Goal: Complete application form: Complete application form

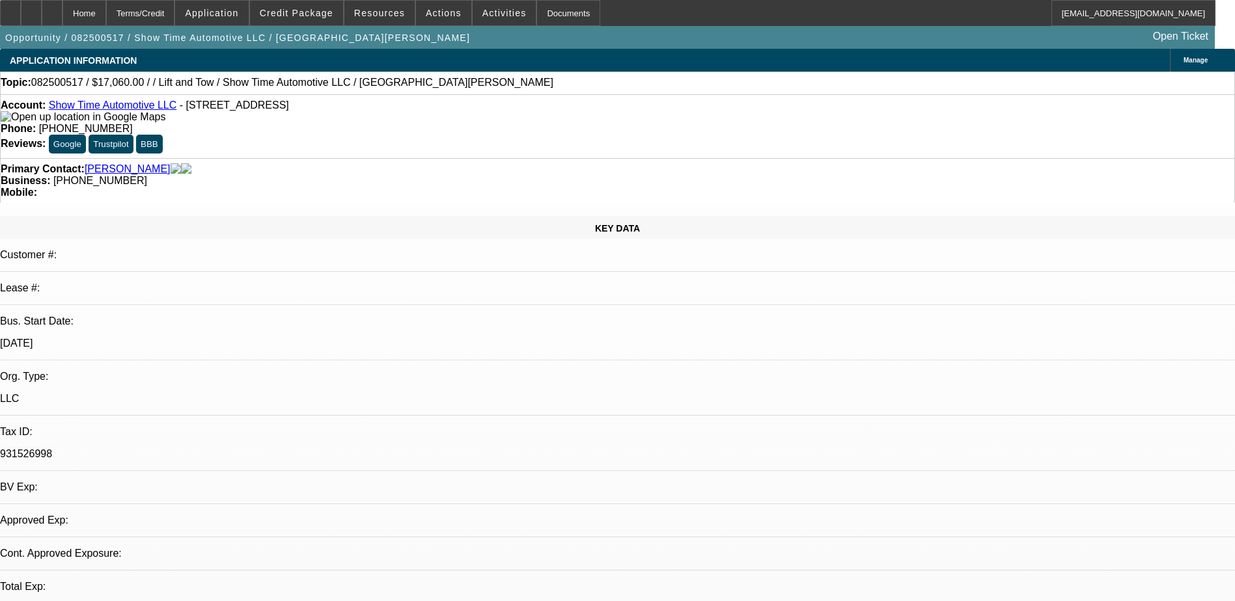
select select "0"
select select "2"
select select "0.1"
select select "1"
select select "2"
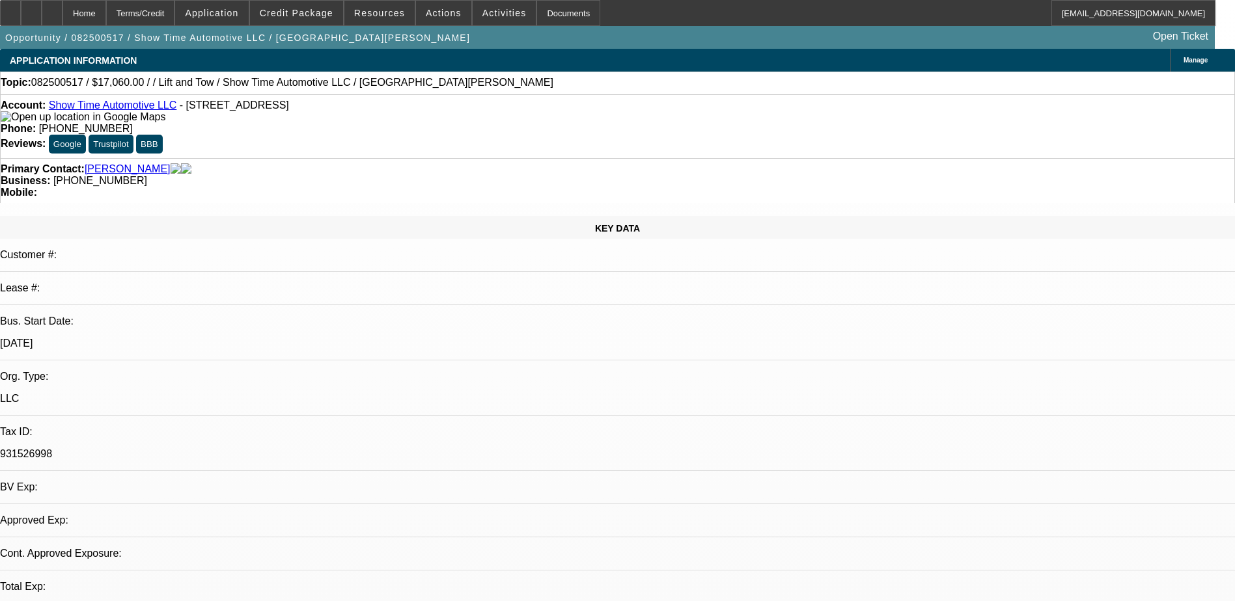
select select "4"
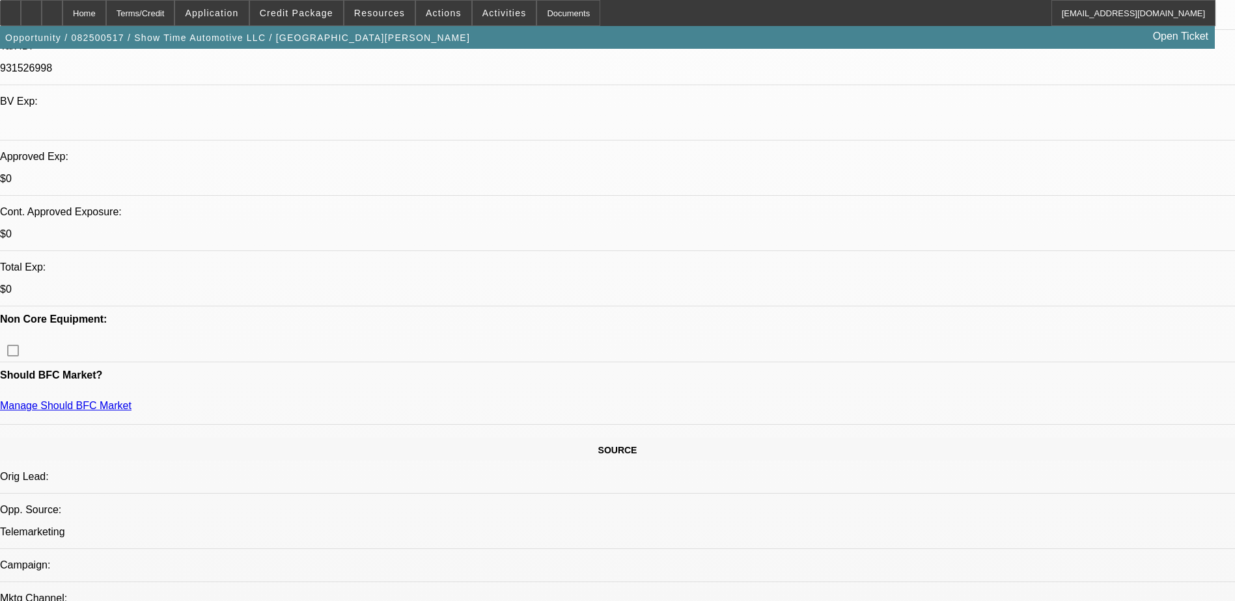
scroll to position [391, 0]
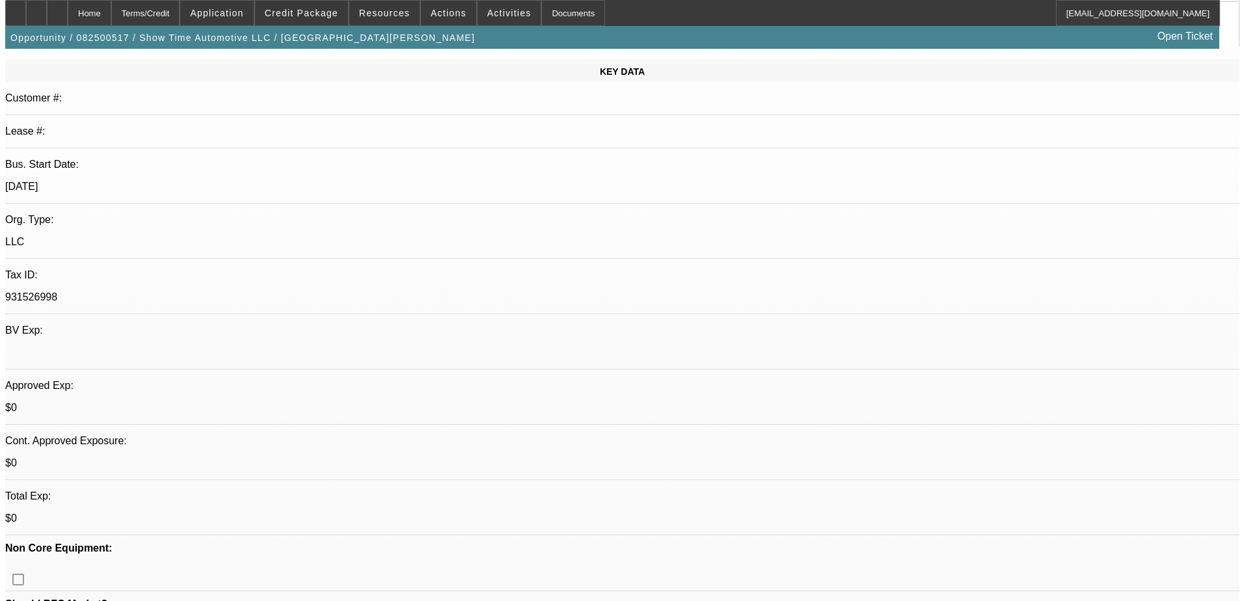
scroll to position [0, 0]
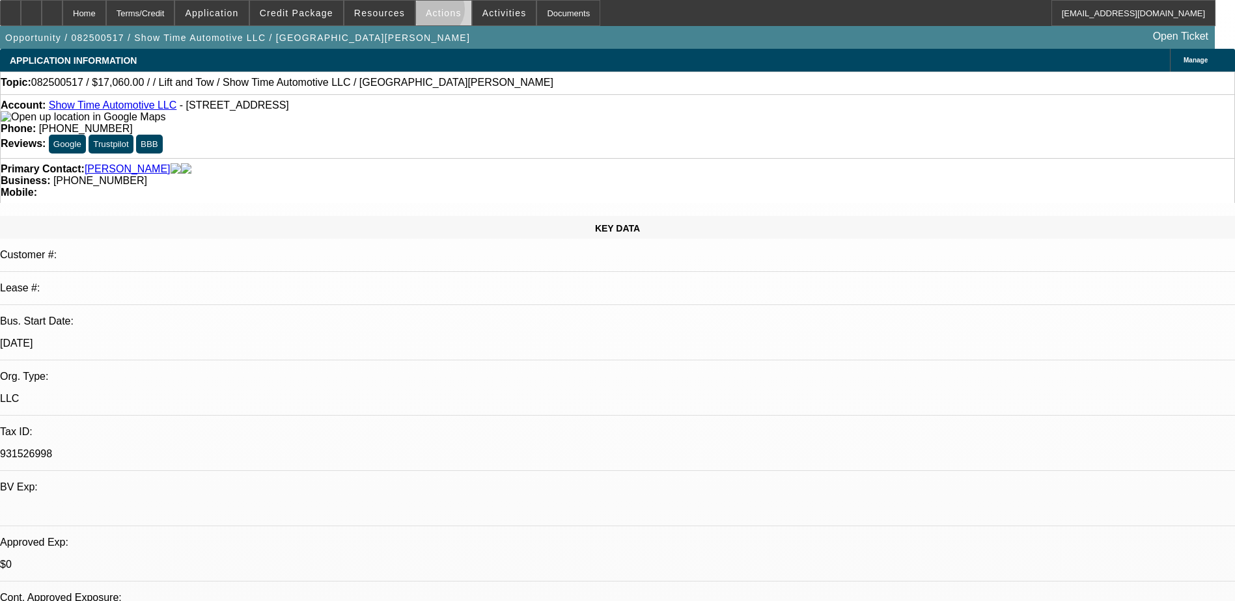
click at [431, 12] on span "Actions" at bounding box center [444, 13] width 36 height 10
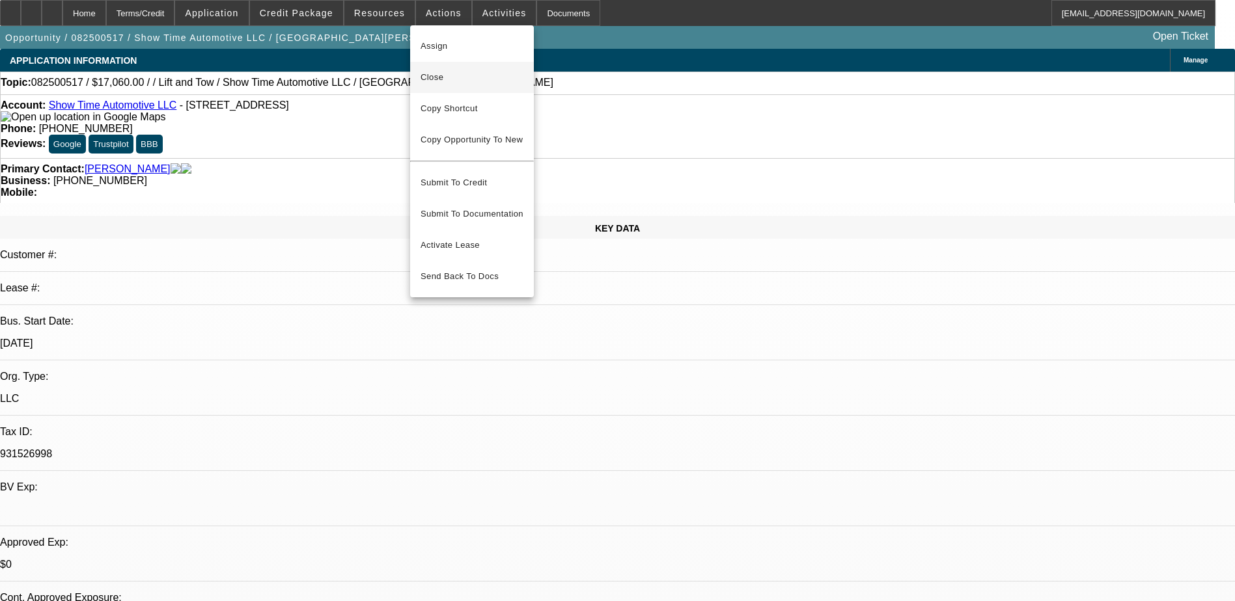
click at [443, 82] on span "Close" at bounding box center [471, 78] width 103 height 16
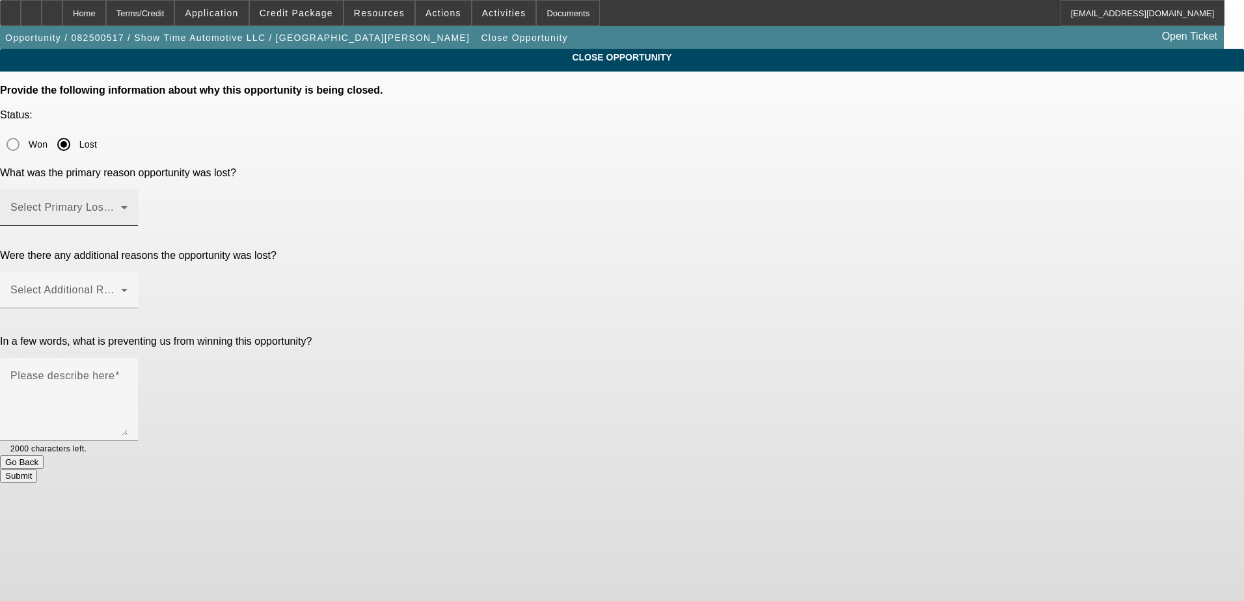
click at [128, 189] on div "Select Primary Lost Reason" at bounding box center [68, 207] width 117 height 36
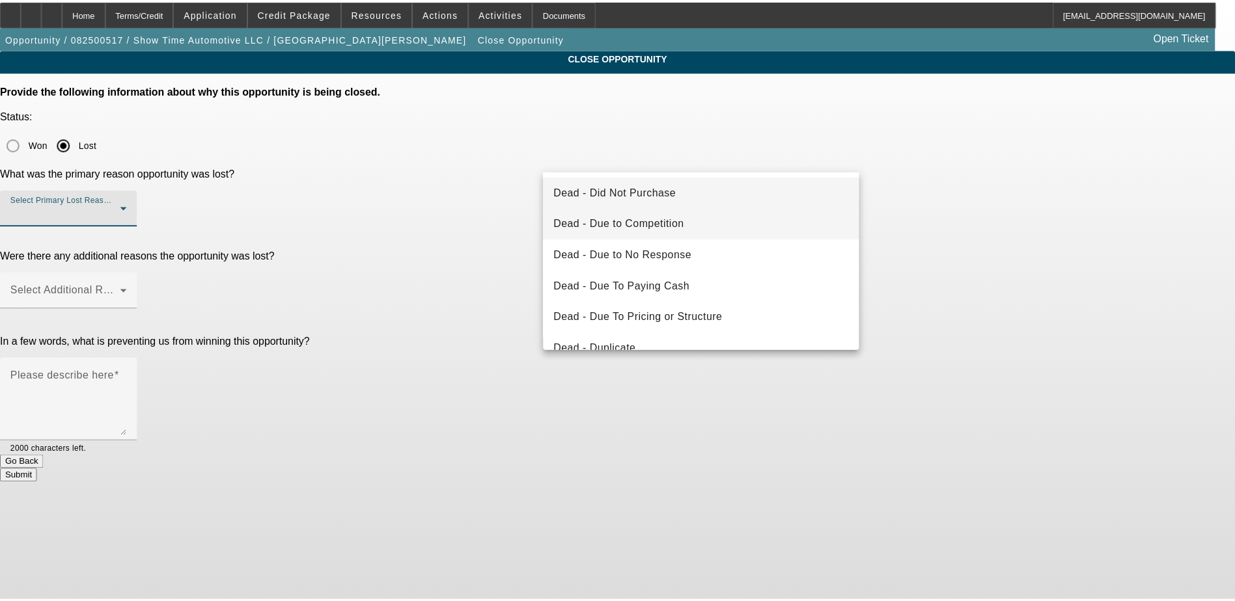
scroll to position [175, 0]
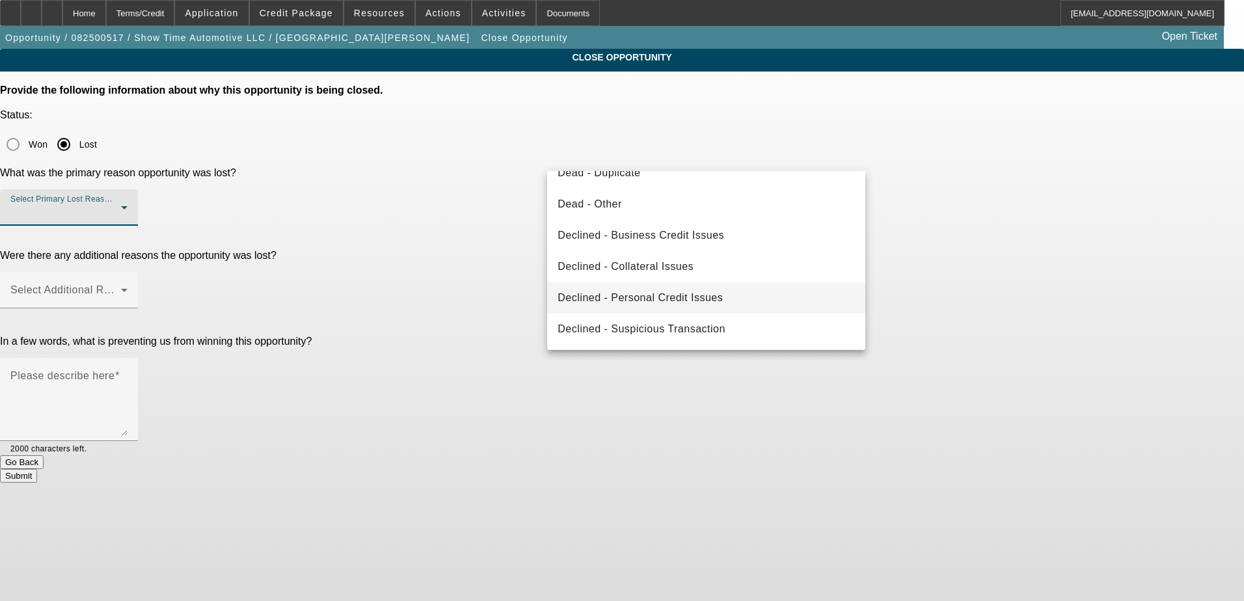
click at [719, 300] on span "Declined - Personal Credit Issues" at bounding box center [640, 298] width 165 height 16
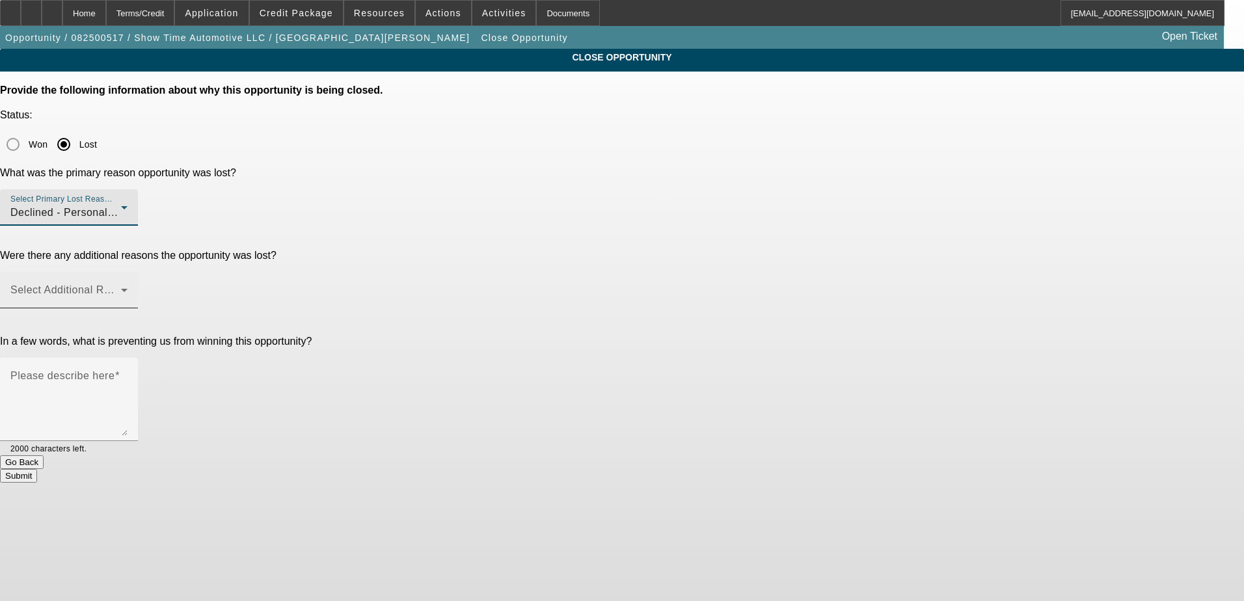
click at [128, 272] on div "Select Additional Reasons" at bounding box center [68, 290] width 117 height 36
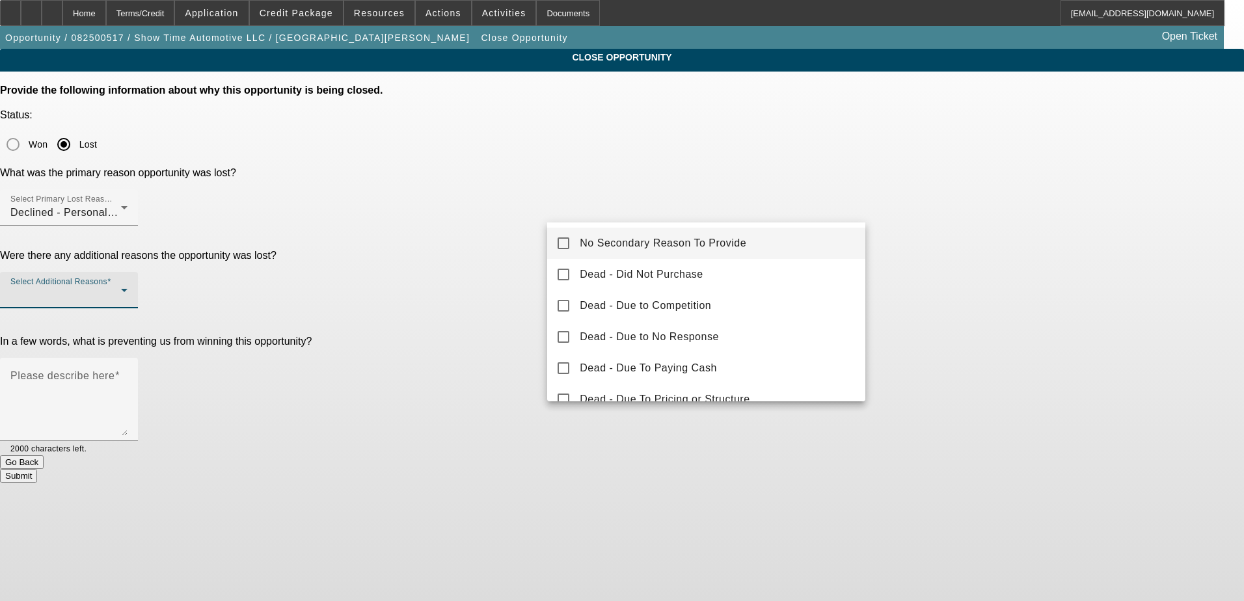
click at [561, 245] on mat-pseudo-checkbox at bounding box center [564, 244] width 12 height 12
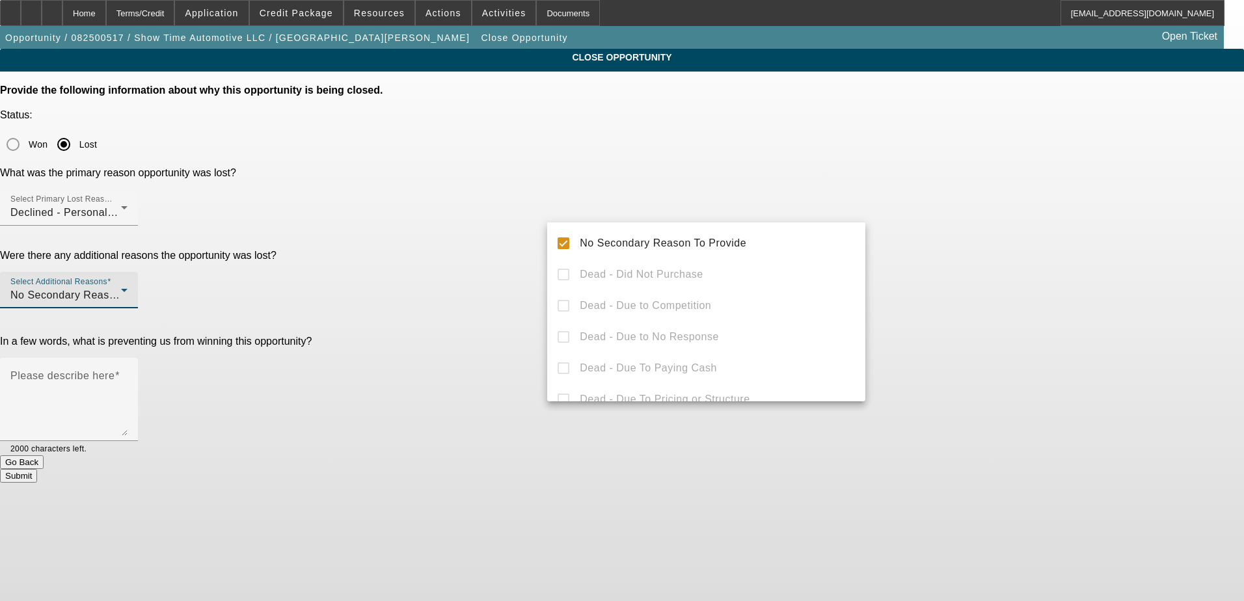
click at [484, 292] on div at bounding box center [622, 300] width 1244 height 601
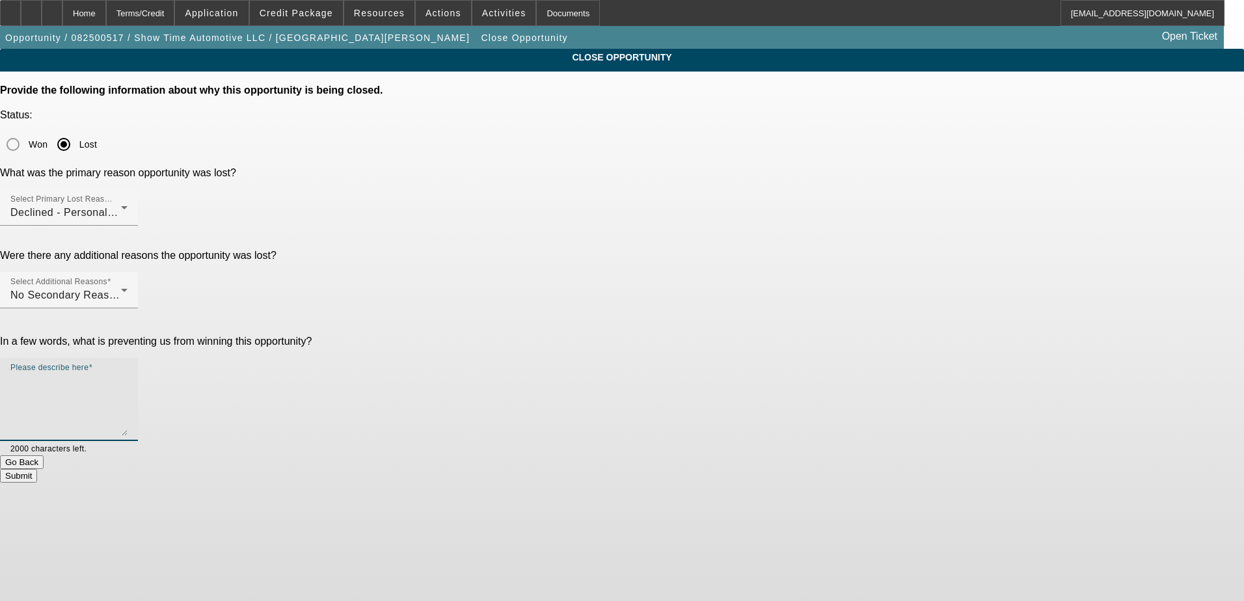
click at [128, 374] on textarea "Please describe here" at bounding box center [68, 405] width 117 height 62
click at [128, 374] on textarea "Going to clear up issues" at bounding box center [68, 405] width 117 height 62
click at [128, 374] on textarea "Going to clear up credit issues and save a for a good down" at bounding box center [68, 405] width 117 height 62
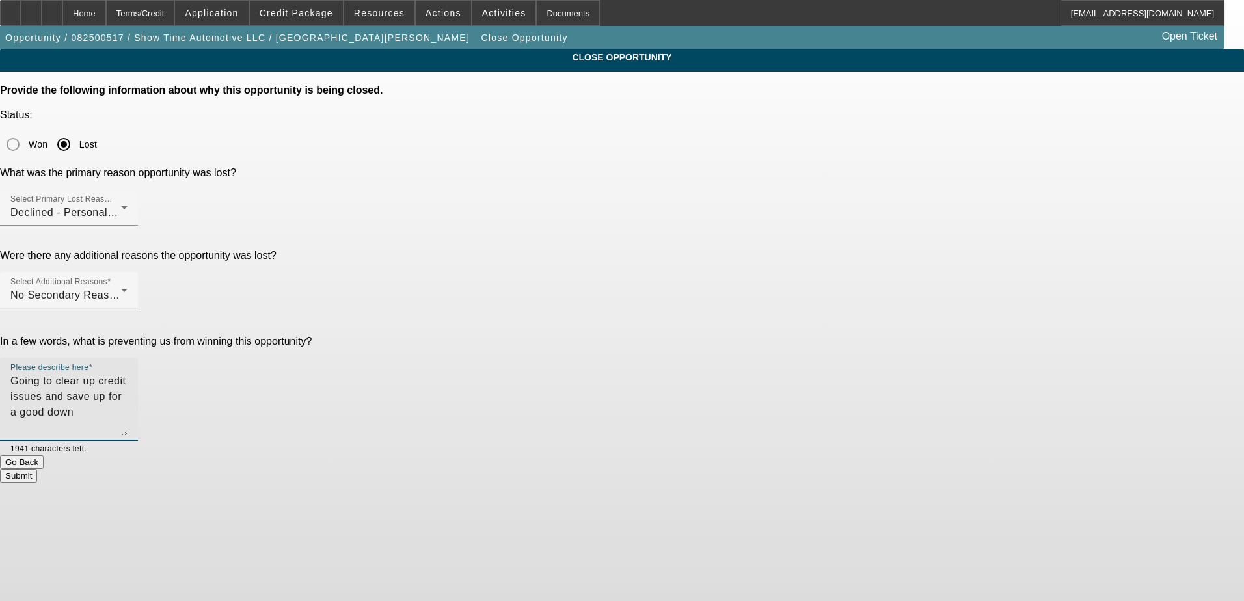
click at [962, 285] on div "CLOSE OPPORTUNITY Provide the following information about why this opportunity …" at bounding box center [622, 266] width 1244 height 434
click at [128, 374] on textarea "Going to clear up credit issues and save up for a good down" at bounding box center [68, 405] width 117 height 62
type textarea "Going to clear up credit issues and save up for a good down."
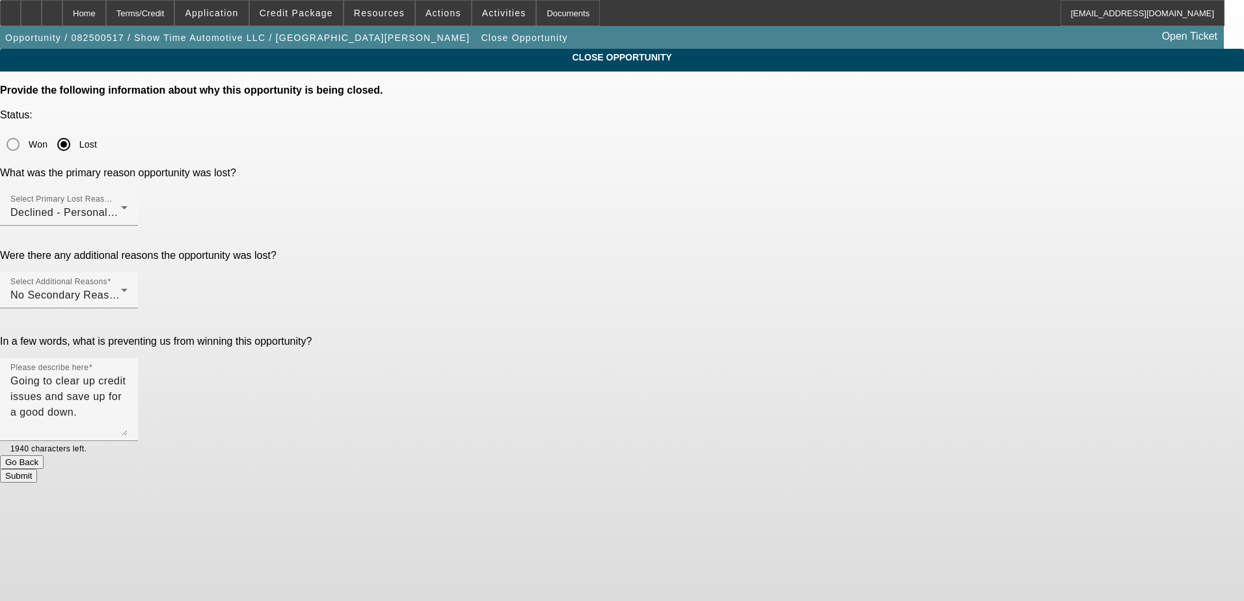
click at [37, 469] on button "Submit" at bounding box center [18, 476] width 37 height 14
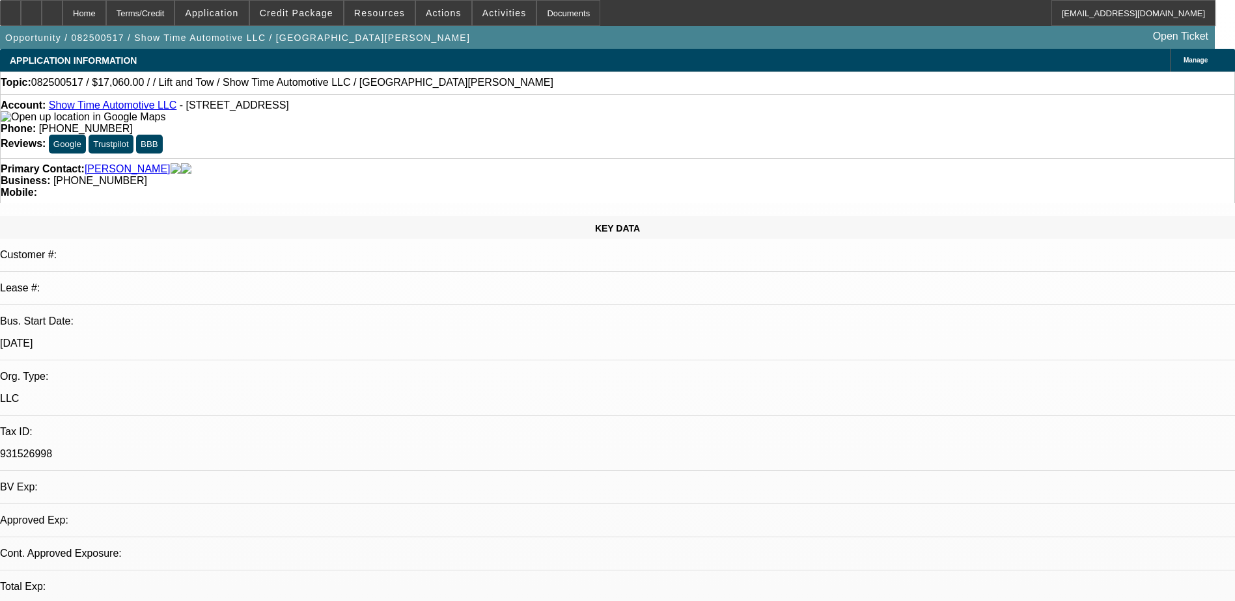
select select "0"
select select "2"
select select "0.1"
select select "4"
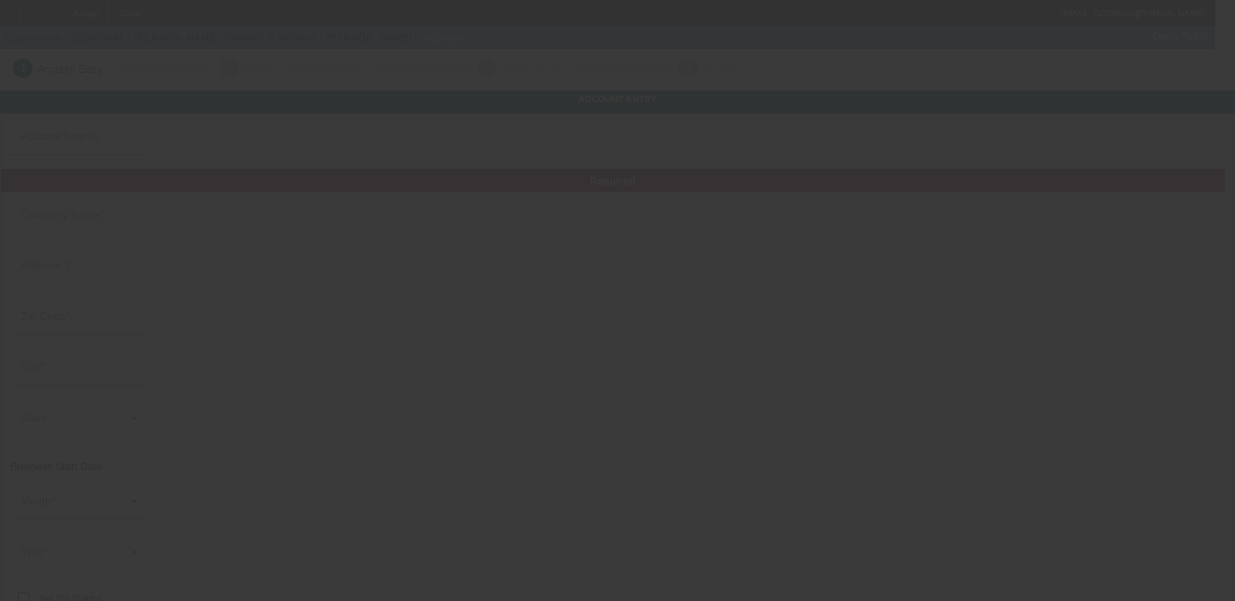
type input "[PERSON_NAME] TOWING & REPAIR"
type input "[STREET_ADDRESS]"
type input "23882"
type input "[GEOGRAPHIC_DATA]"
type input "[PHONE_NUMBER]"
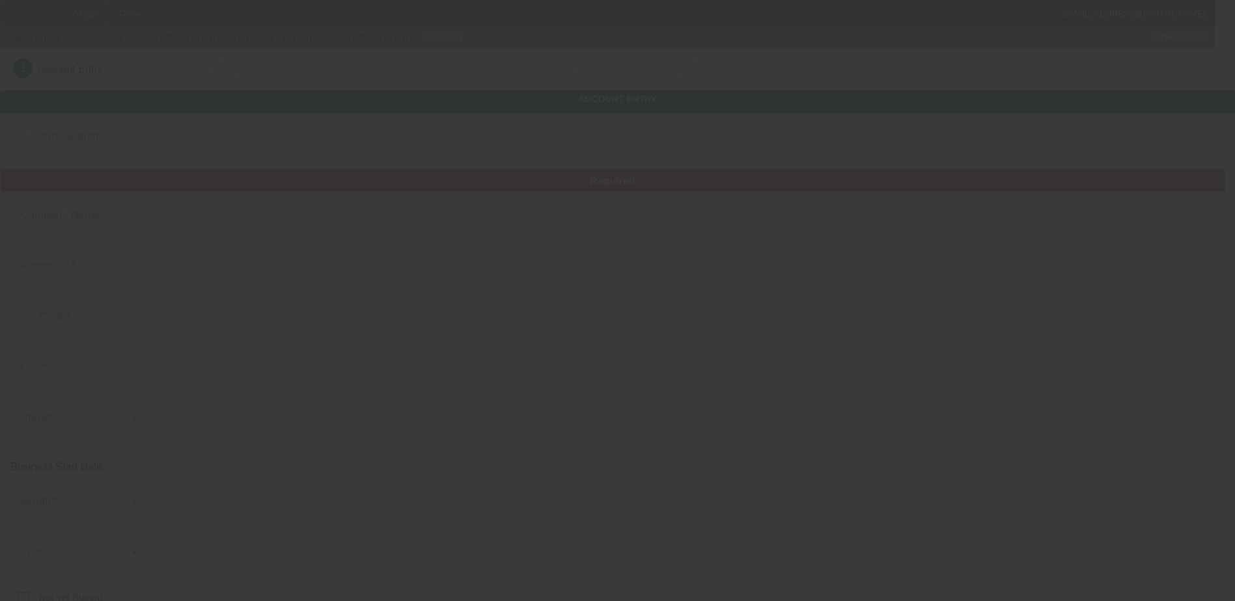
type input "[EMAIL_ADDRESS][DOMAIN_NAME]"
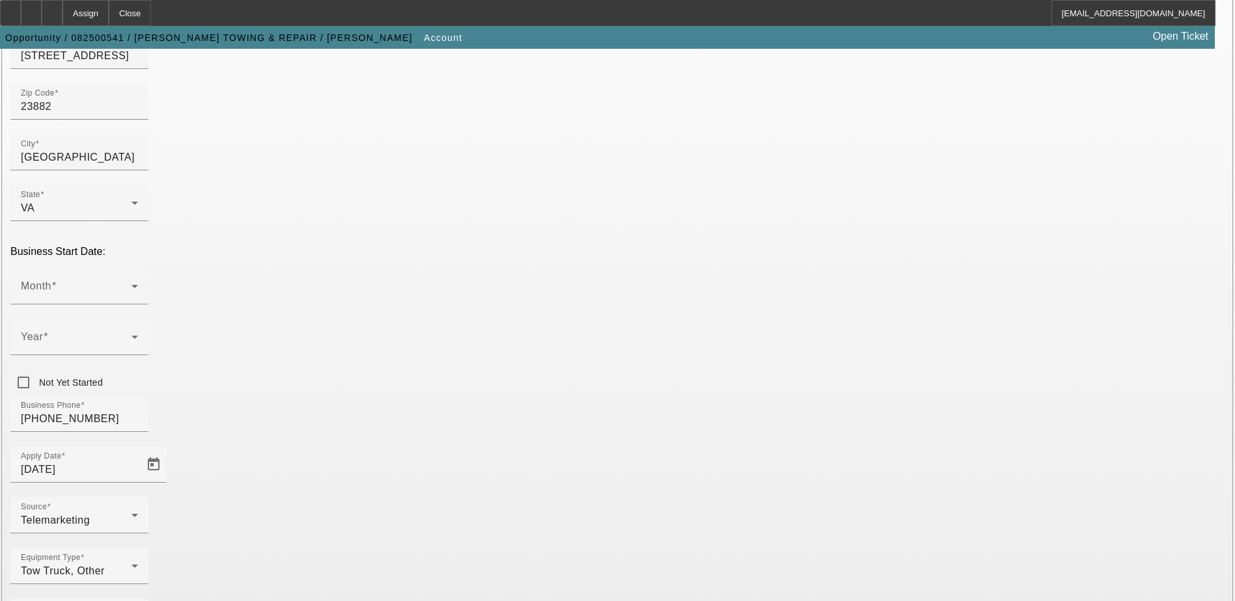
scroll to position [220, 0]
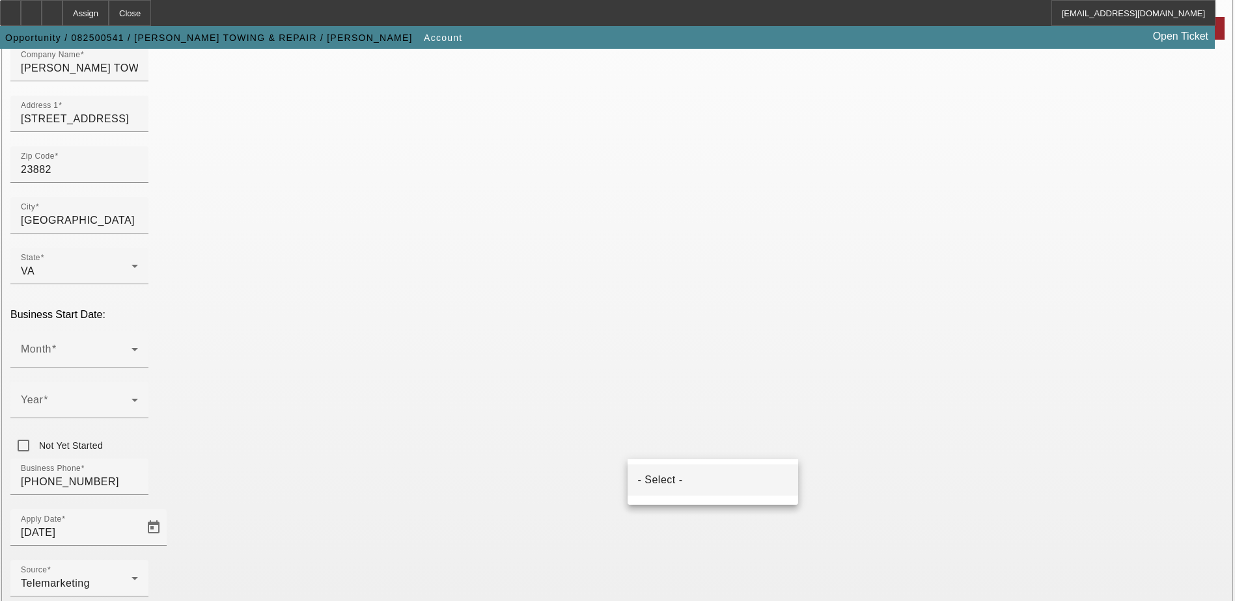
scroll to position [155, 0]
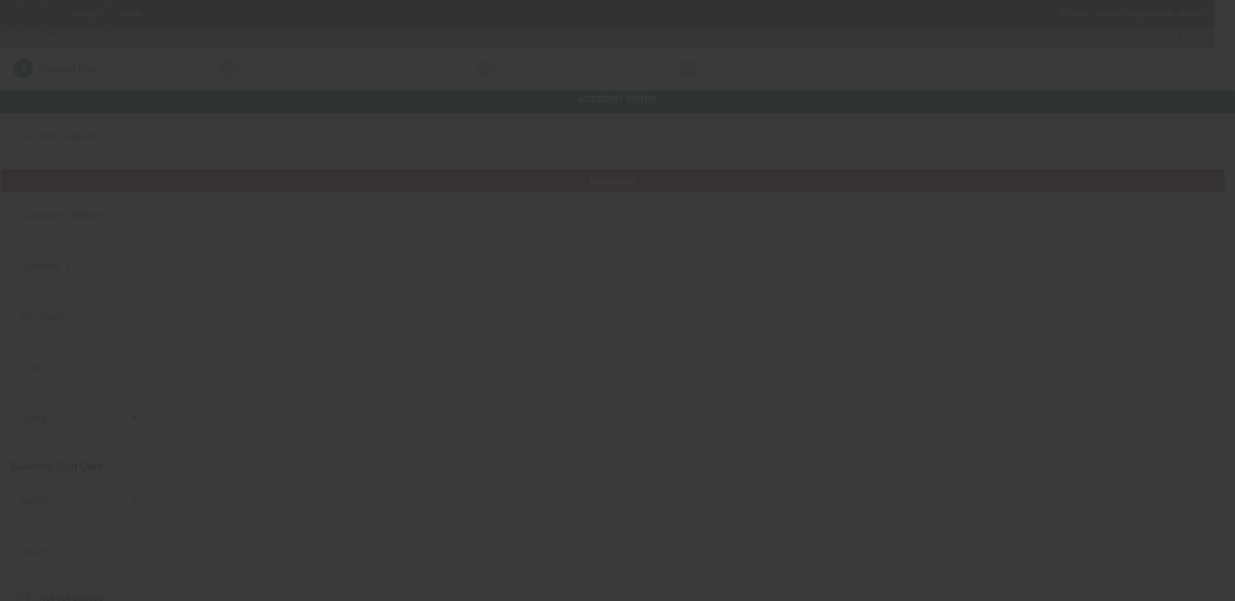
type input "[PERSON_NAME] TOWING & REPAIR"
type input "[STREET_ADDRESS]"
type input "23882"
type input "[GEOGRAPHIC_DATA]"
type input "[PHONE_NUMBER]"
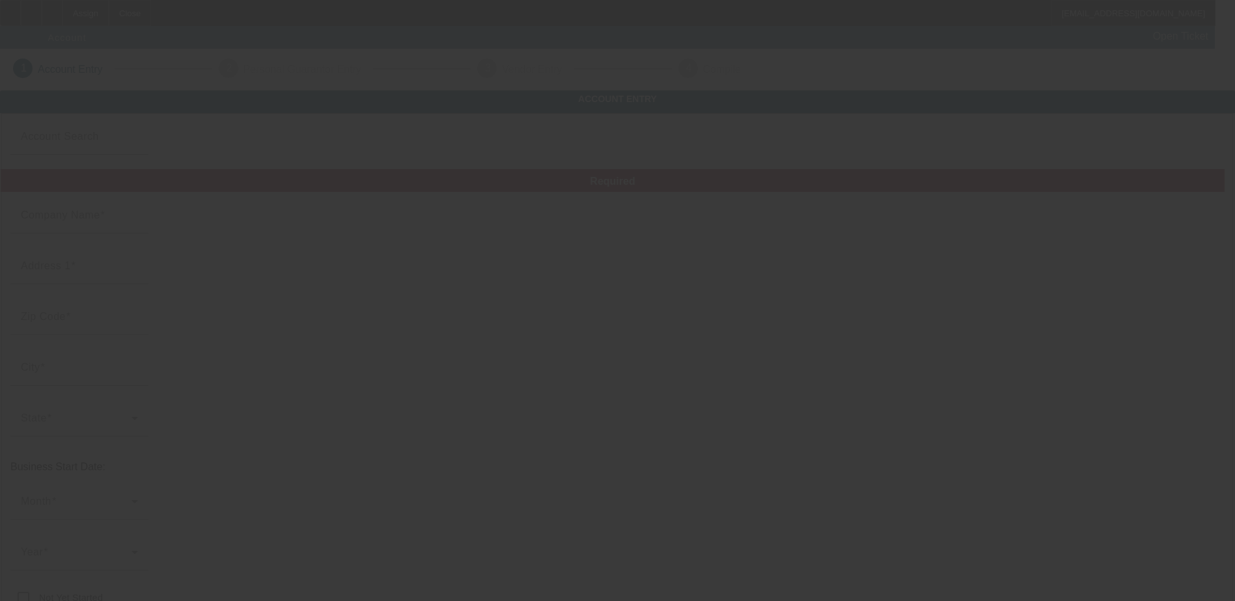
type input "[EMAIL_ADDRESS][DOMAIN_NAME]"
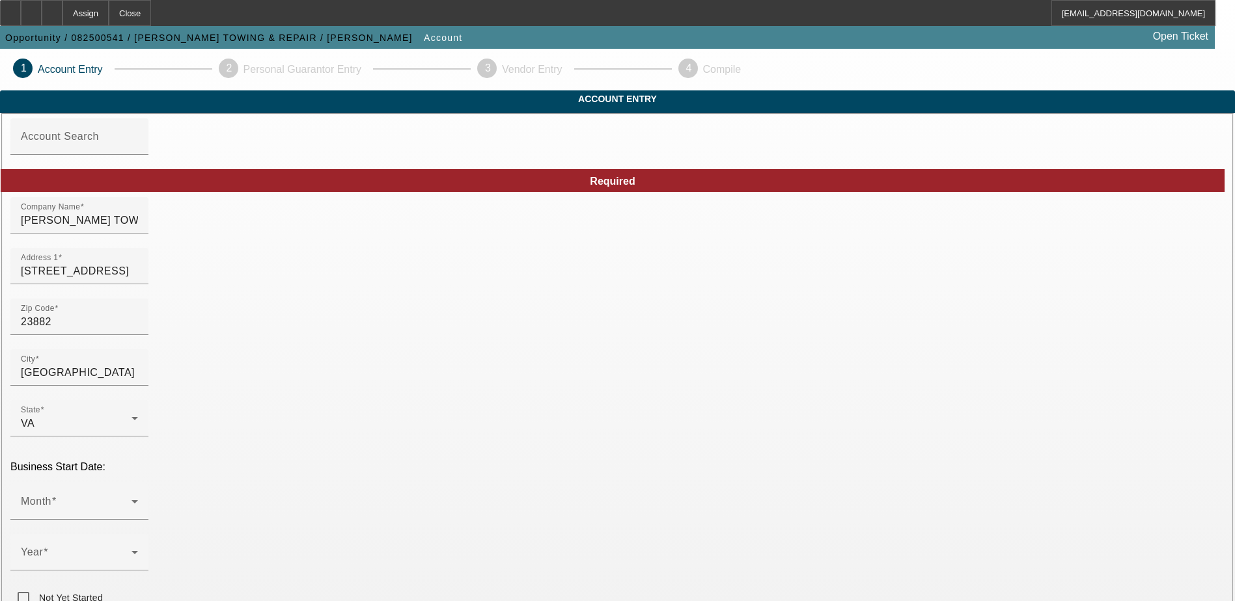
scroll to position [130, 0]
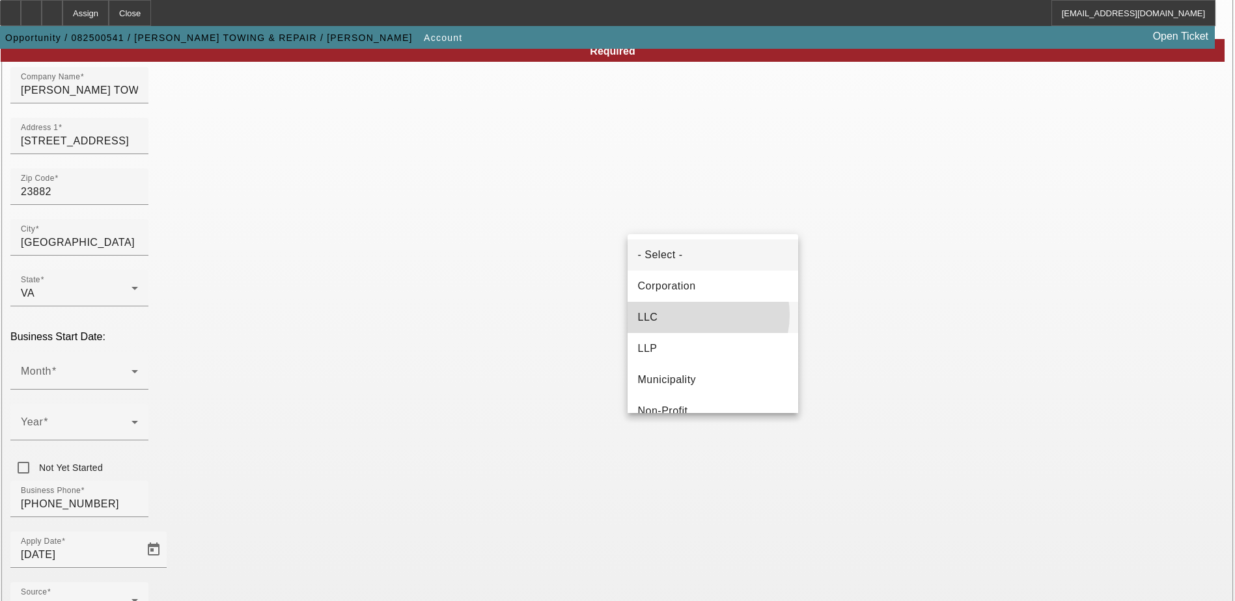
click at [695, 315] on mat-option "LLC" at bounding box center [712, 317] width 171 height 31
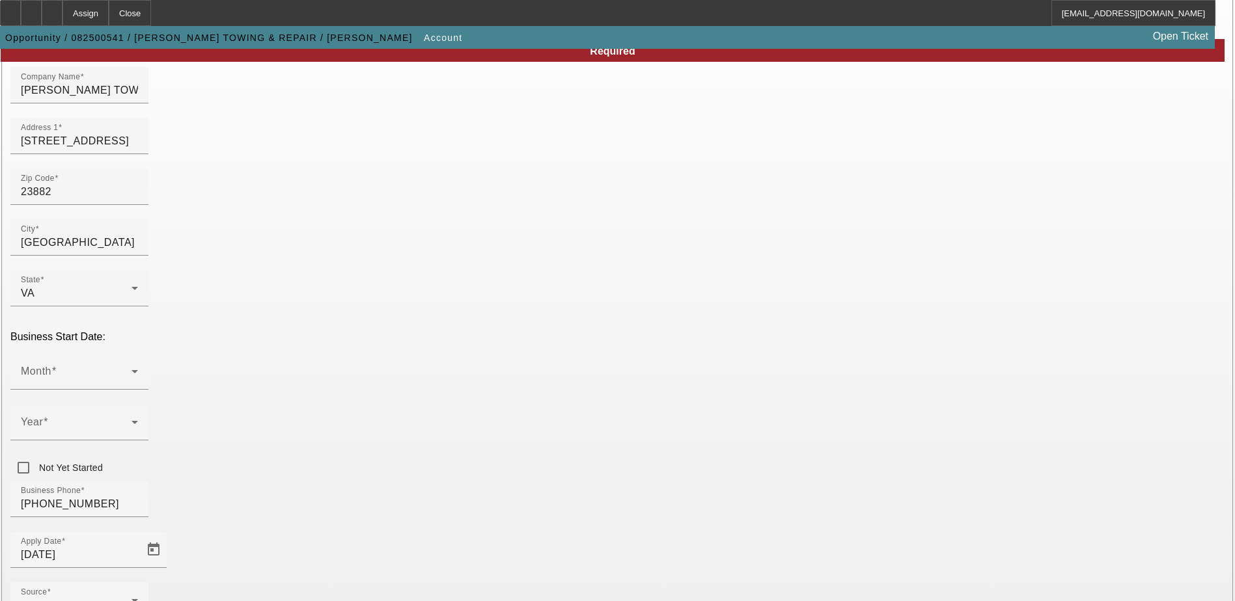
paste input "46-0684485"
type input "46-0684485"
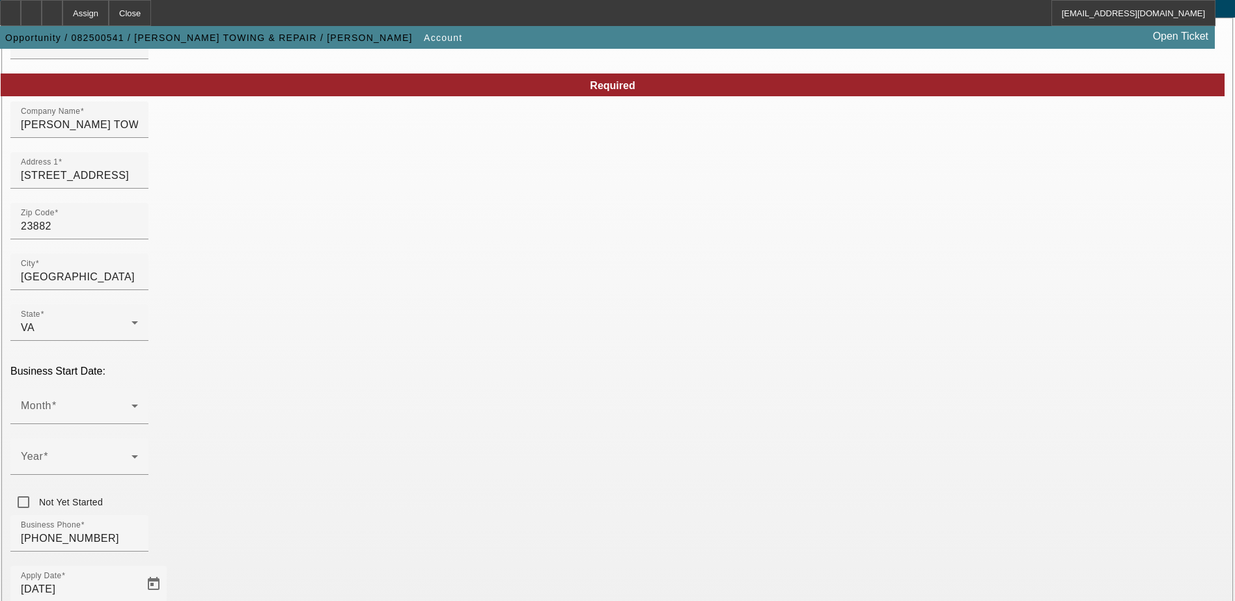
scroll to position [90, 0]
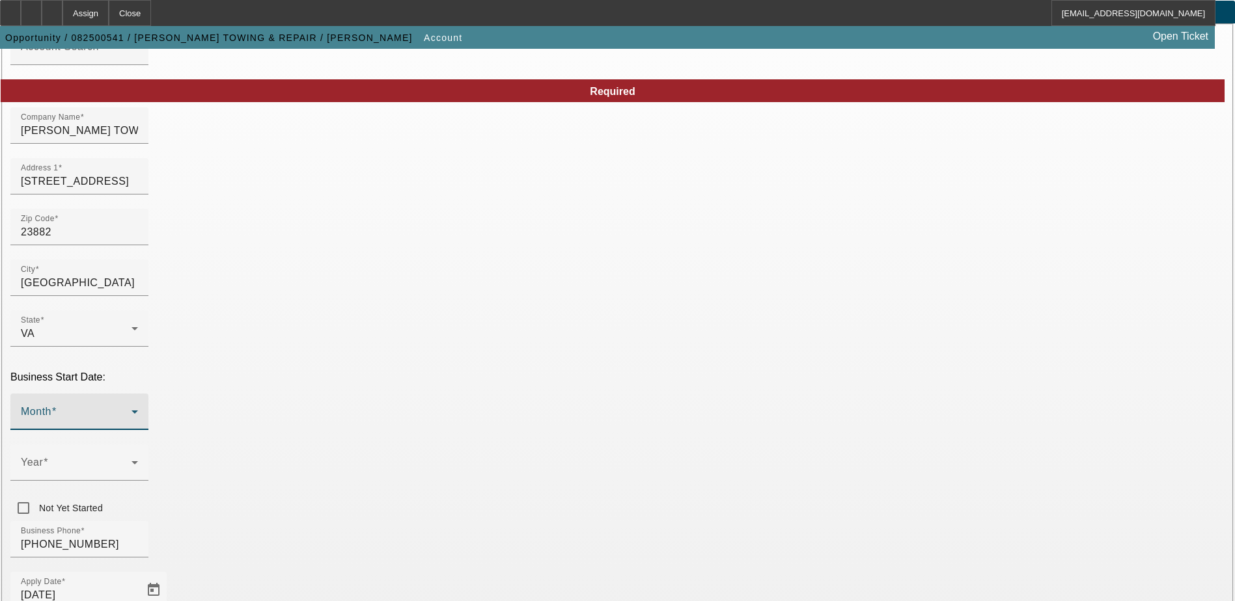
click at [143, 404] on icon at bounding box center [135, 412] width 16 height 16
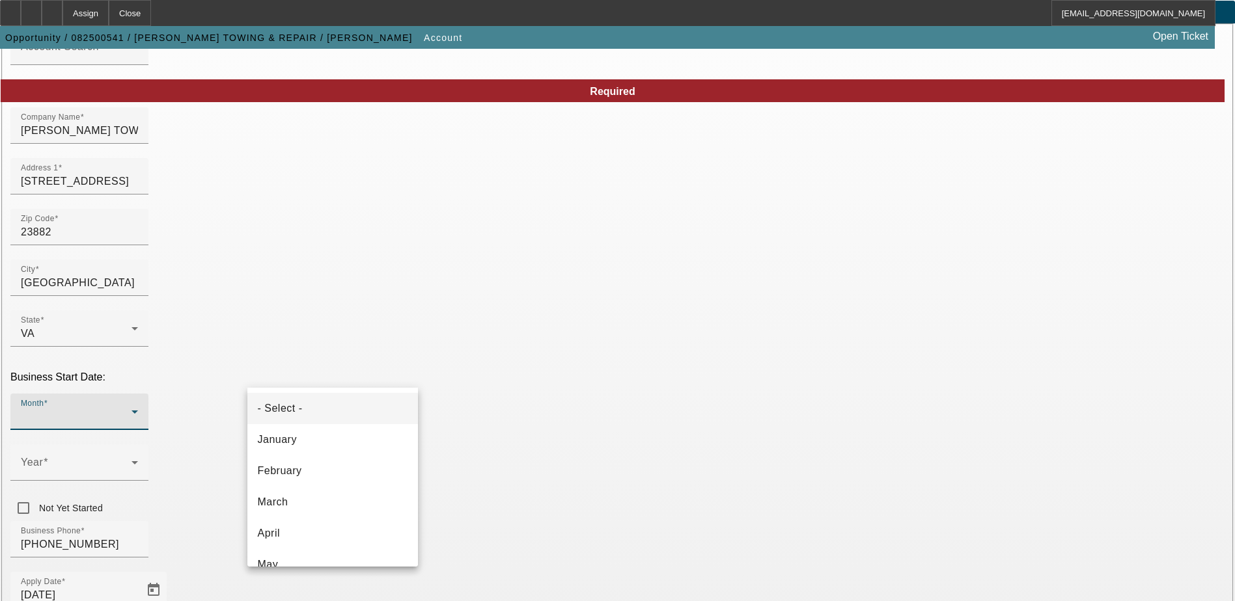
click at [491, 366] on div at bounding box center [617, 300] width 1235 height 601
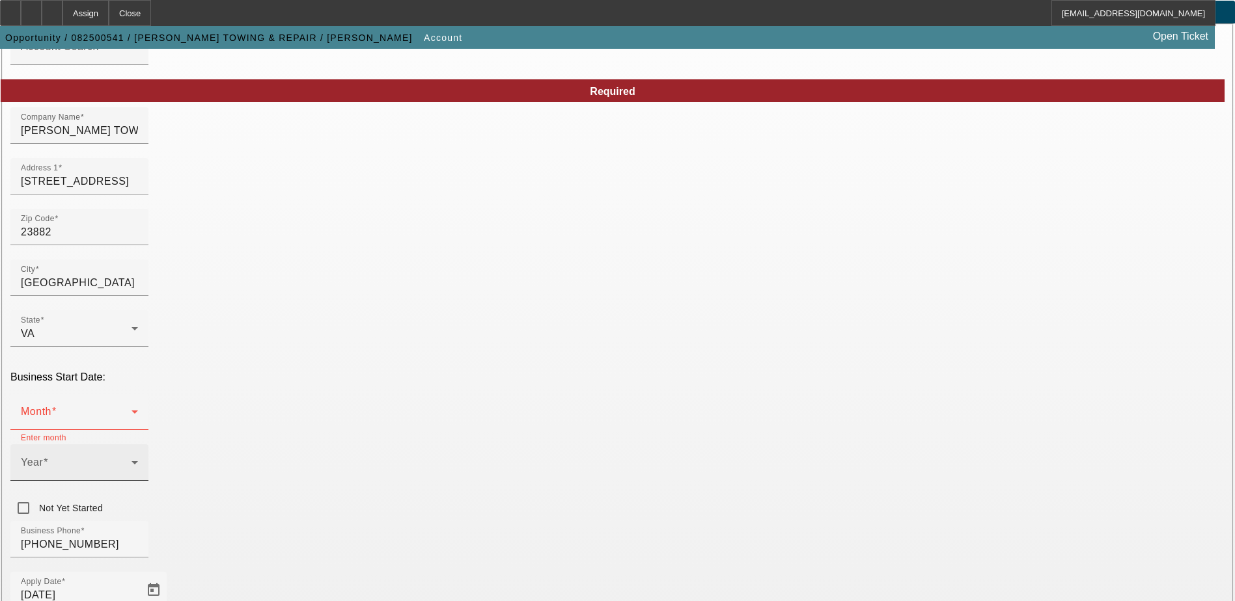
click at [143, 455] on icon at bounding box center [135, 463] width 16 height 16
click at [464, 473] on span "1999" at bounding box center [460, 469] width 25 height 16
click at [131, 409] on span at bounding box center [76, 417] width 111 height 16
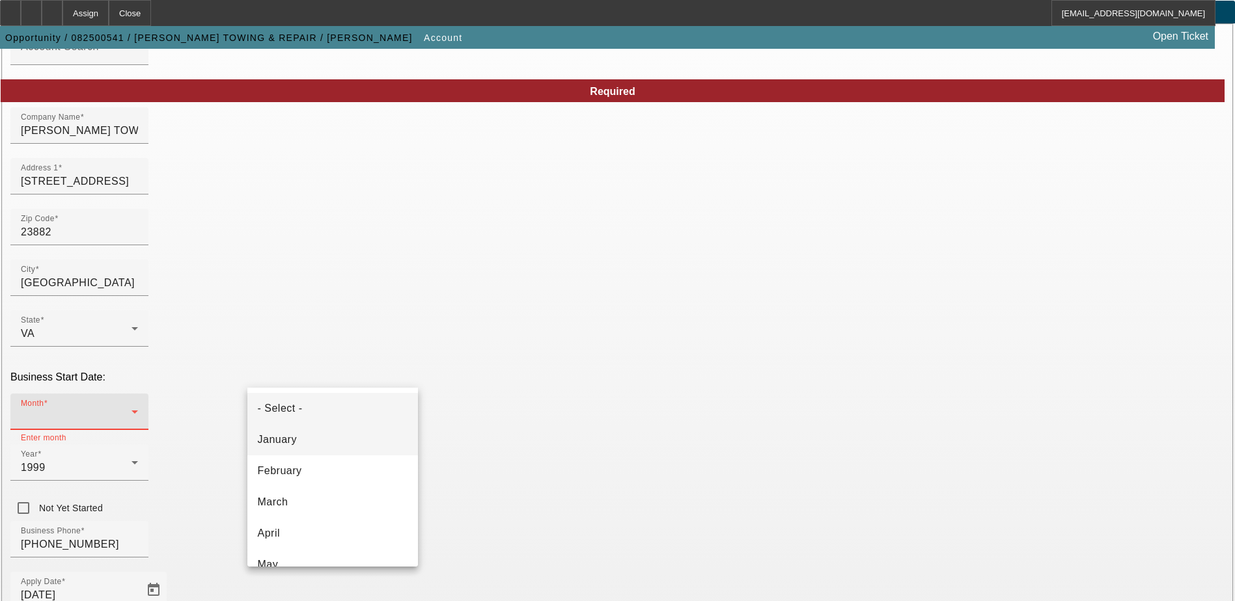
click at [311, 450] on mat-option "January" at bounding box center [332, 439] width 171 height 31
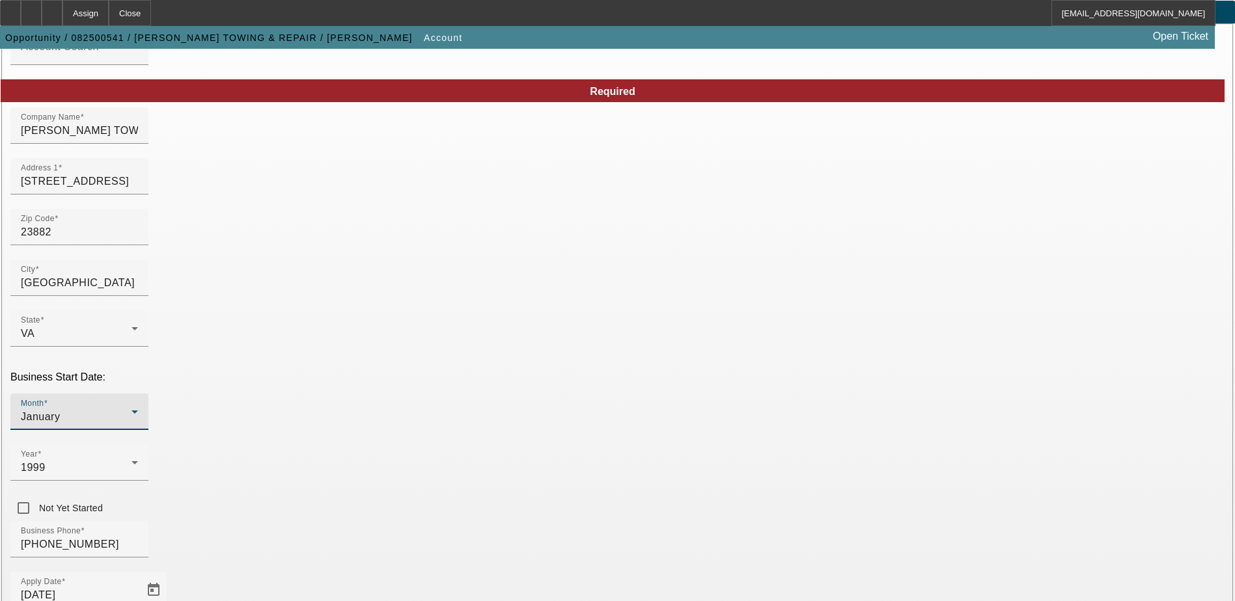
click at [131, 409] on div "January" at bounding box center [76, 417] width 111 height 16
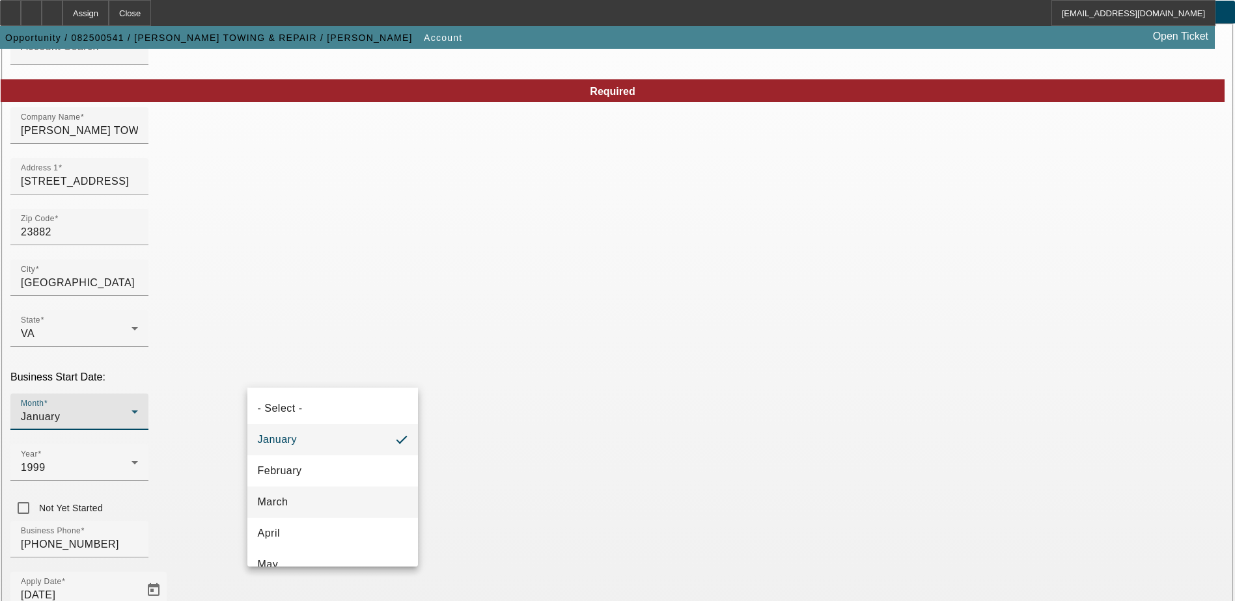
click at [299, 497] on mat-option "March" at bounding box center [332, 502] width 171 height 31
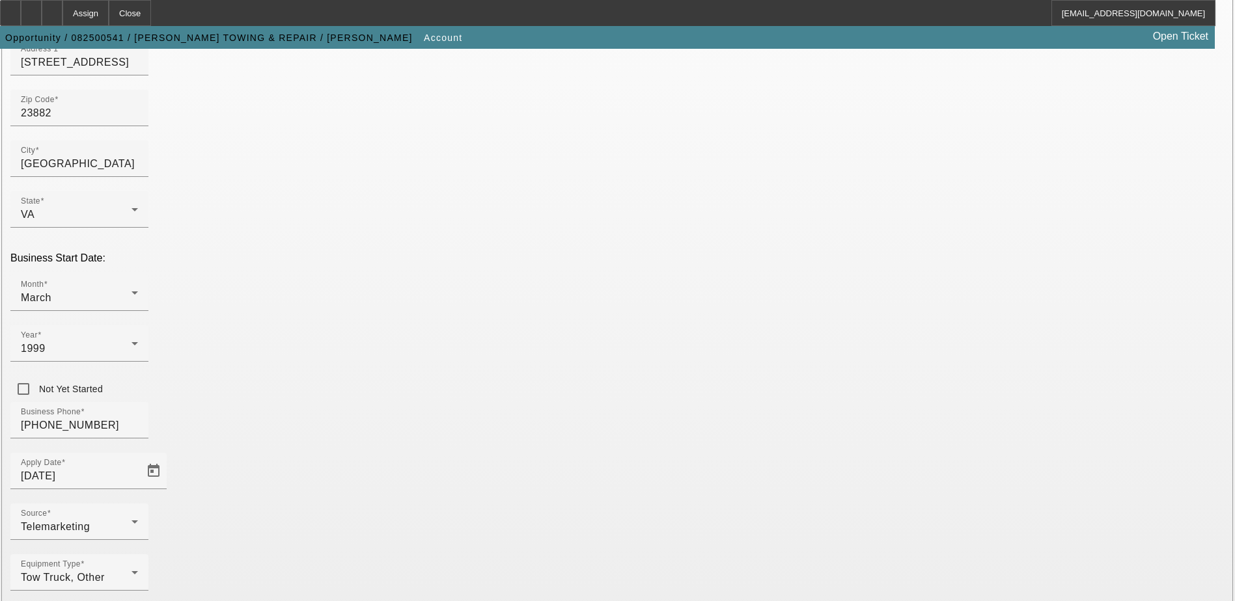
scroll to position [220, 0]
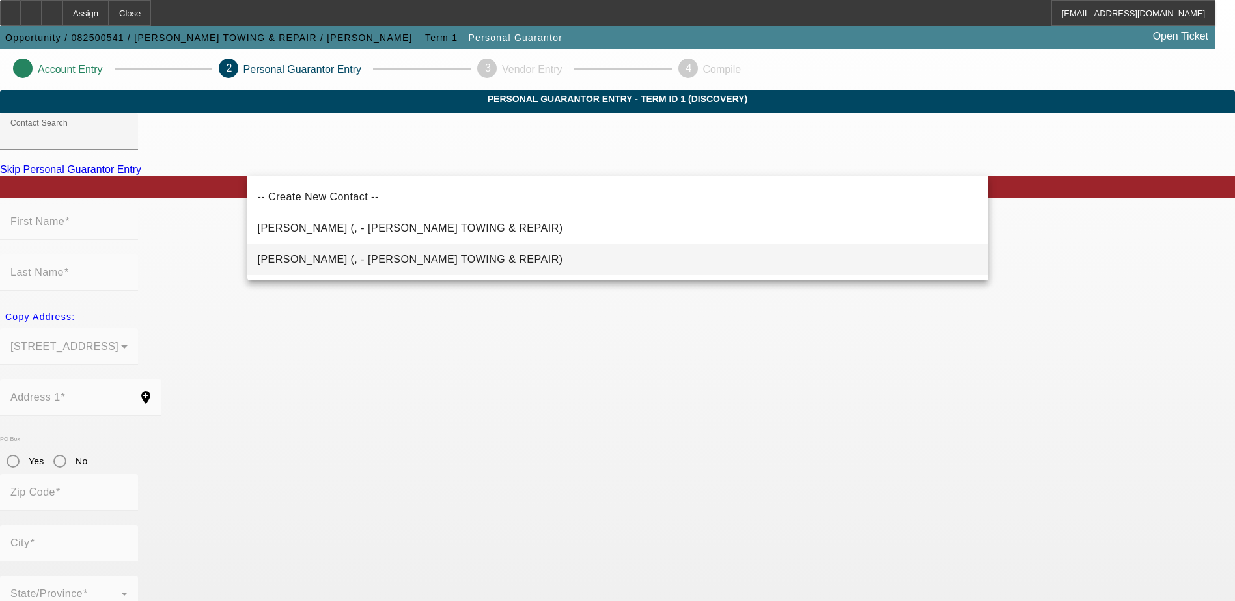
click at [309, 256] on span "Carter, Chester (, - CARTER'S TOWING & REPAIR)" at bounding box center [410, 259] width 305 height 11
type input "Carter, Chester (, - CARTER'S TOWING & REPAIR)"
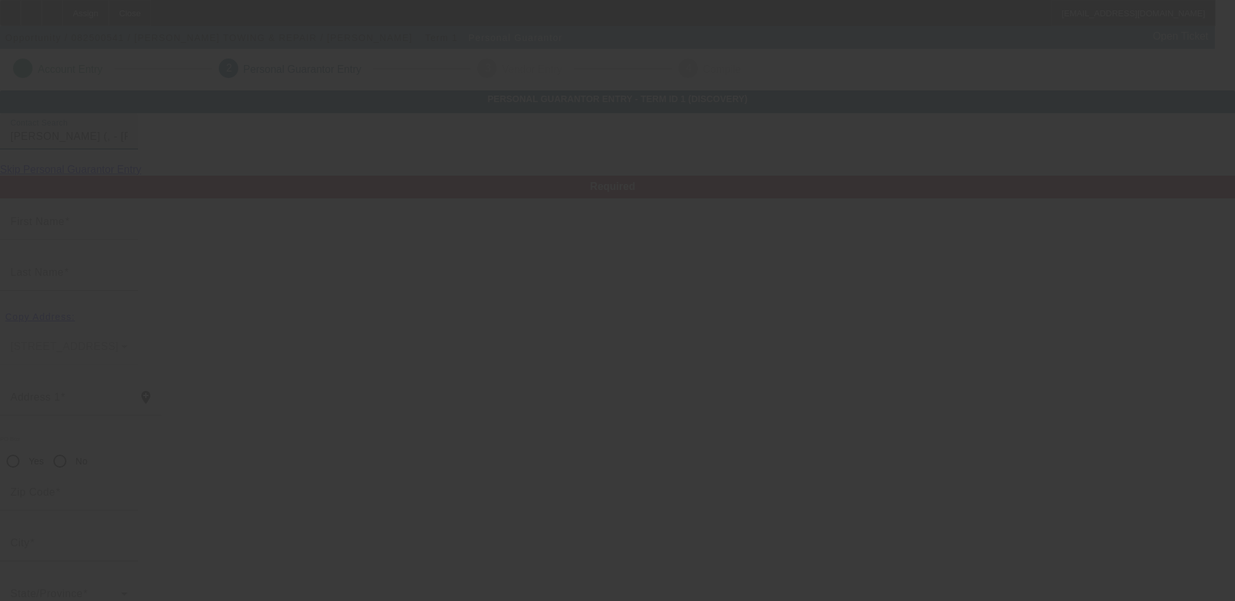
type input "Chester"
type input "Carter"
radio input "true"
type input "(804) 720-8488"
type input "lcaces1@aol.com"
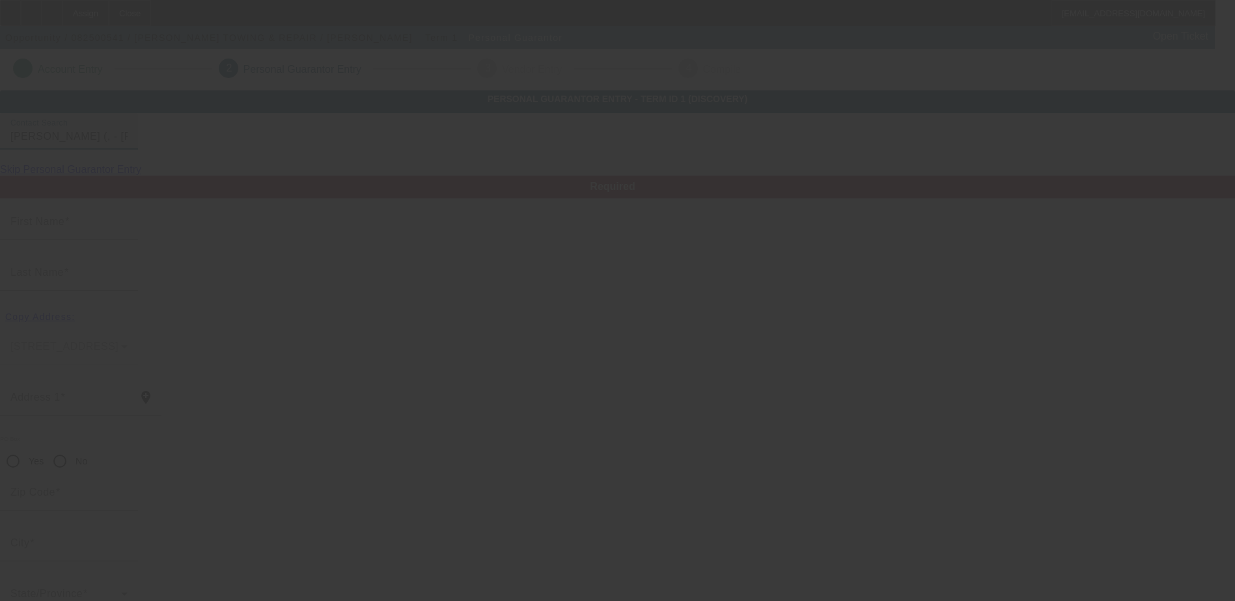
type input "(804) 720-0800"
type input "(804) 712-1350"
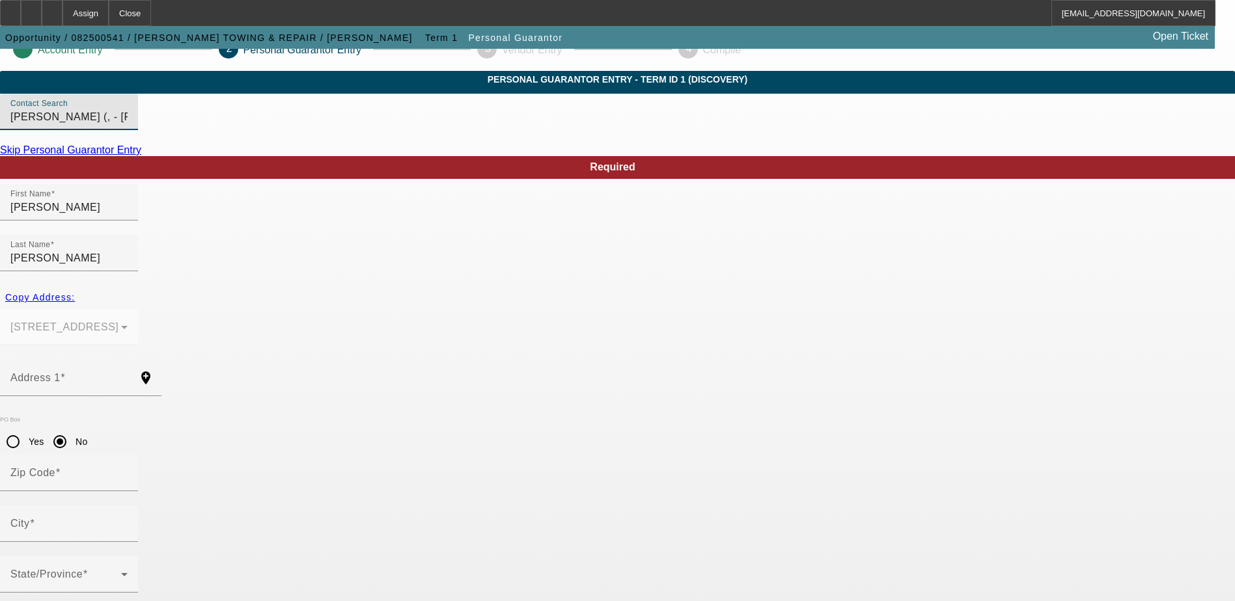
scroll to position [35, 0]
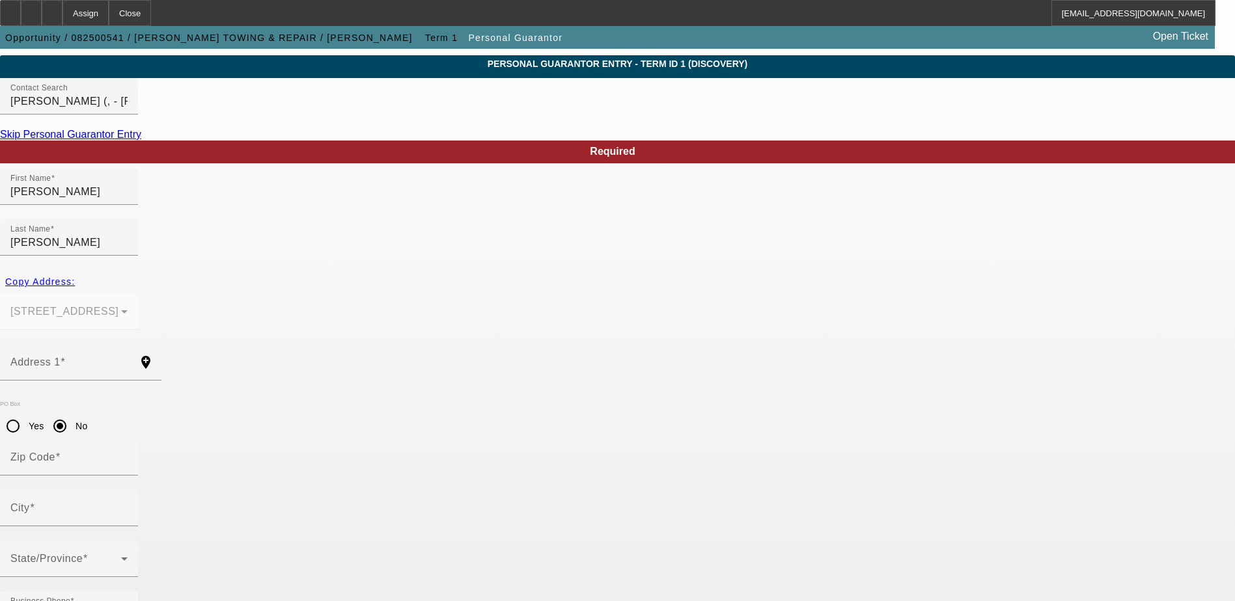
click at [141, 140] on link "Skip Personal Guarantor Entry" at bounding box center [70, 134] width 141 height 11
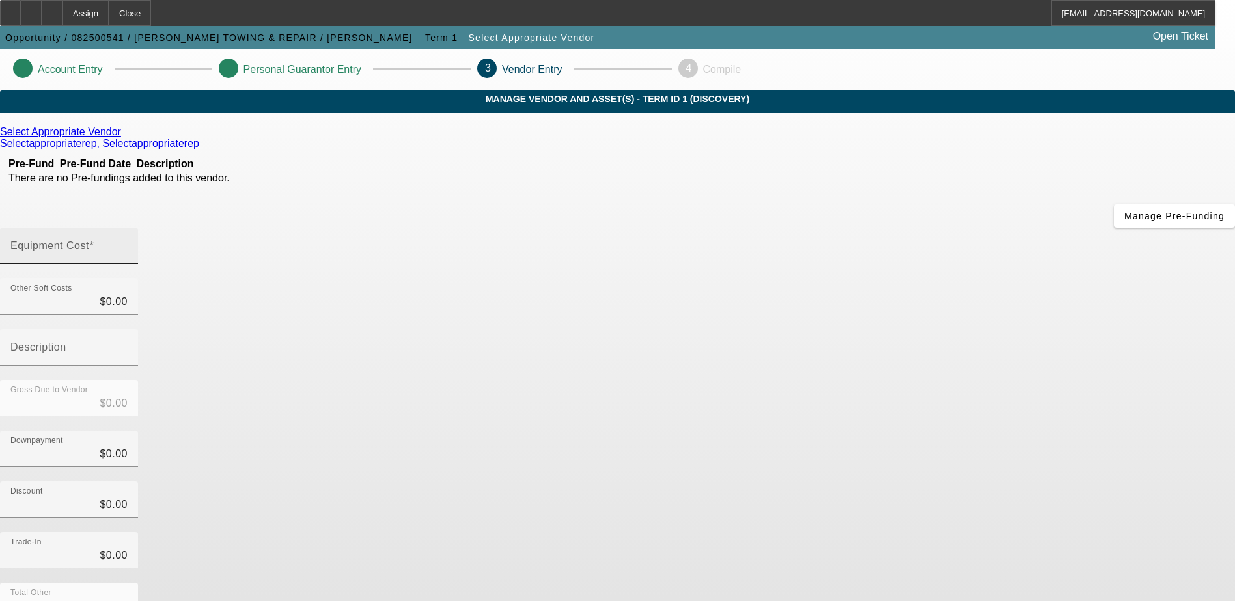
click at [128, 243] on input "Equipment Cost" at bounding box center [68, 251] width 117 height 16
type input "6"
type input "$6.00"
type input "60"
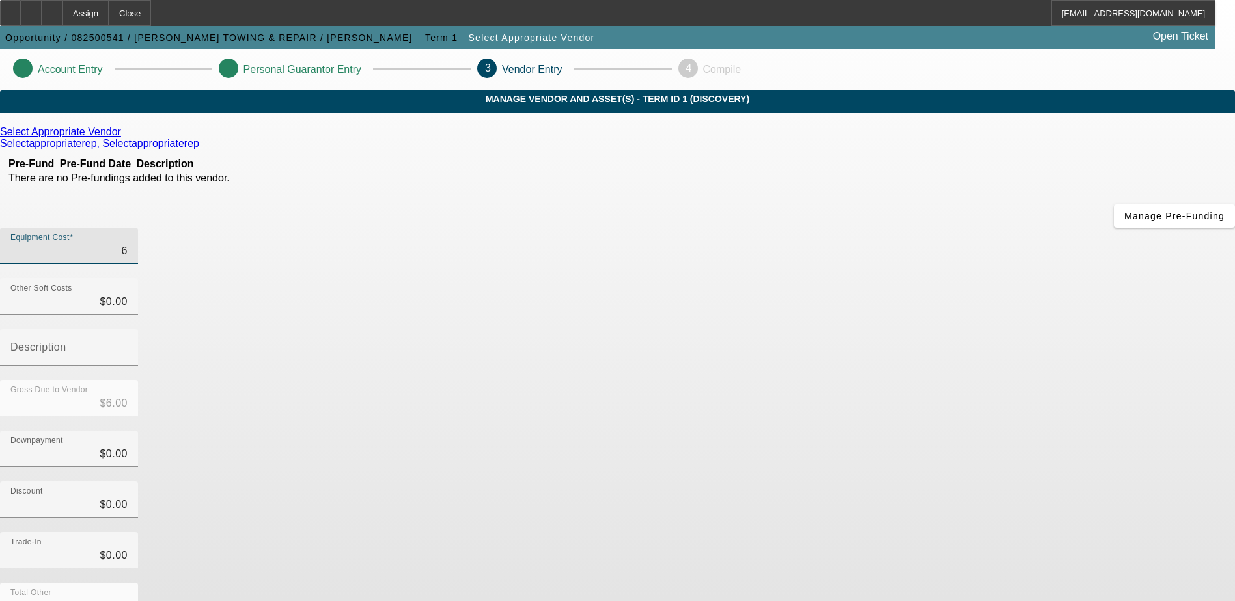
type input "$60.00"
type input "600"
type input "$600.00"
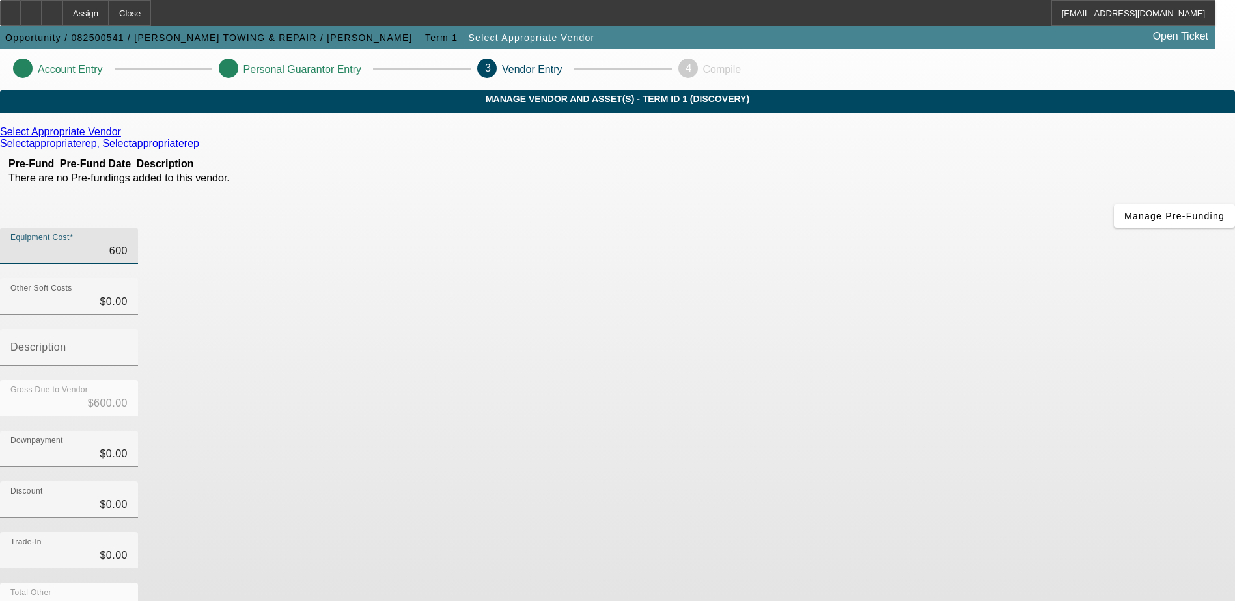
type input "6000"
type input "$6,000.00"
type input "60000"
type input "$60,000.00"
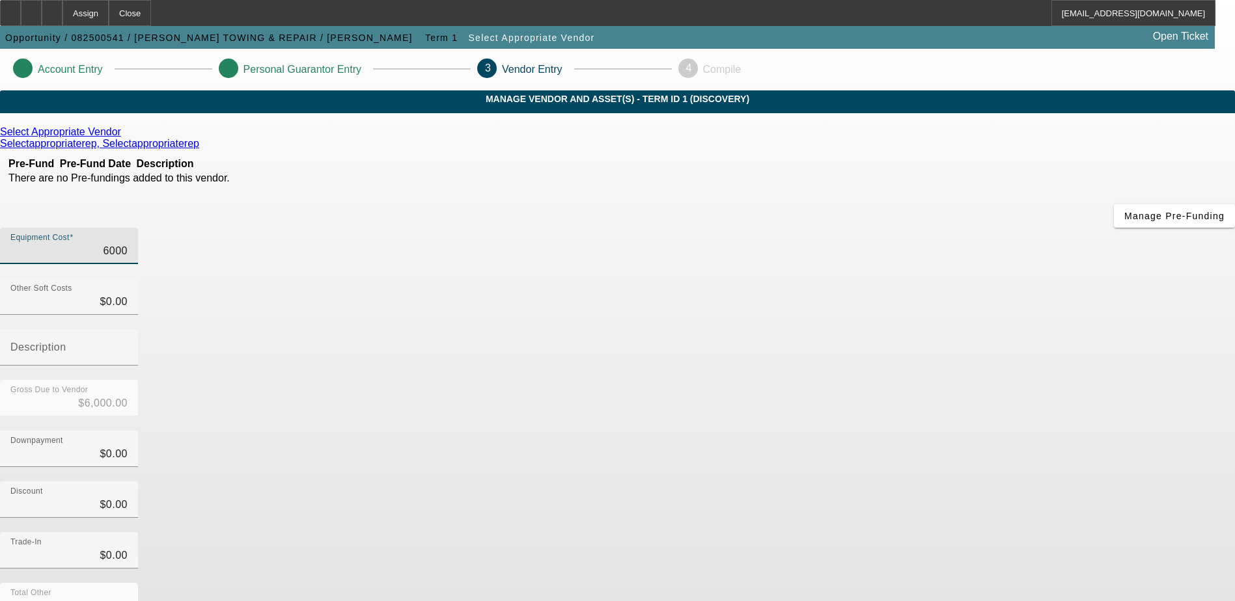
type input "$60,000.00"
click at [868, 431] on div "Downpayment $0.00" at bounding box center [617, 456] width 1235 height 51
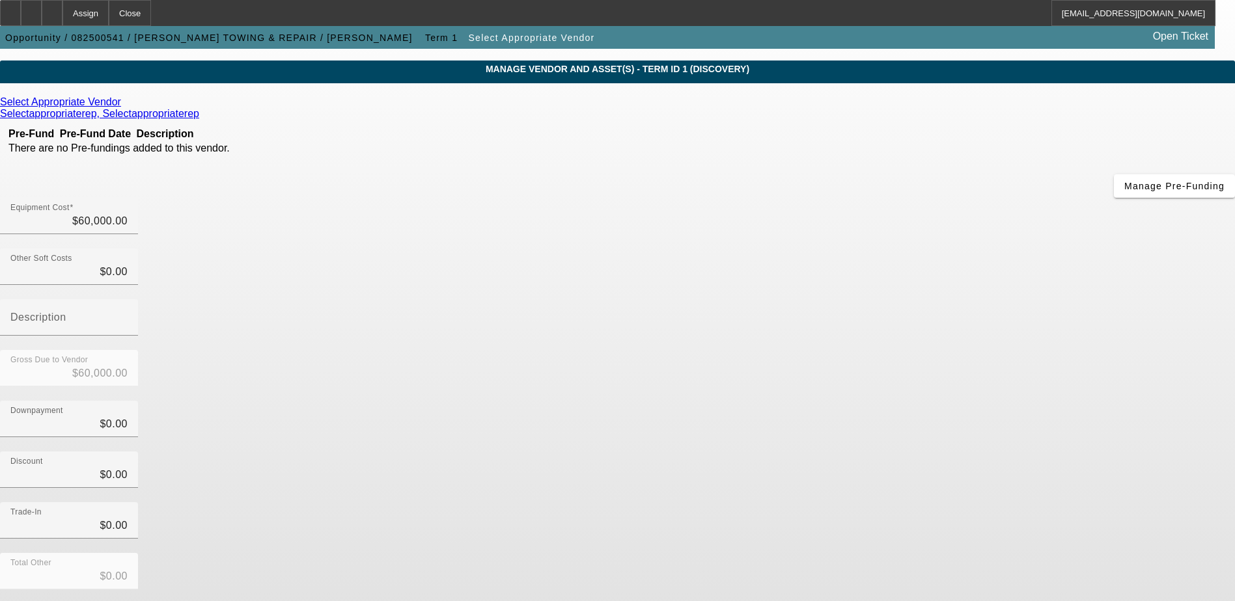
scroll to position [58, 0]
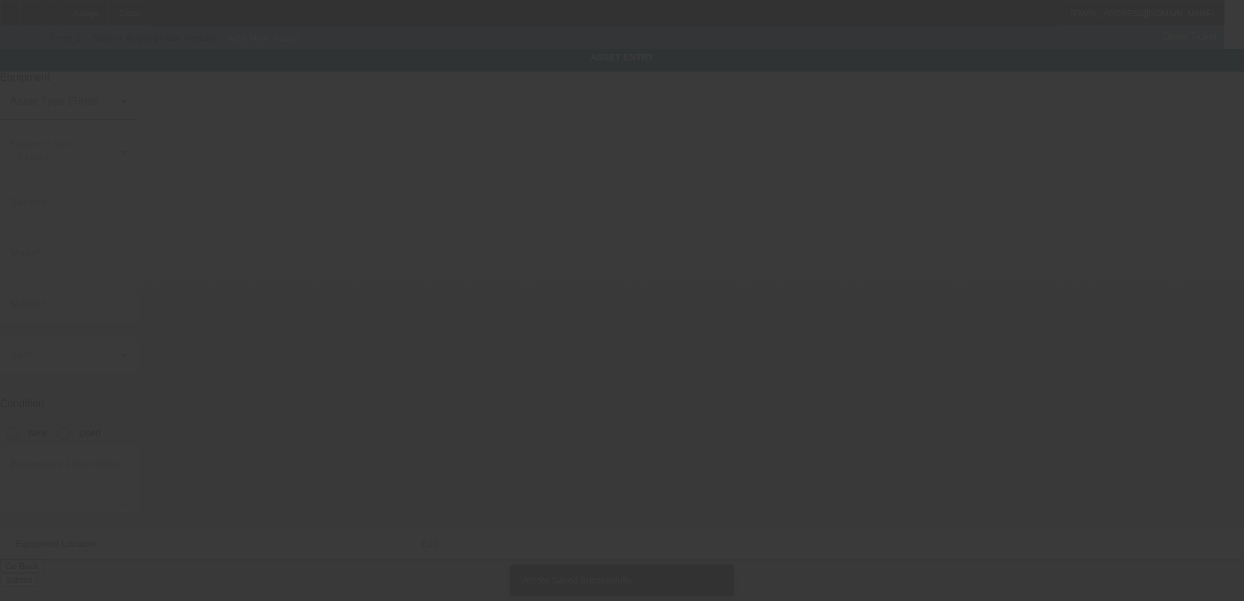
type input "13250 Blue Star Hwy"
type input "Stony Creek"
type input "23882"
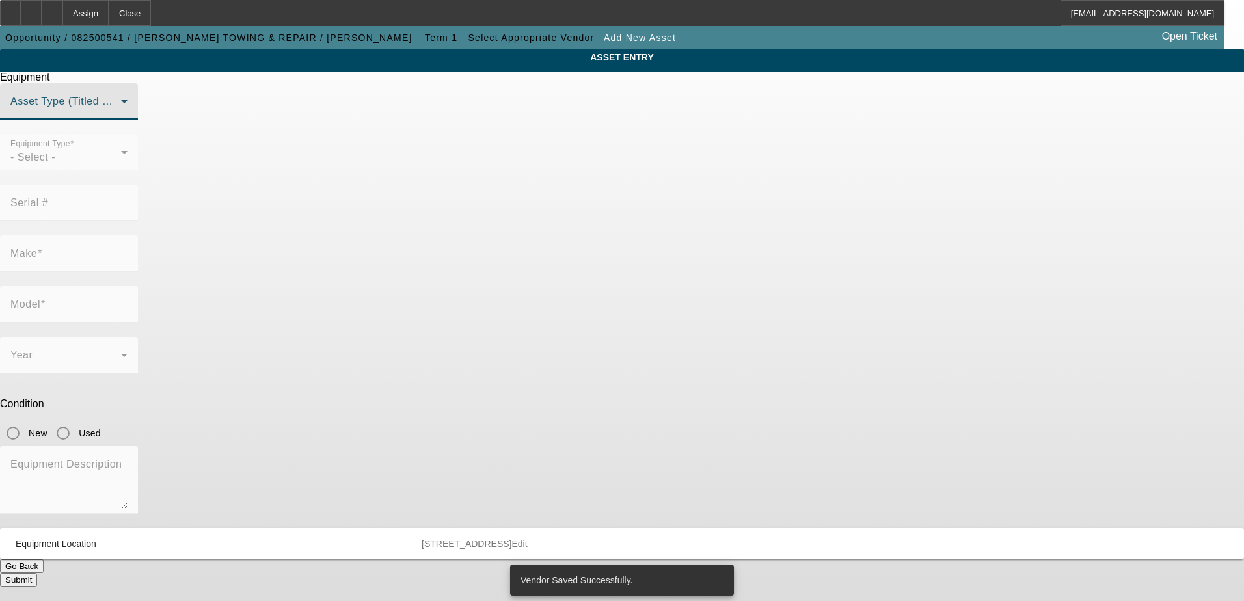
click at [121, 115] on span at bounding box center [65, 107] width 111 height 16
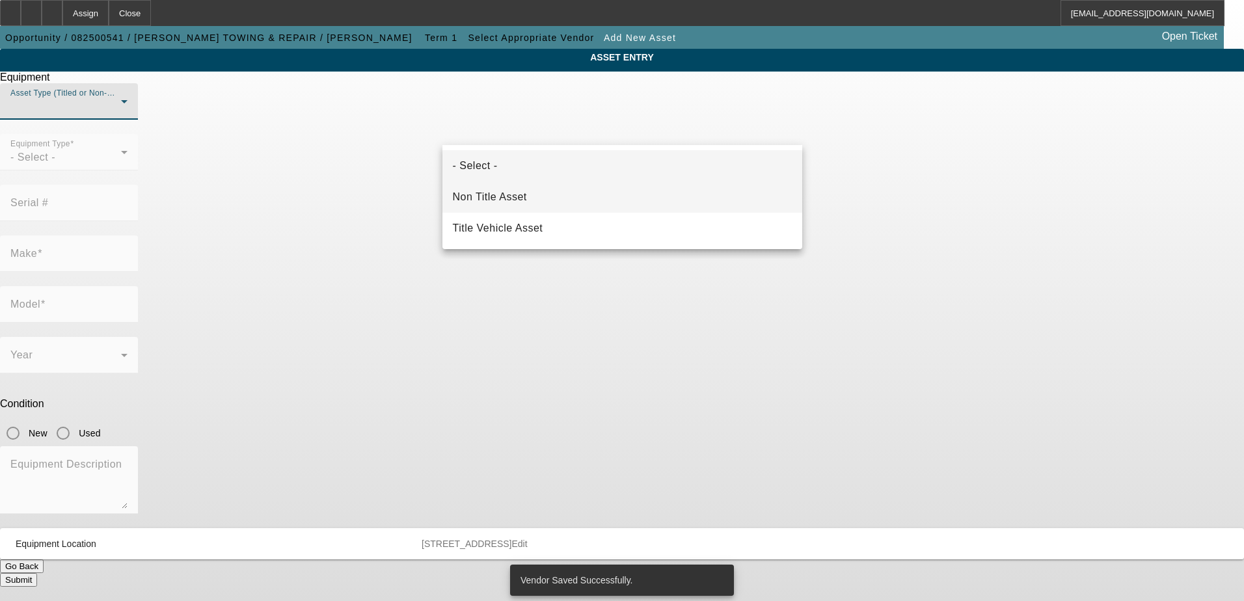
drag, startPoint x: 521, startPoint y: 205, endPoint x: 540, endPoint y: 197, distance: 20.1
click at [522, 205] on mat-option "Non Title Asset" at bounding box center [623, 197] width 360 height 31
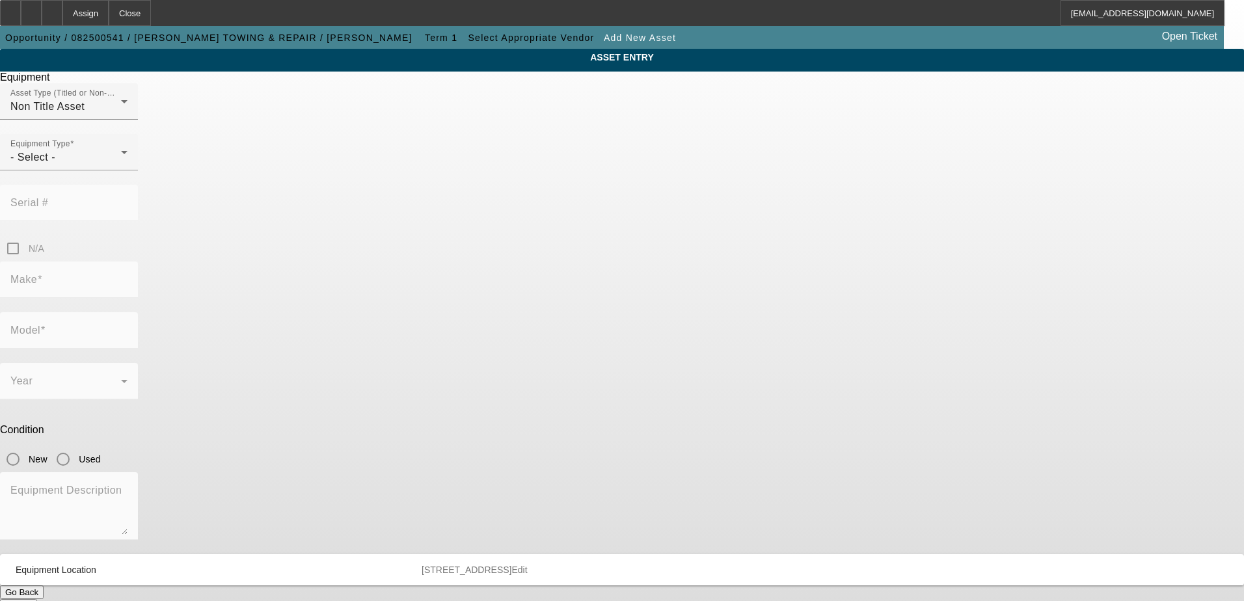
click at [138, 185] on div at bounding box center [69, 178] width 138 height 14
click at [128, 171] on div "Equipment Type - Select -" at bounding box center [68, 152] width 117 height 36
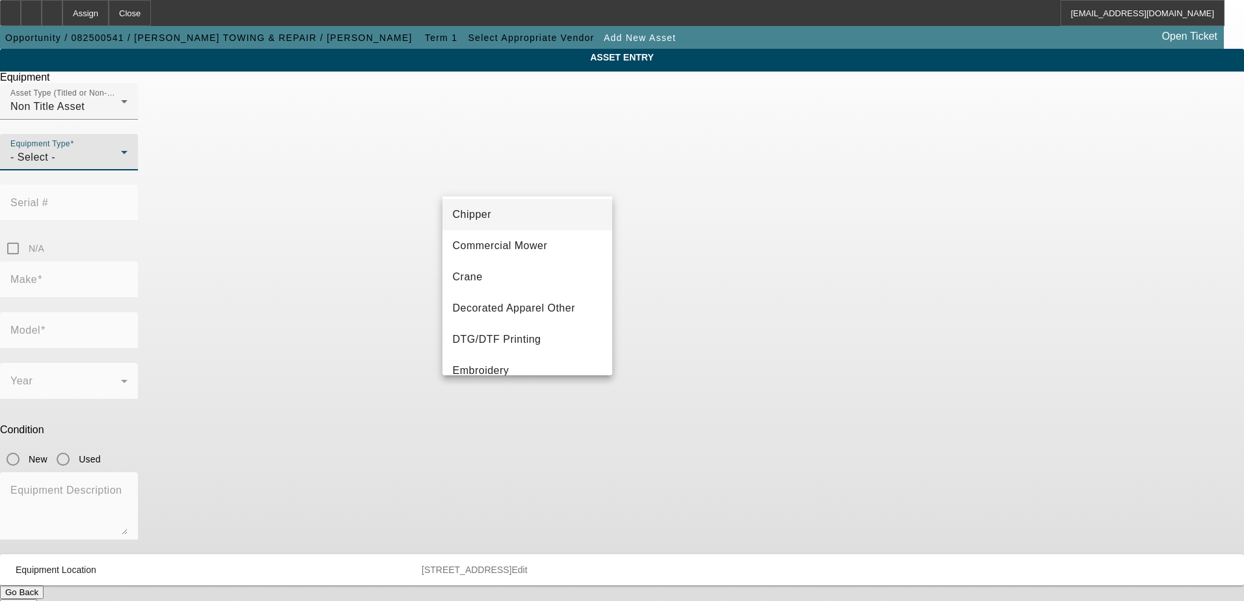
scroll to position [195, 0]
click at [505, 304] on mat-option "Other" at bounding box center [528, 303] width 171 height 31
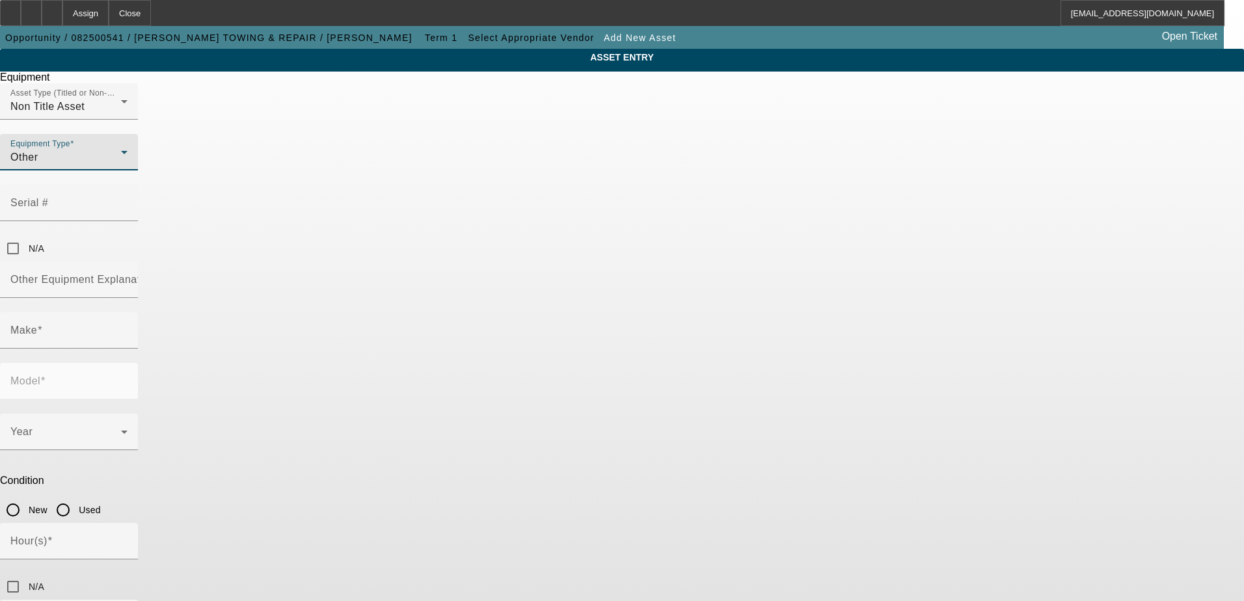
click at [392, 254] on div "ASSET ENTRY Equipment Asset Type (Titled or Non-Titled) Non Title Asset Equipme…" at bounding box center [622, 395] width 1244 height 692
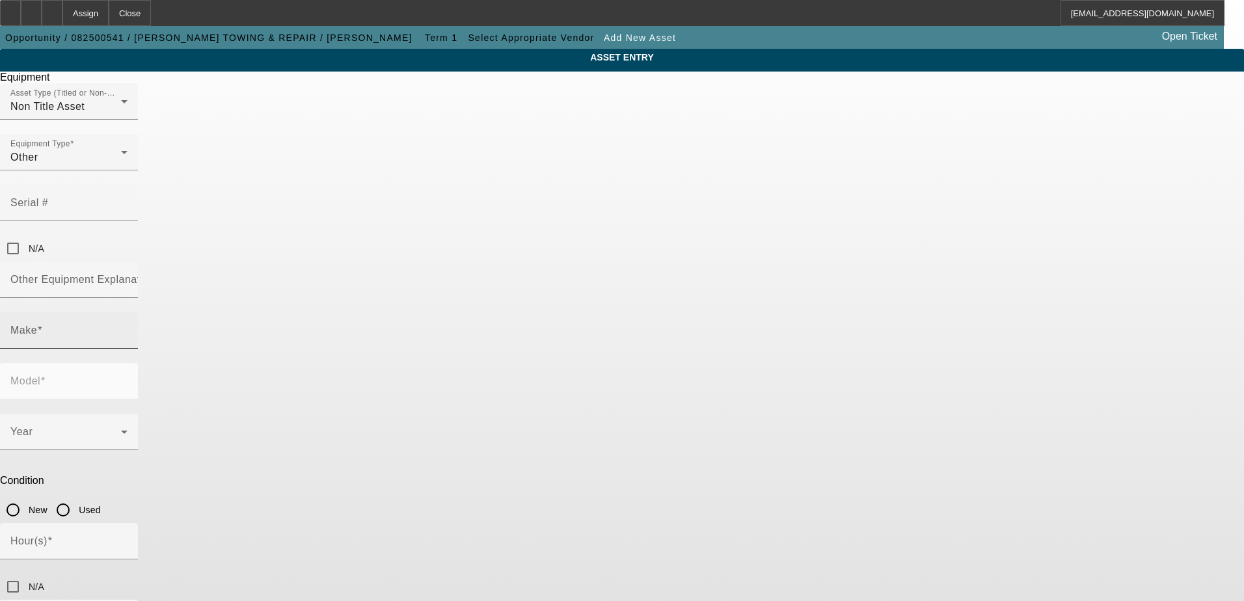
click at [128, 328] on input "Make" at bounding box center [68, 336] width 117 height 16
click at [499, 340] on mat-option "Rayco" at bounding box center [528, 351] width 171 height 31
type input "Rayco"
click at [128, 379] on input "Model" at bounding box center [68, 387] width 117 height 16
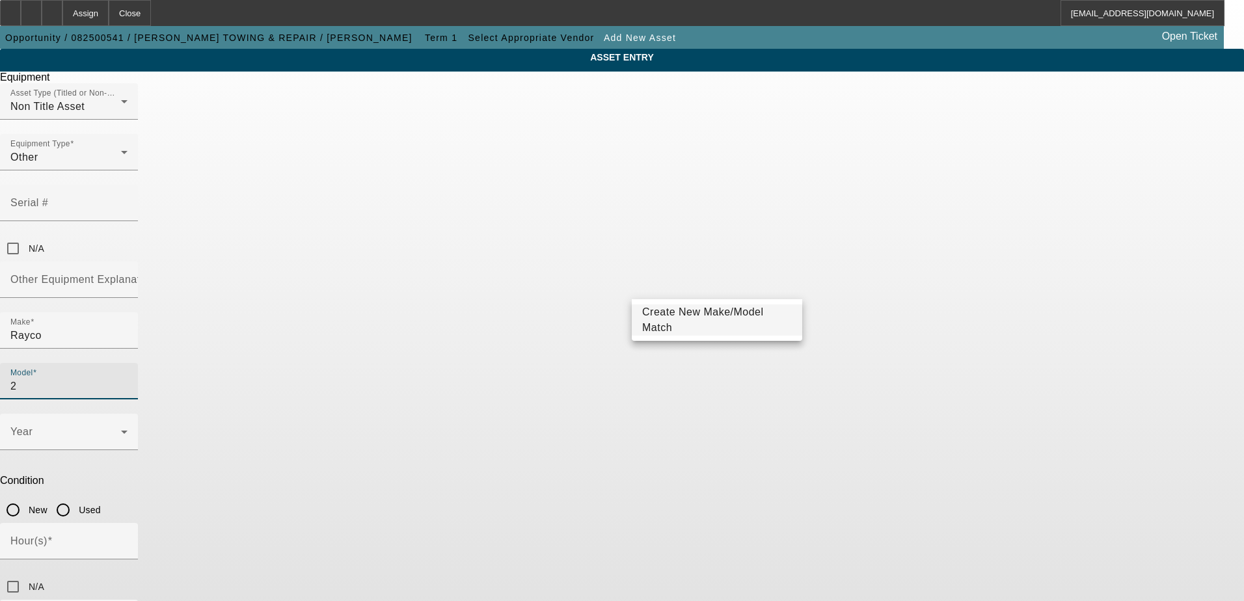
type input "2"
drag, startPoint x: 872, startPoint y: 269, endPoint x: 831, endPoint y: 272, distance: 40.4
click at [865, 271] on div "ASSET ENTRY Equipment Asset Type (Titled or Non-Titled) Non Title Asset Equipme…" at bounding box center [622, 395] width 1244 height 692
click at [128, 379] on input "2" at bounding box center [68, 387] width 117 height 16
click at [980, 305] on div "ASSET ENTRY Equipment Asset Type (Titled or Non-Titled) Non Title Asset Equipme…" at bounding box center [622, 395] width 1244 height 692
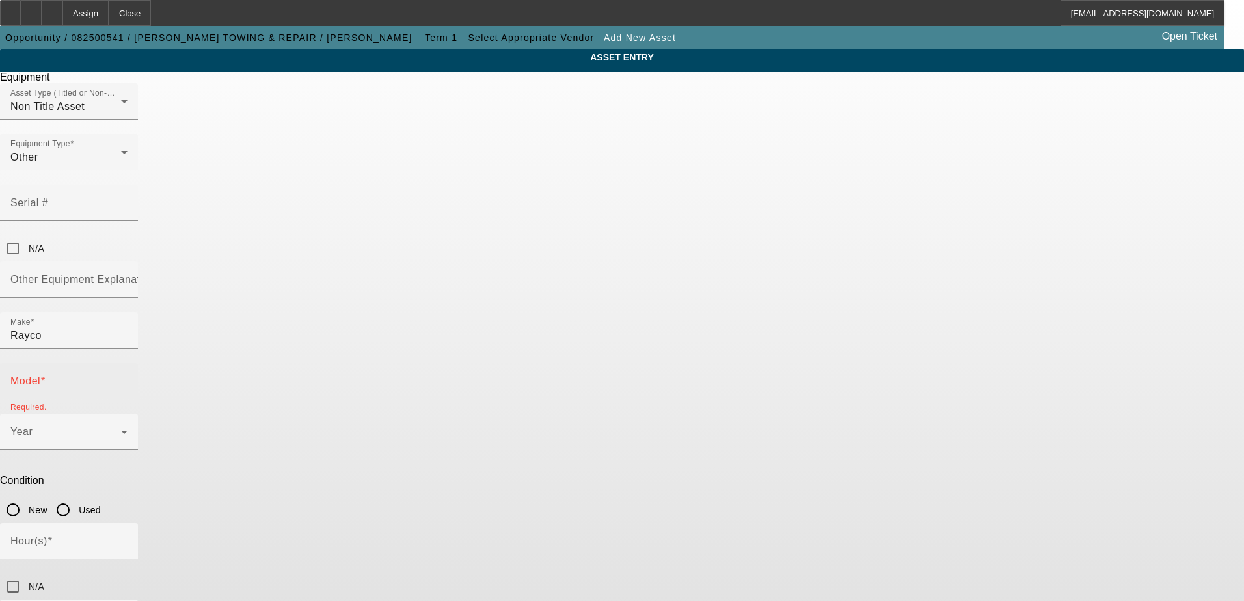
click at [128, 379] on input "Model" at bounding box center [68, 387] width 117 height 16
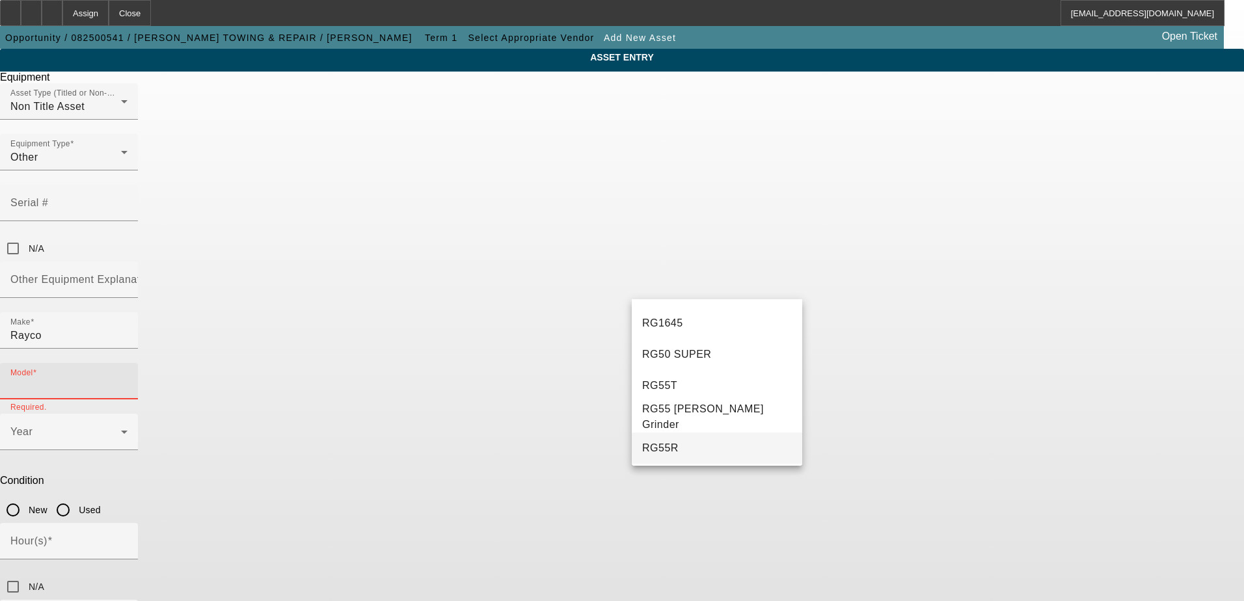
scroll to position [151, 0]
click at [128, 379] on input "Model" at bounding box center [68, 387] width 117 height 16
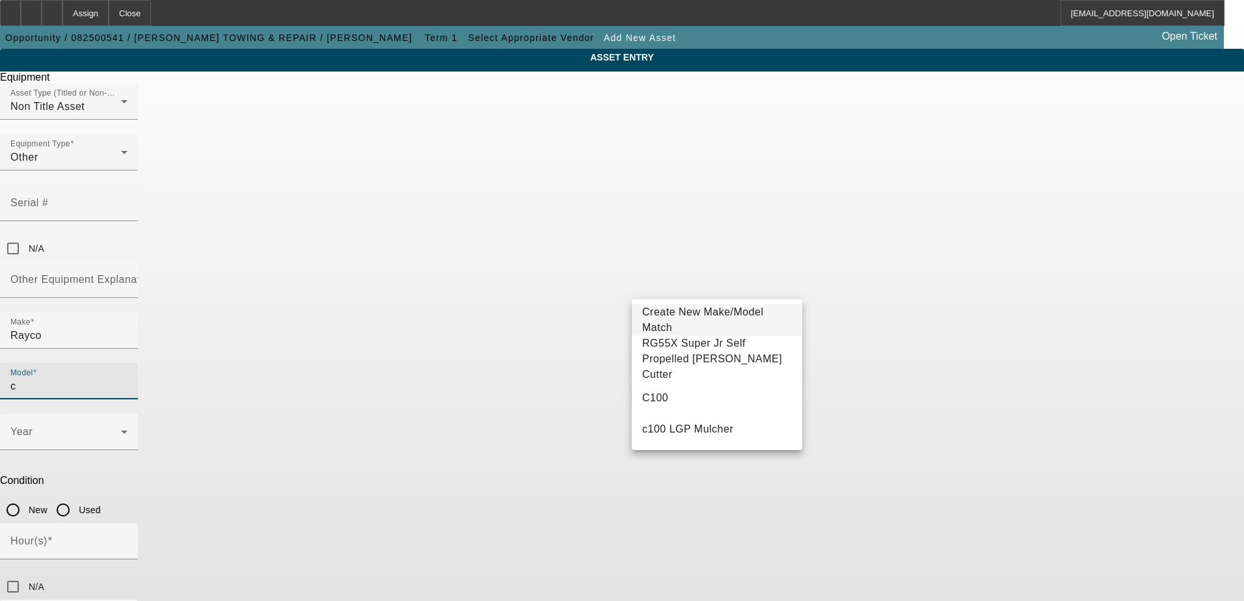
scroll to position [0, 0]
type input "c"
click at [734, 318] on span "Create New Make/Model Match" at bounding box center [703, 320] width 122 height 27
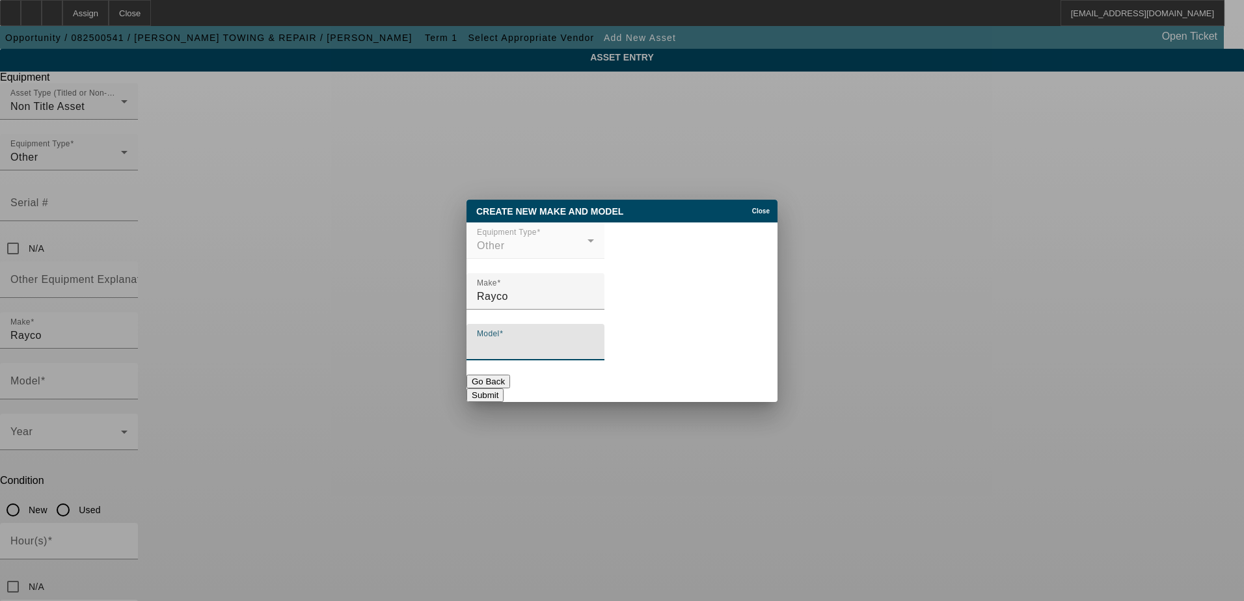
click at [534, 351] on input "Model" at bounding box center [535, 348] width 117 height 16
type input "C120"
click at [504, 395] on button "Submit" at bounding box center [485, 396] width 37 height 14
type input "C120"
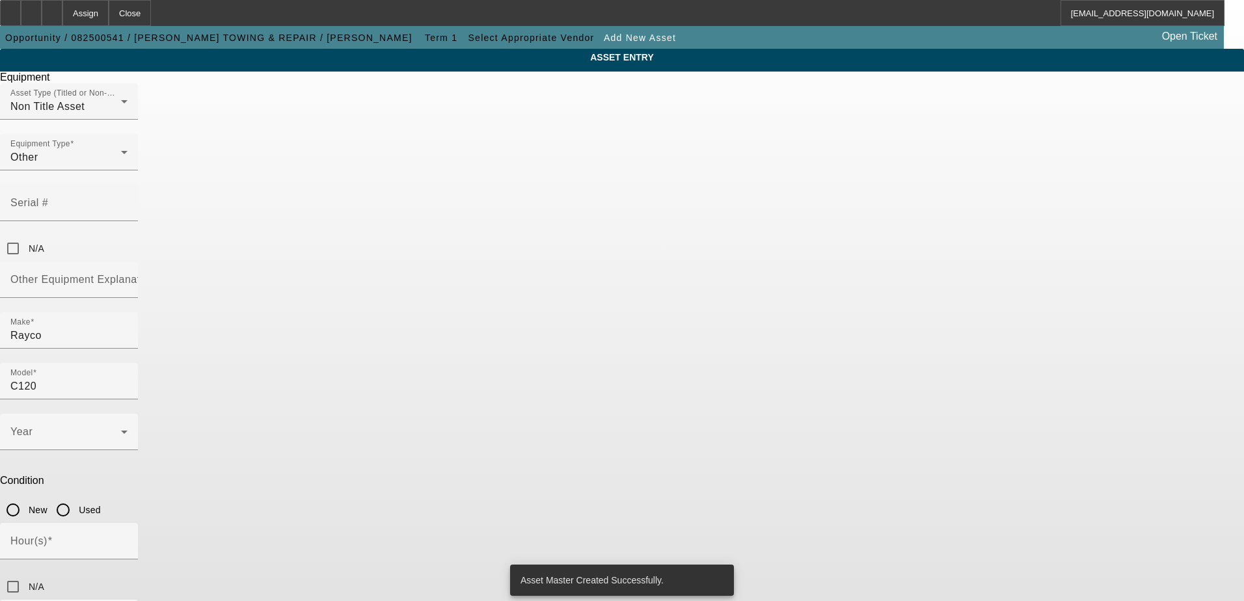
click at [76, 497] on input "Used" at bounding box center [63, 510] width 26 height 26
radio input "true"
click at [128, 430] on mat-select at bounding box center [68, 438] width 117 height 16
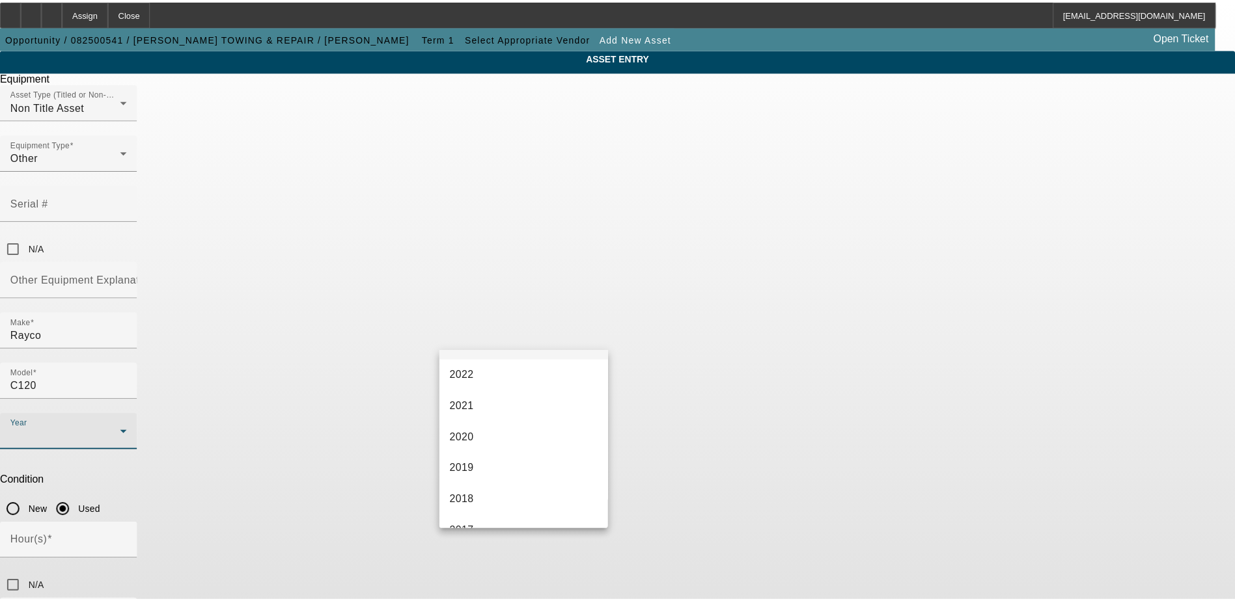
scroll to position [195, 0]
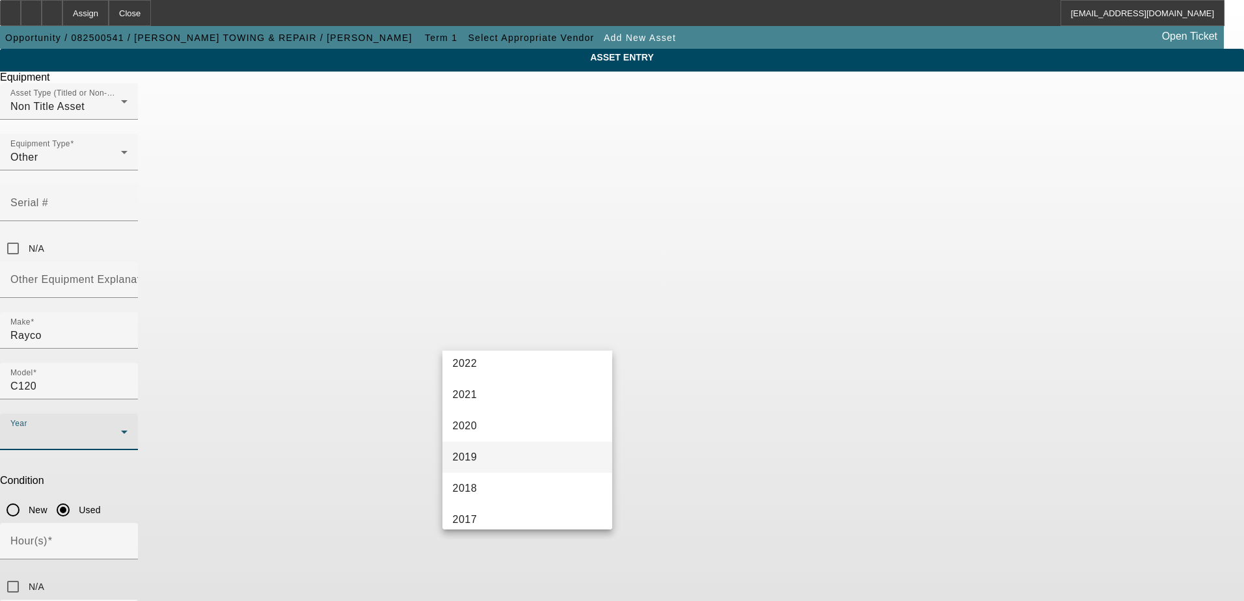
click at [499, 461] on mat-option "2019" at bounding box center [528, 457] width 171 height 31
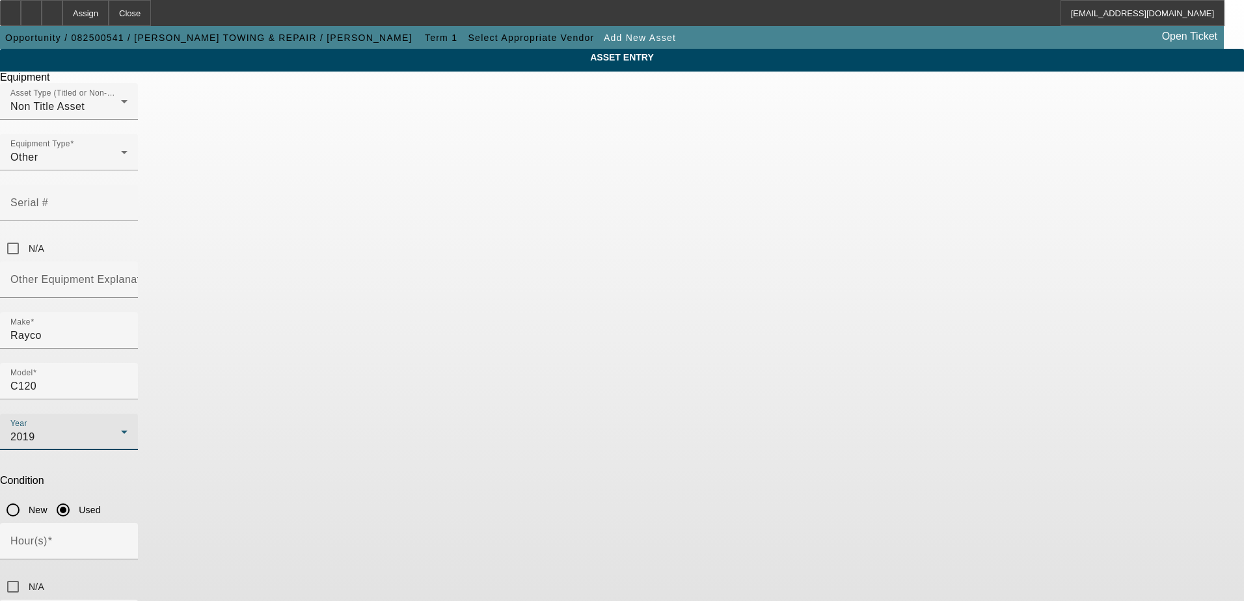
click at [297, 388] on div "ASSET ENTRY Equipment Asset Type (Titled or Non-Titled) Non Title Asset Equipme…" at bounding box center [622, 395] width 1244 height 692
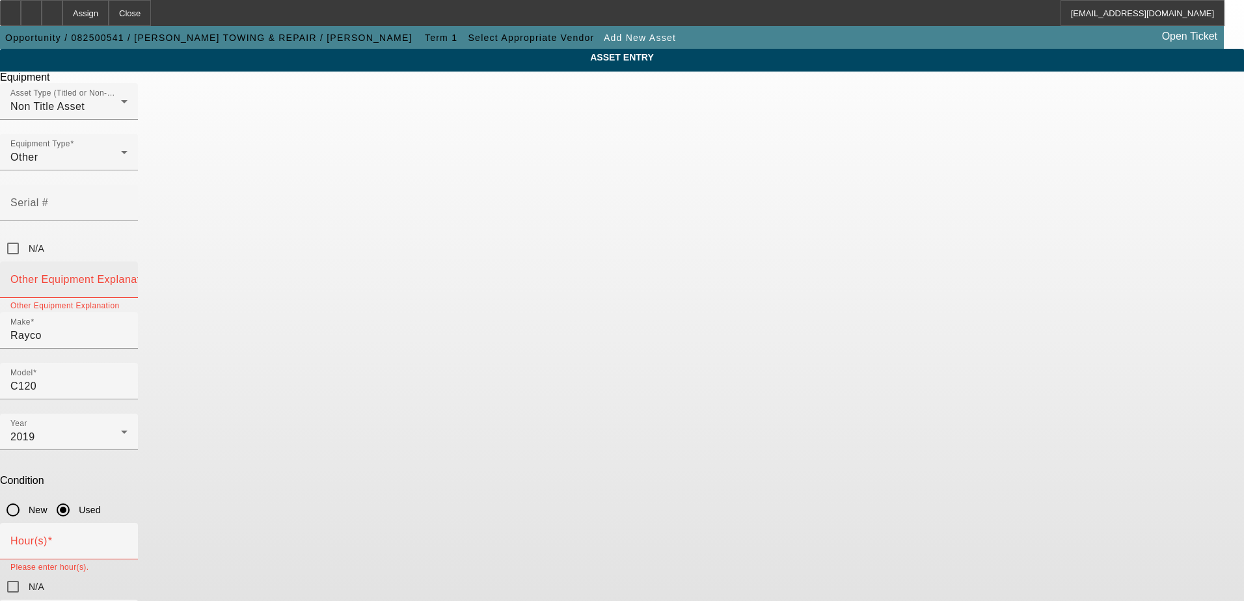
click at [156, 274] on mat-label "Other Equipment Explanation" at bounding box center [82, 279] width 145 height 11
click at [128, 277] on input "Other Equipment Explanation" at bounding box center [68, 285] width 117 height 16
click at [26, 574] on input "N/A" at bounding box center [13, 587] width 26 height 26
checkbox input "true"
click at [128, 277] on input "Other Equipment Explanation" at bounding box center [68, 285] width 117 height 16
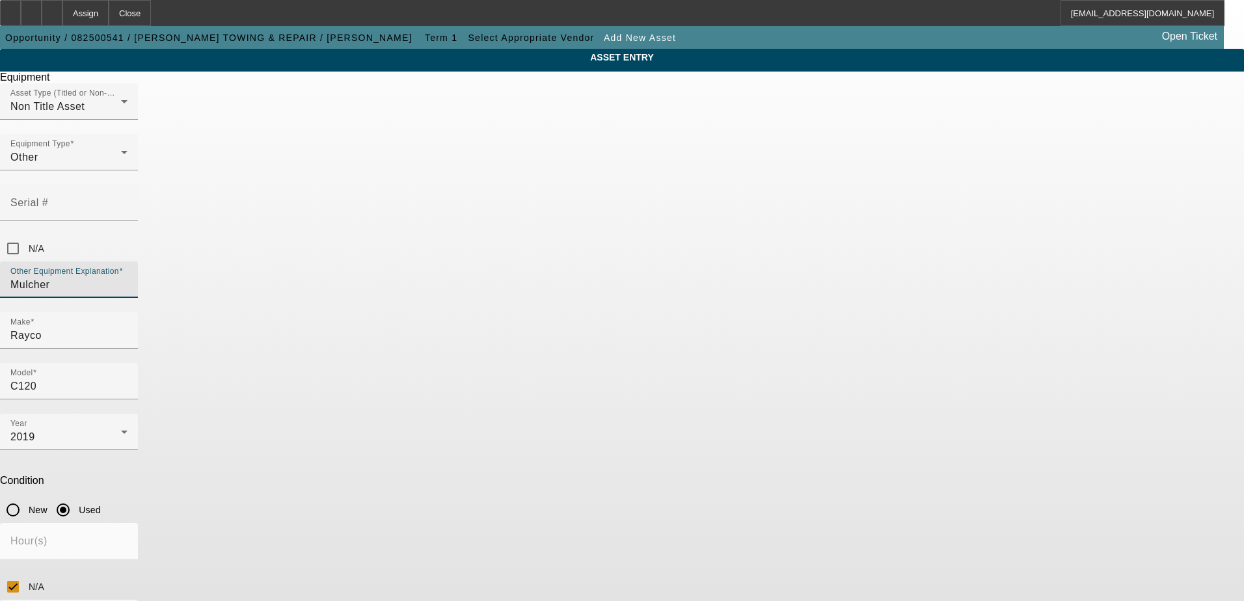
type input "Mulcher"
click at [288, 262] on div "ASSET ENTRY Equipment Asset Type (Titled or Non-Titled) Non Title Asset Equipme…" at bounding box center [622, 395] width 1244 height 692
click at [26, 574] on input "N/A" at bounding box center [13, 587] width 26 height 26
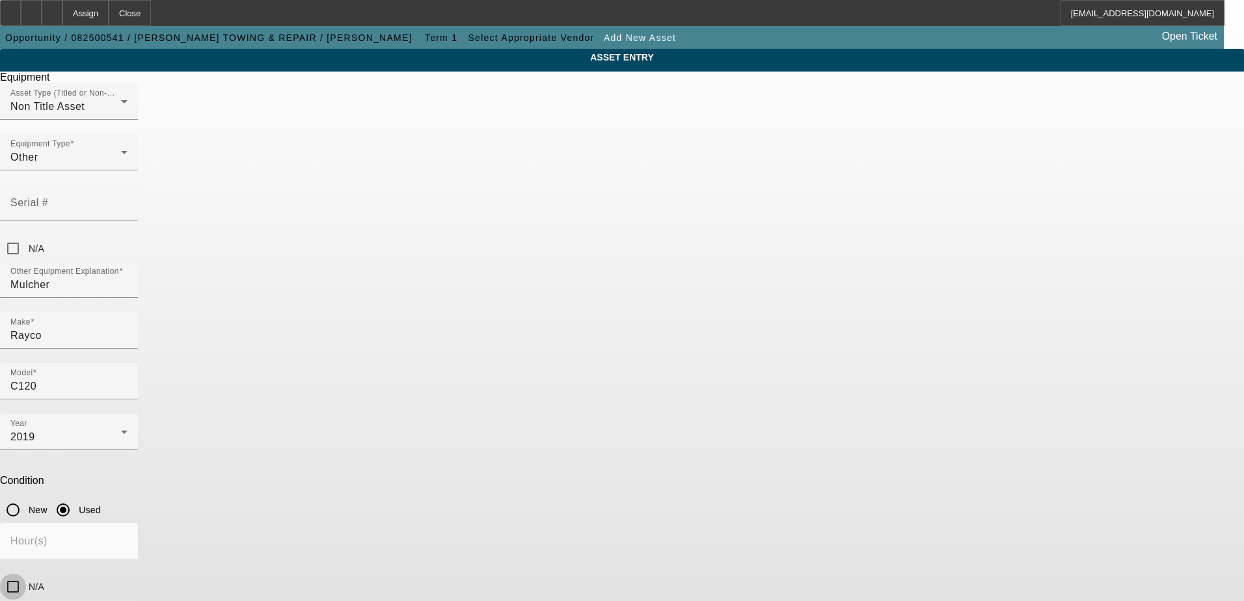
checkbox input "false"
click at [128, 539] on input "Hour(s)" at bounding box center [68, 547] width 117 height 16
type input "5"
click at [26, 574] on input "N/A" at bounding box center [13, 587] width 26 height 26
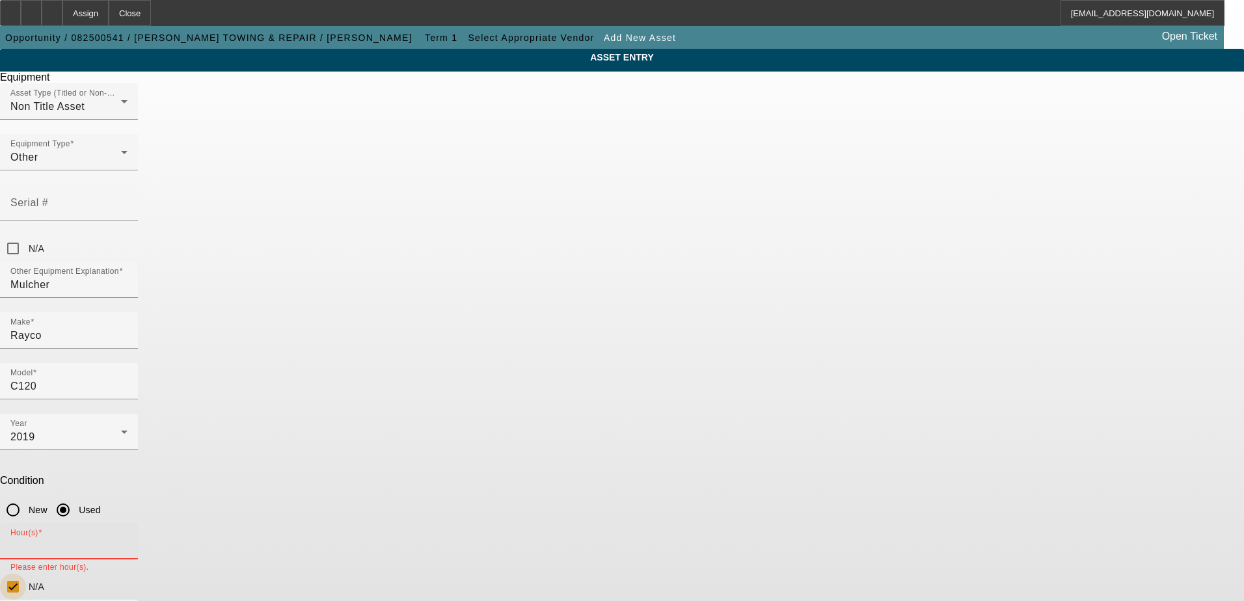
checkbox input "true"
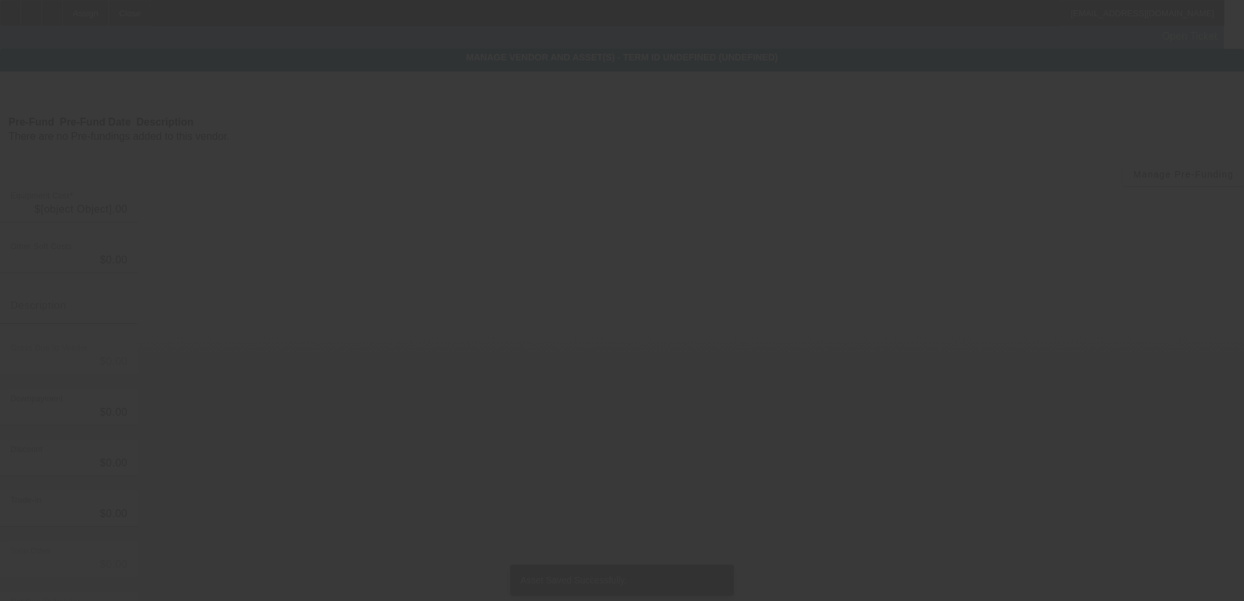
type input "$60,000.00"
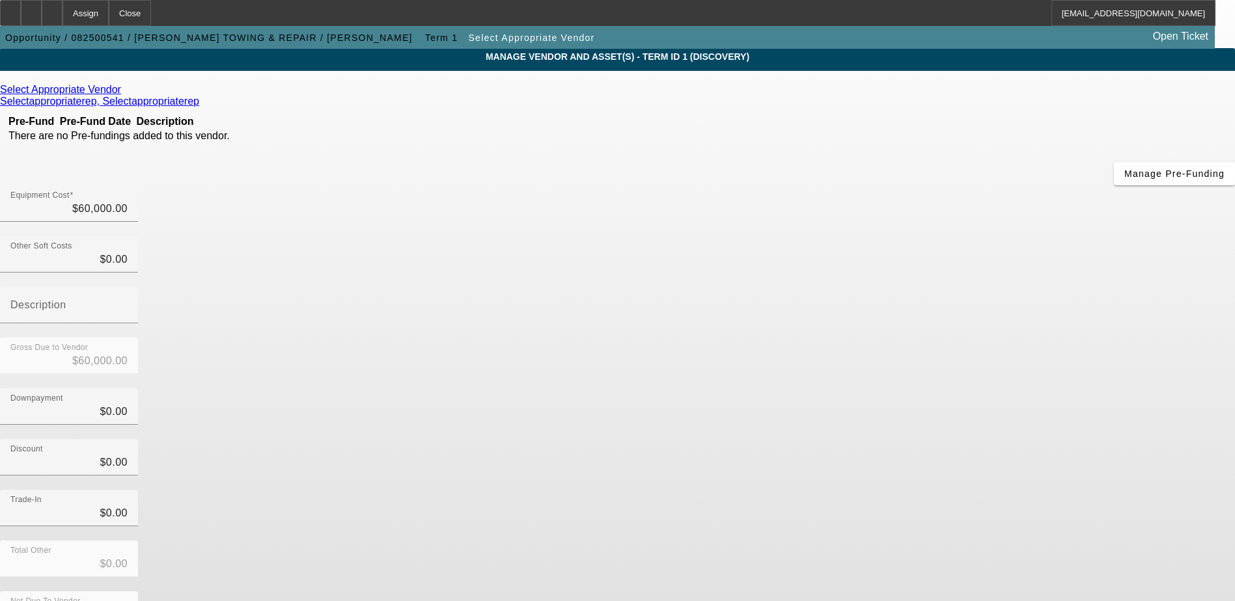
scroll to position [63, 0]
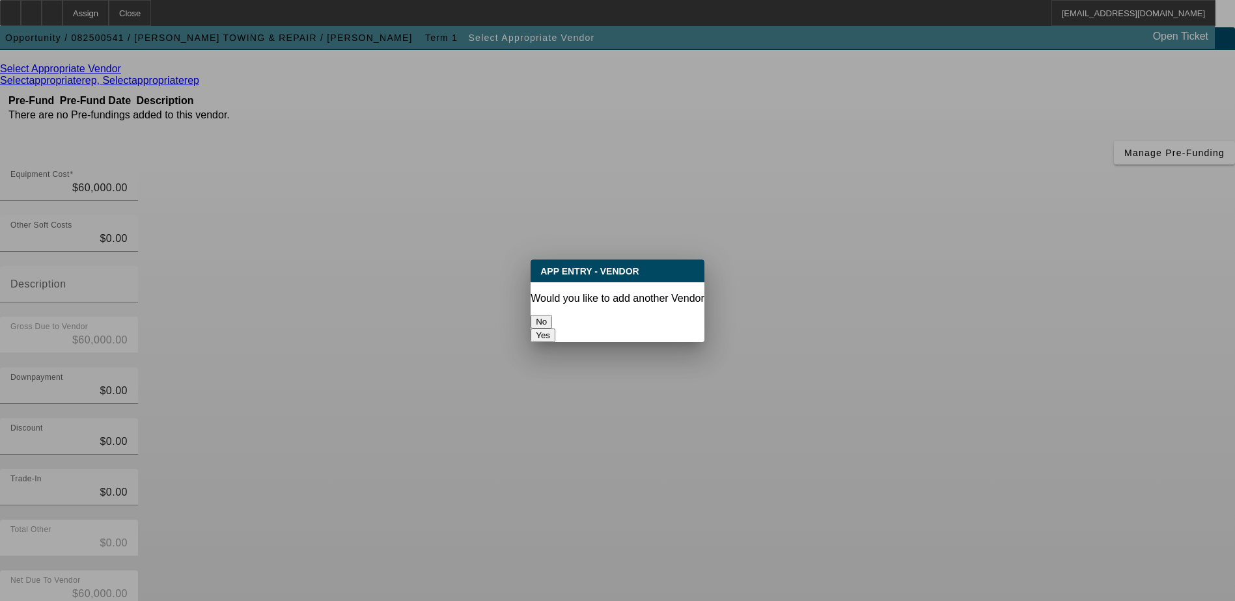
click at [555, 329] on button "Yes" at bounding box center [542, 336] width 25 height 14
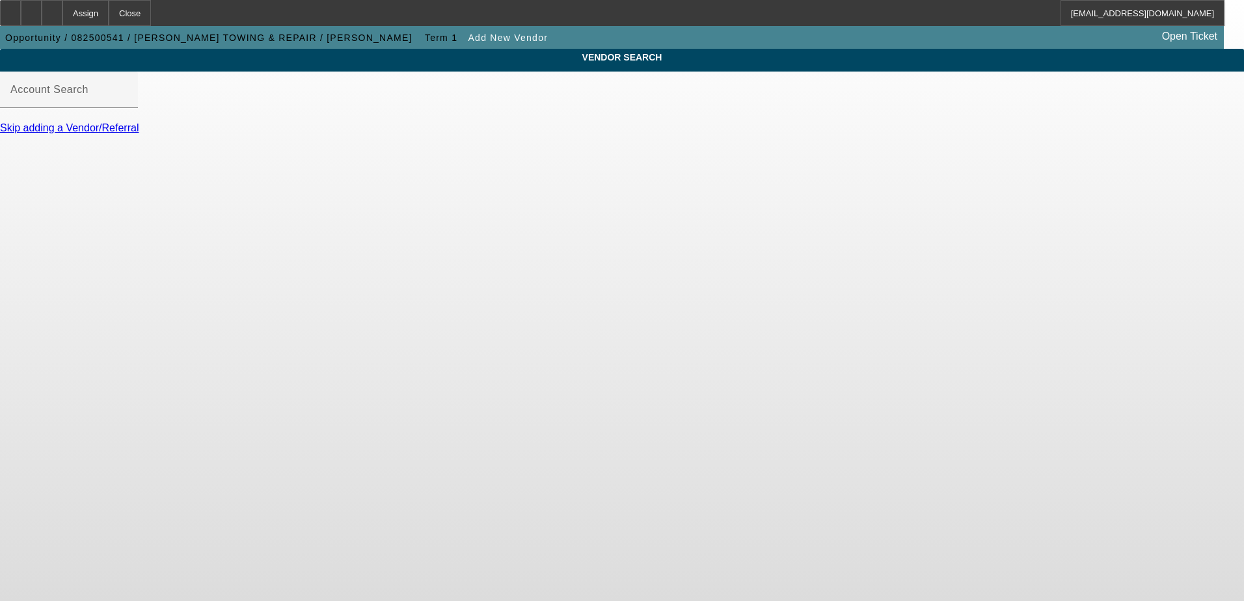
click at [139, 133] on link "Skip adding a Vendor/Referral" at bounding box center [69, 127] width 139 height 11
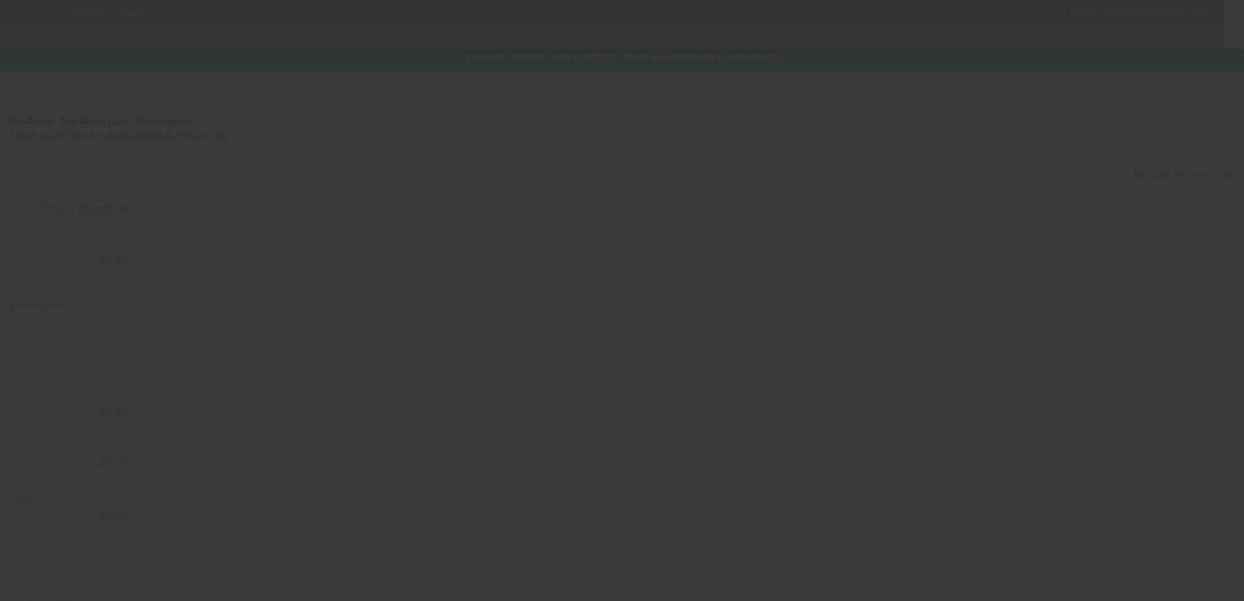
type input "$60,000.00"
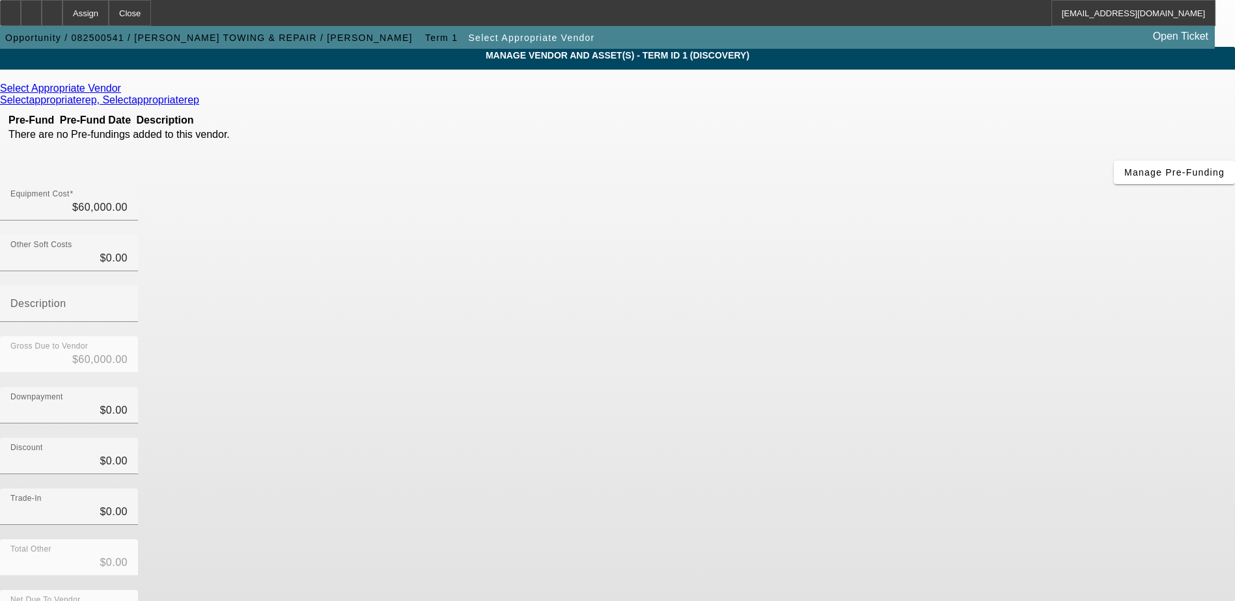
scroll to position [63, 0]
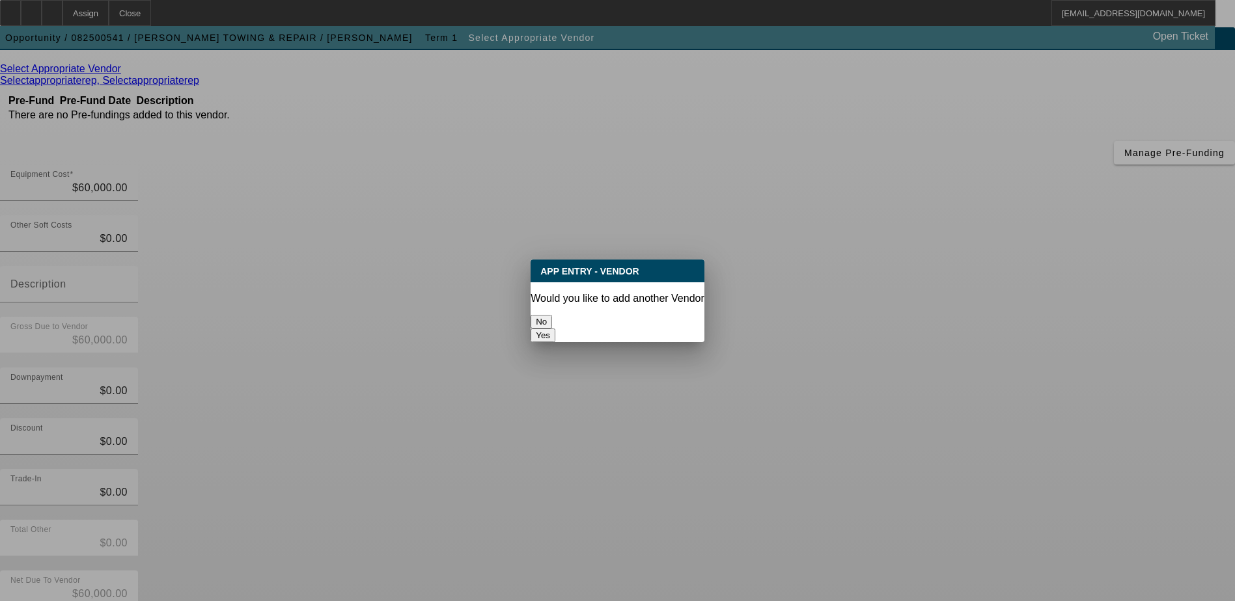
click at [552, 318] on button "No" at bounding box center [540, 322] width 21 height 14
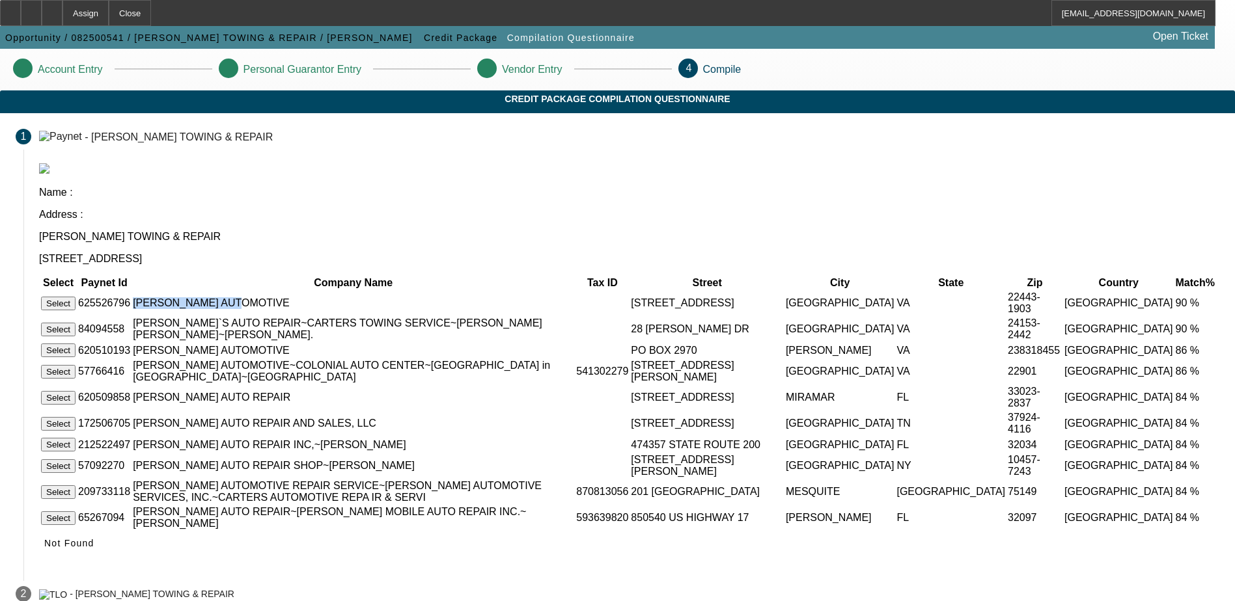
drag, startPoint x: 433, startPoint y: 237, endPoint x: 538, endPoint y: 235, distance: 104.8
click at [538, 291] on td "CARTER AUTOMOTIVE" at bounding box center [353, 303] width 442 height 25
click at [1136, 272] on app-compilation-stepper "Account Entry Personal Guarantor Entry Vendor Entry 4 Compile Credit Package Co…" at bounding box center [617, 357] width 1235 height 616
click at [94, 549] on span "Not Found" at bounding box center [69, 543] width 50 height 10
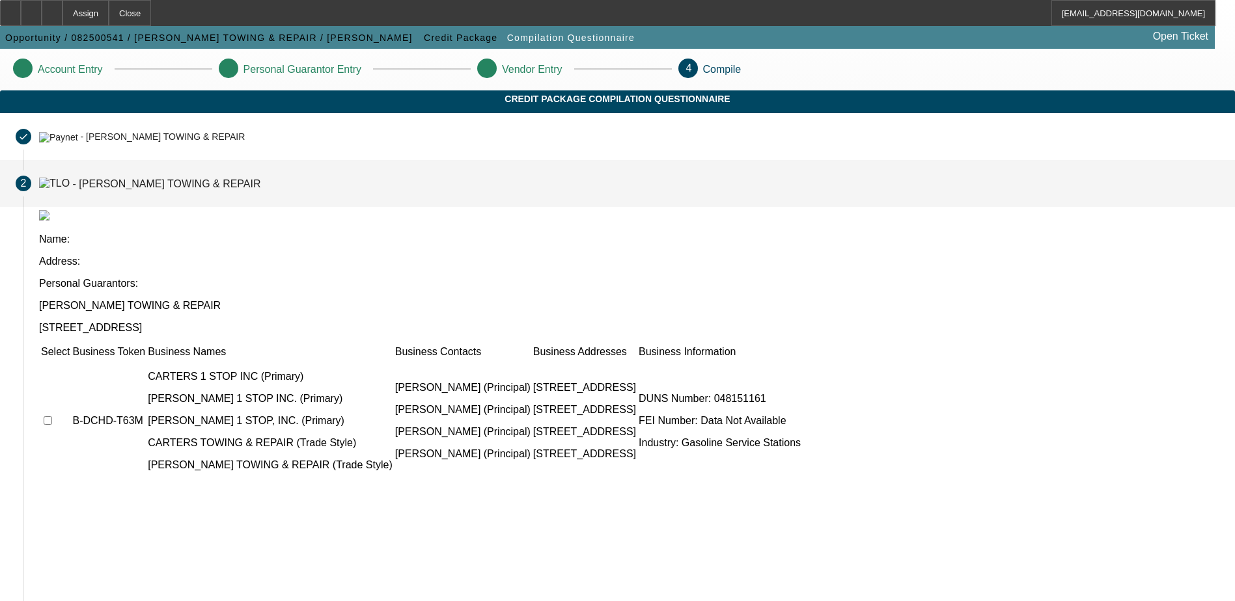
scroll to position [39, 0]
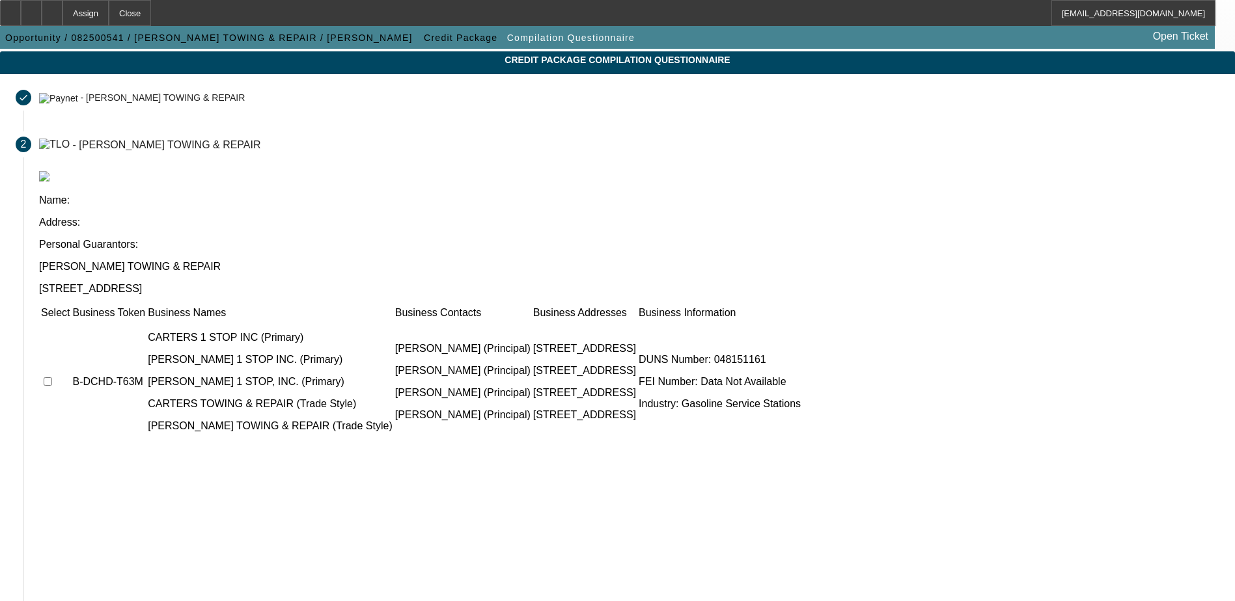
click at [52, 378] on input "checkbox" at bounding box center [48, 382] width 8 height 8
checkbox input "true"
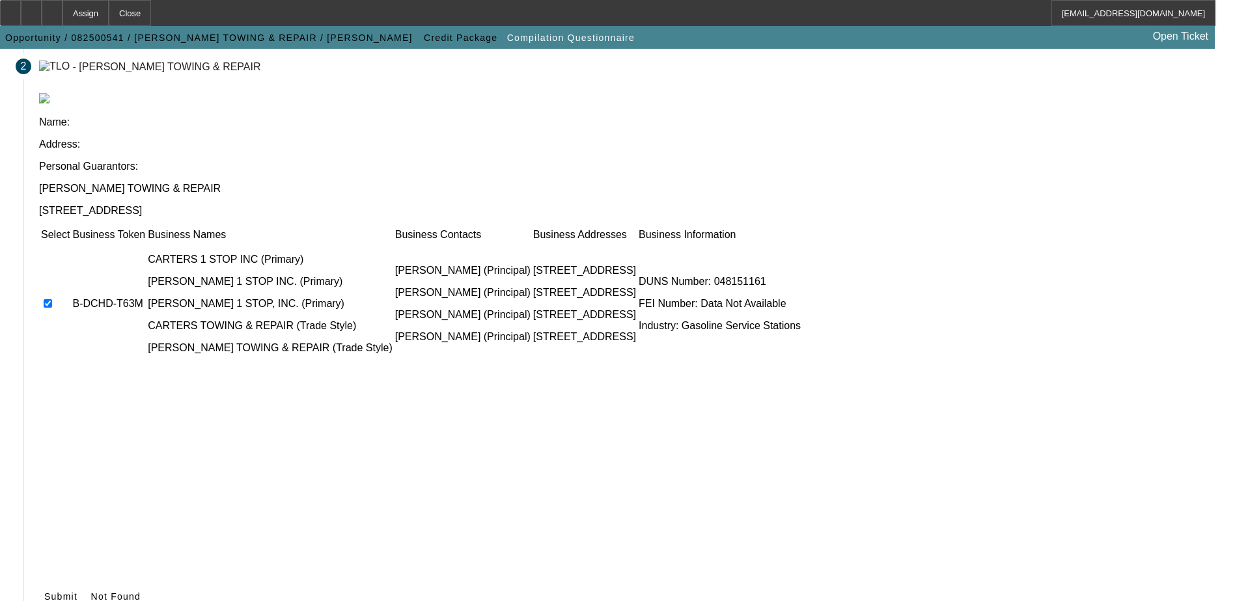
scroll to position [118, 0]
click at [44, 590] on icon at bounding box center [44, 595] width 0 height 10
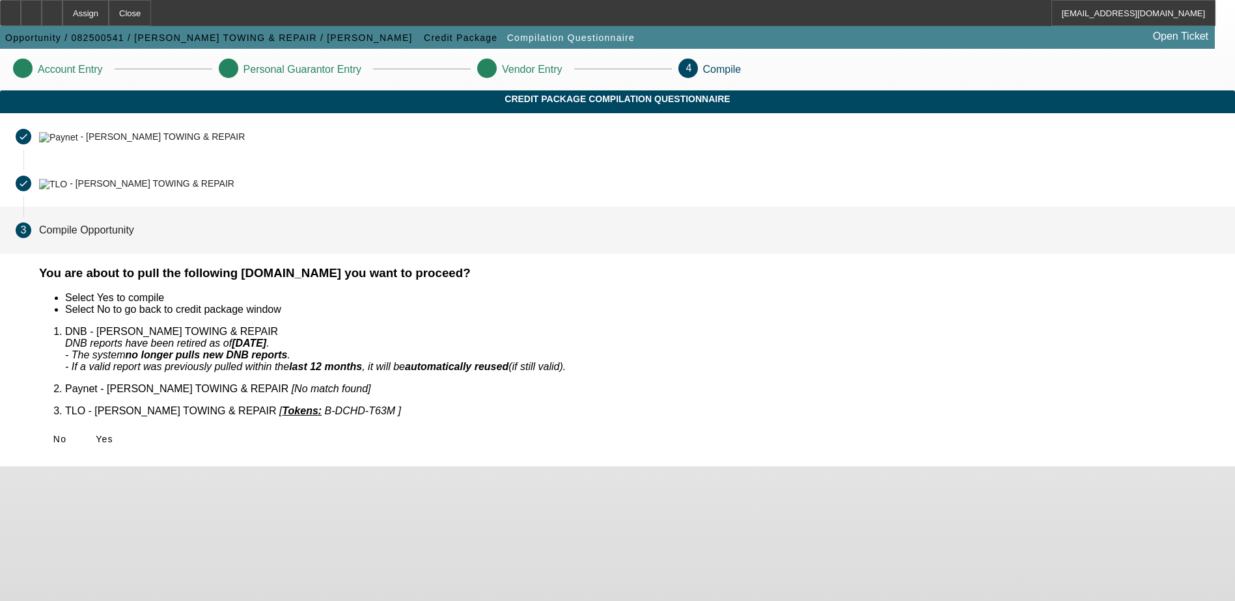
scroll to position [0, 0]
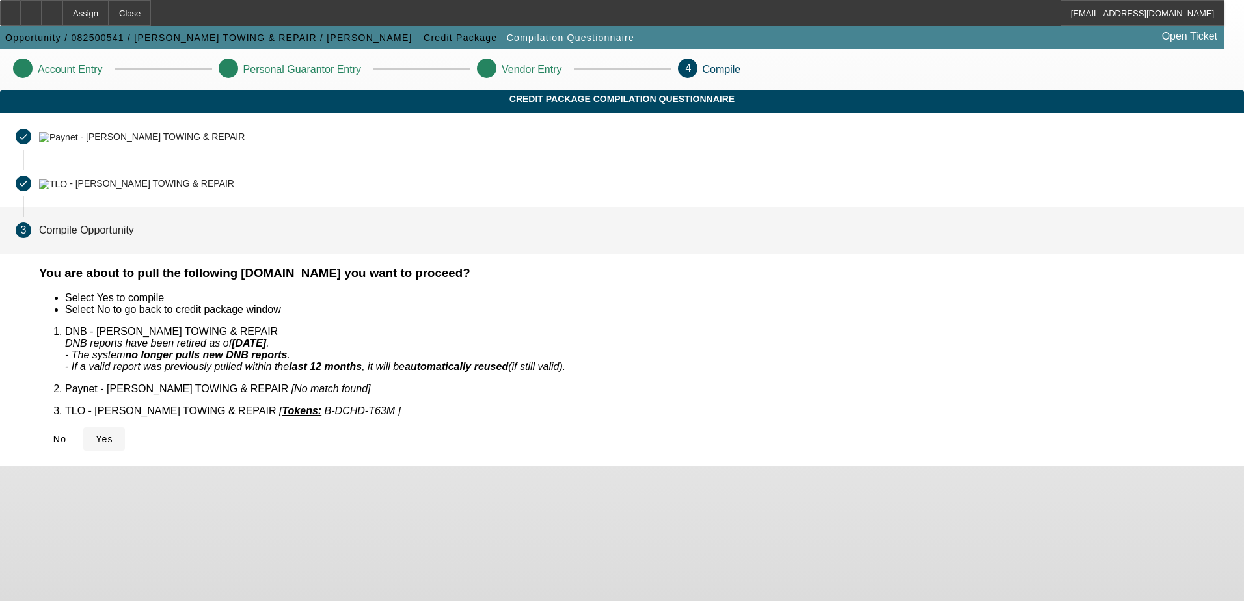
click at [113, 434] on span "Yes" at bounding box center [105, 439] width 18 height 10
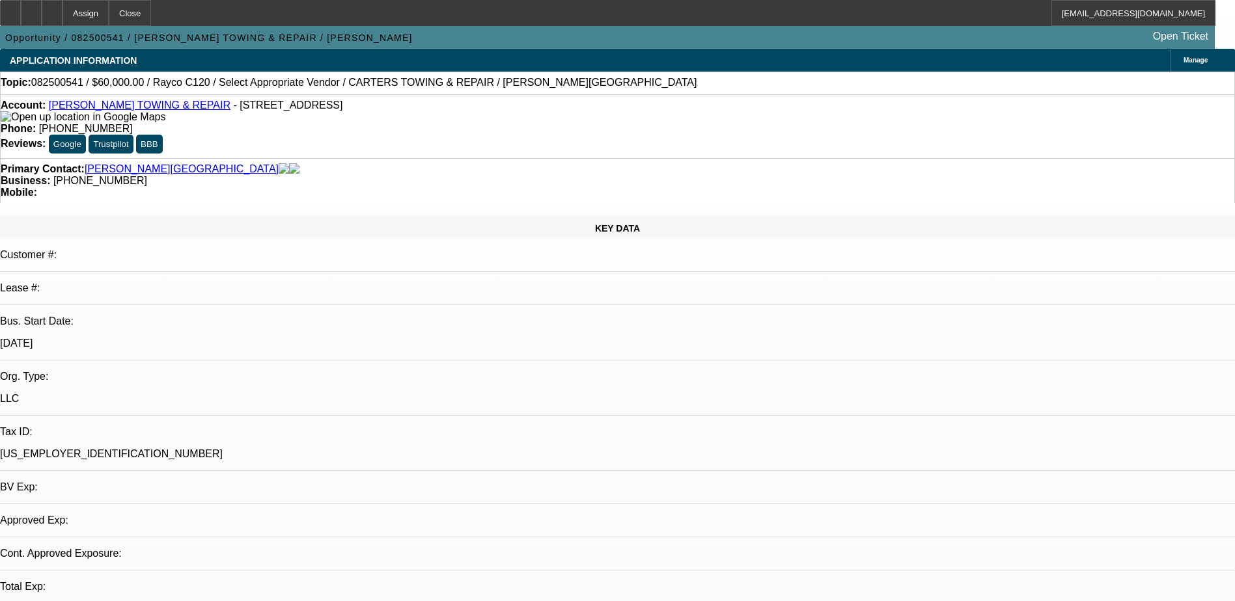
select select "0"
select select "2"
select select "0.1"
select select "4"
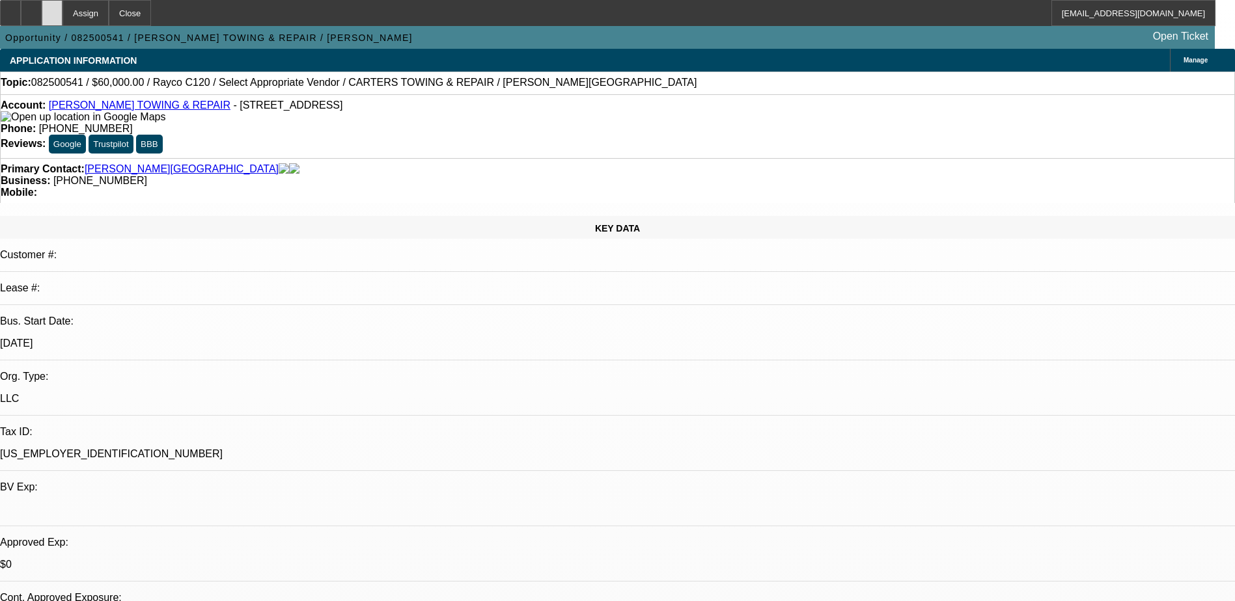
click at [62, 10] on div at bounding box center [52, 13] width 21 height 26
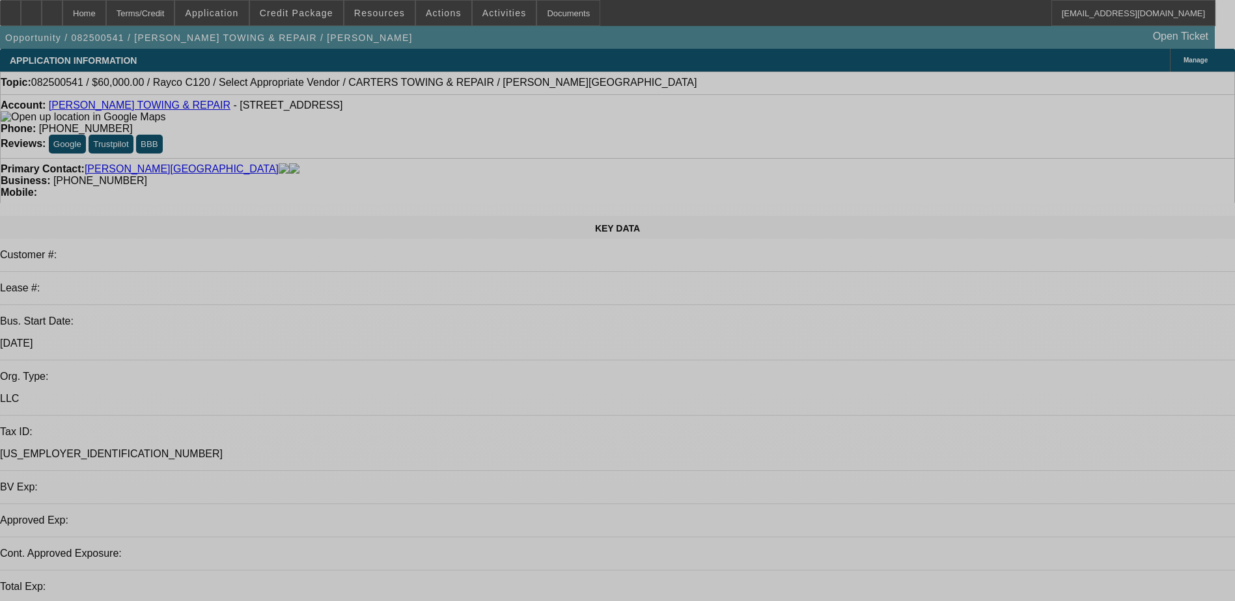
select select "0"
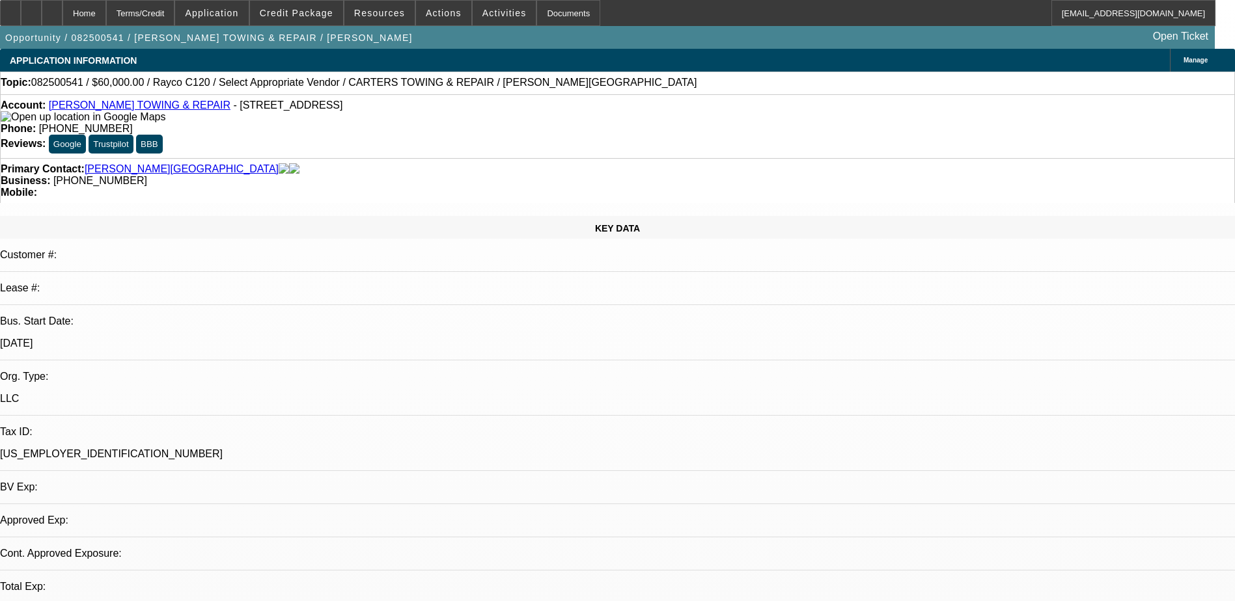
select select "2"
select select "0.1"
select select "1"
select select "2"
select select "4"
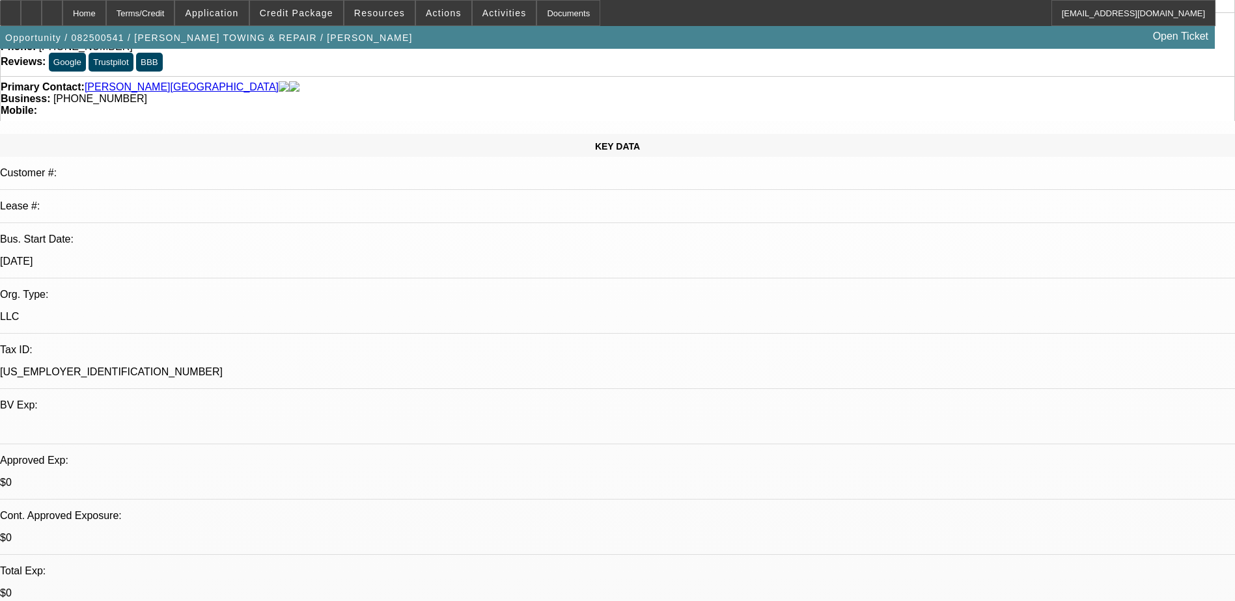
scroll to position [65, 0]
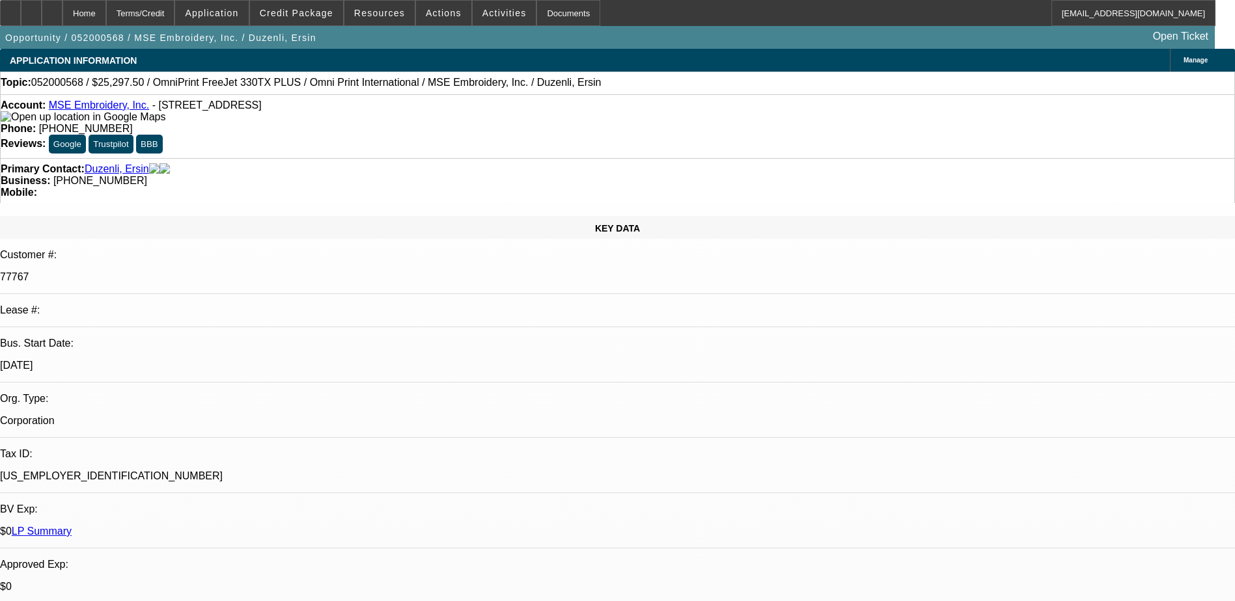
select select "0"
select select "2"
select select "0"
select select "2"
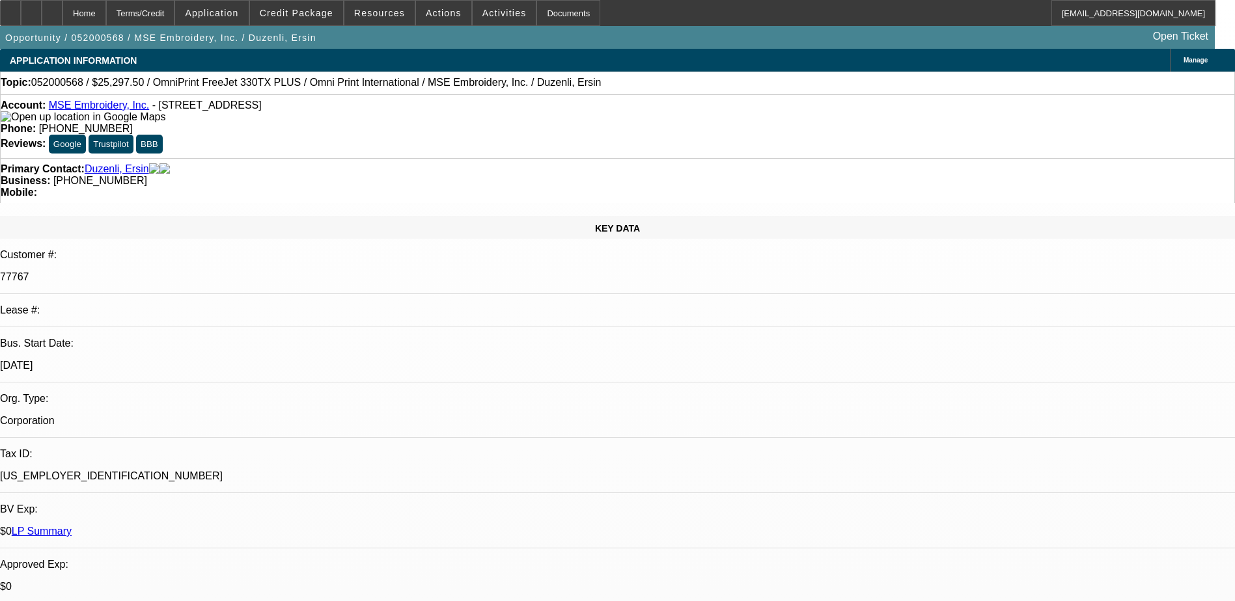
click at [115, 108] on link "MSE Embroidery, Inc." at bounding box center [99, 105] width 100 height 11
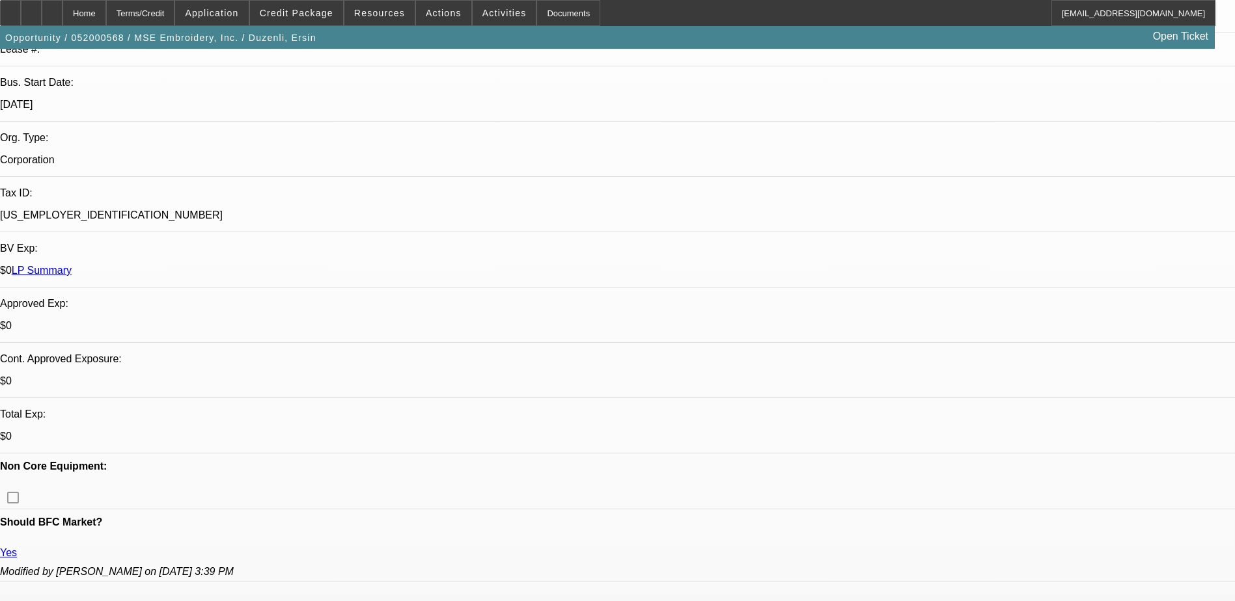
scroll to position [260, 0]
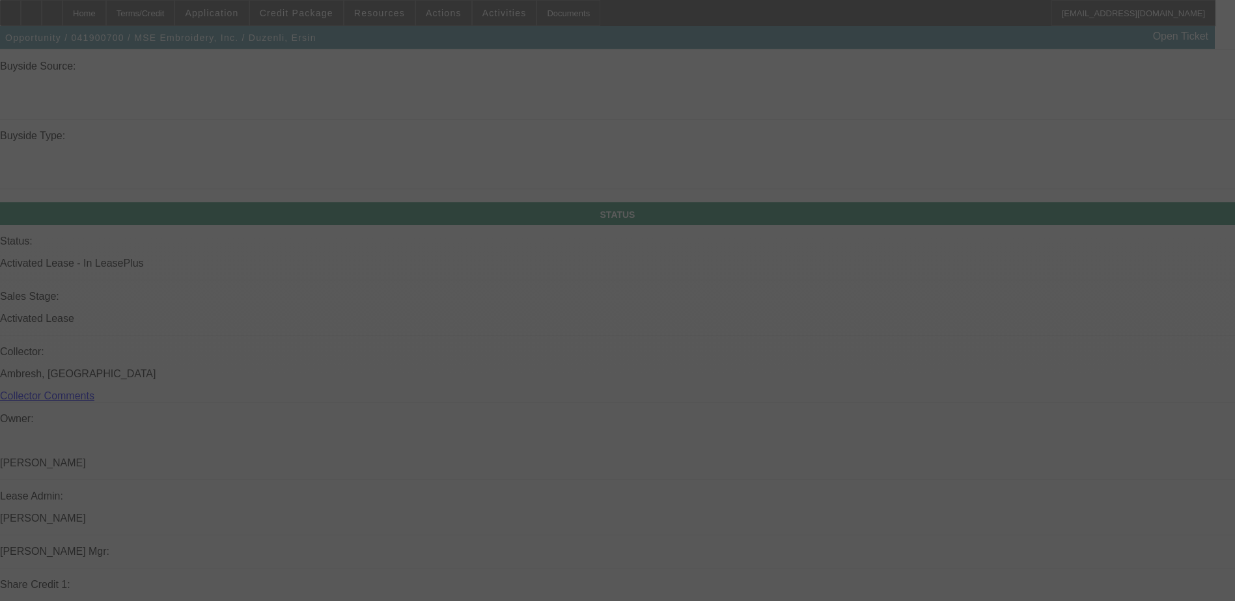
scroll to position [1302, 0]
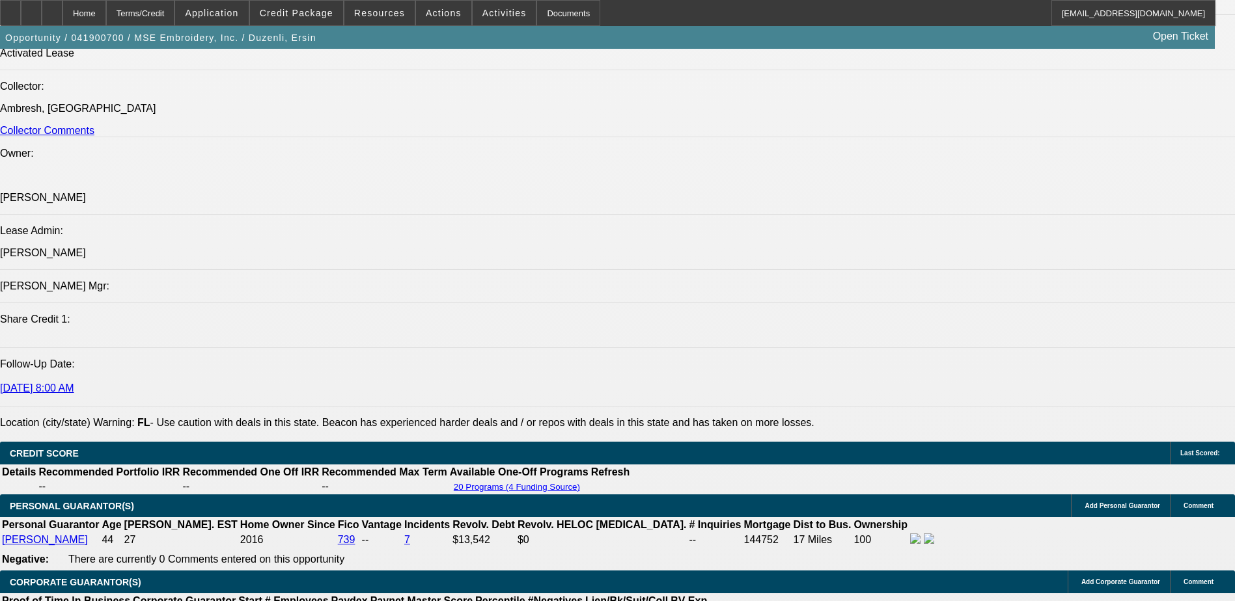
select select "0"
select select "2"
select select "0.1"
select select "0"
select select "2"
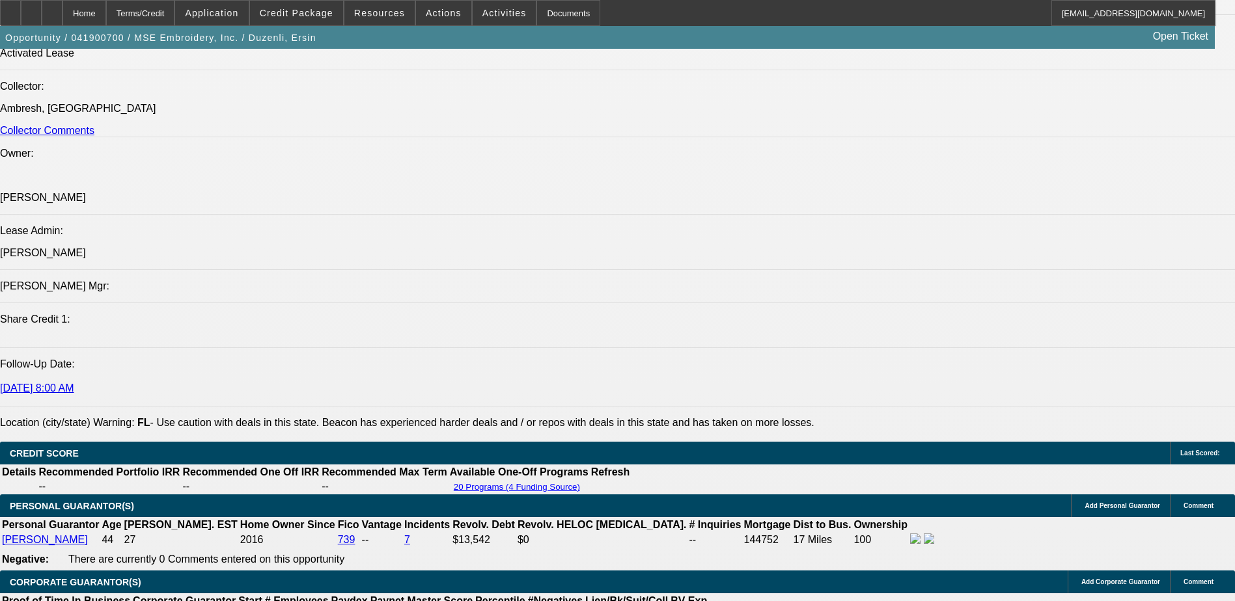
select select "0.1"
select select "0"
select select "2"
select select "0.1"
select select "1"
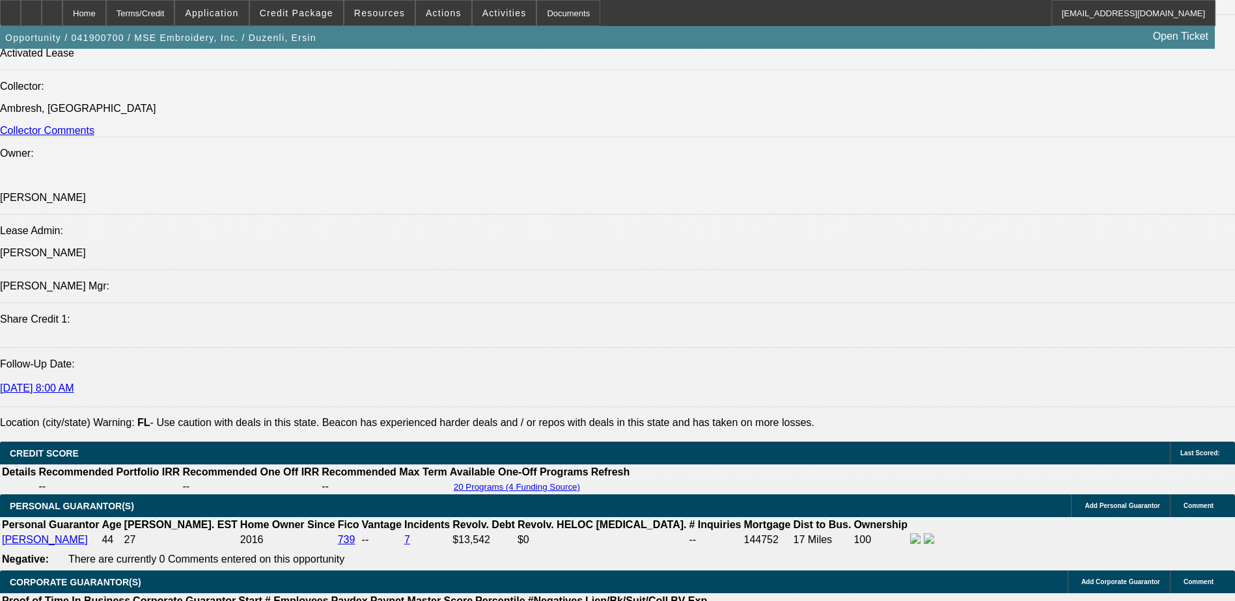
select select "2"
select select "4"
select select "1"
select select "2"
select select "4"
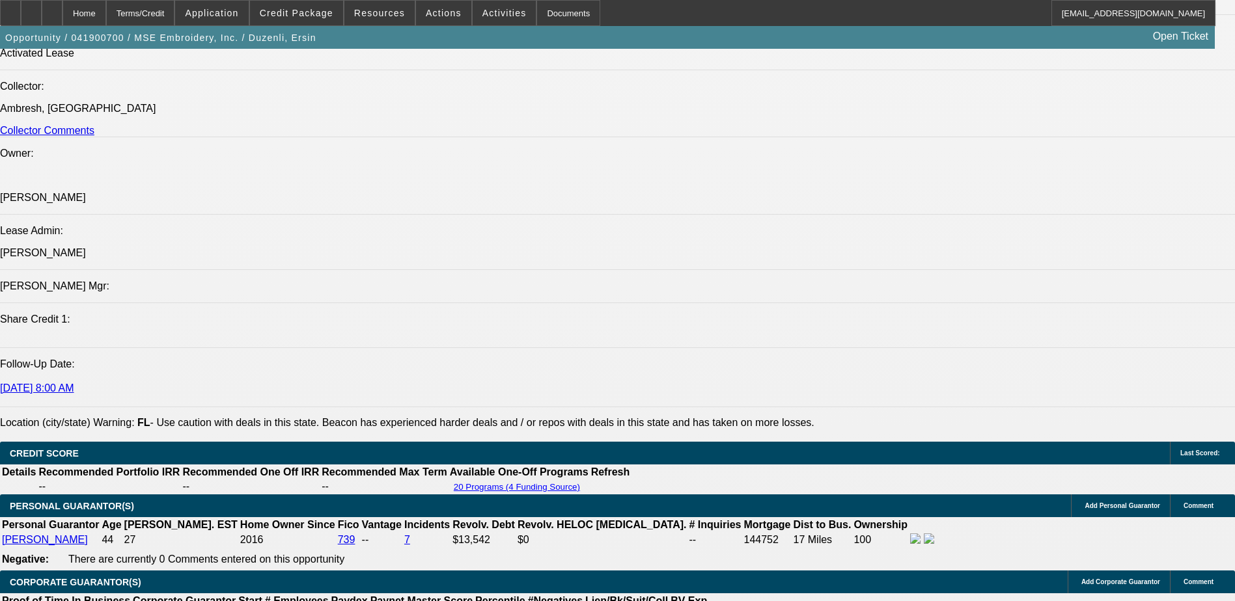
select select "1"
select select "2"
select select "4"
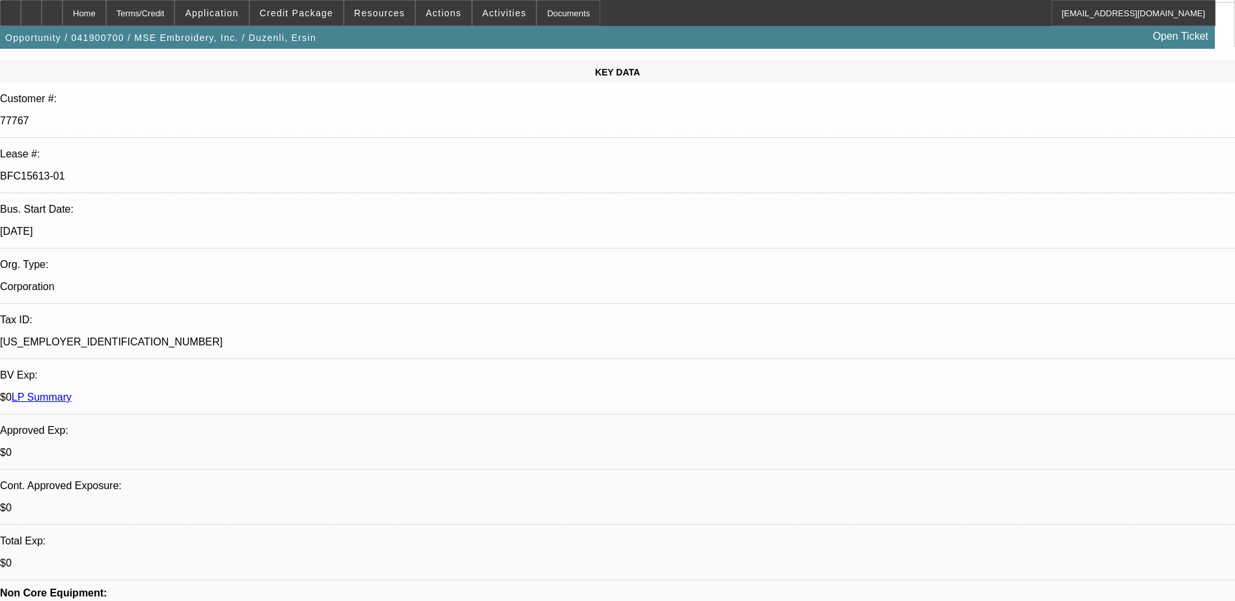
scroll to position [0, 0]
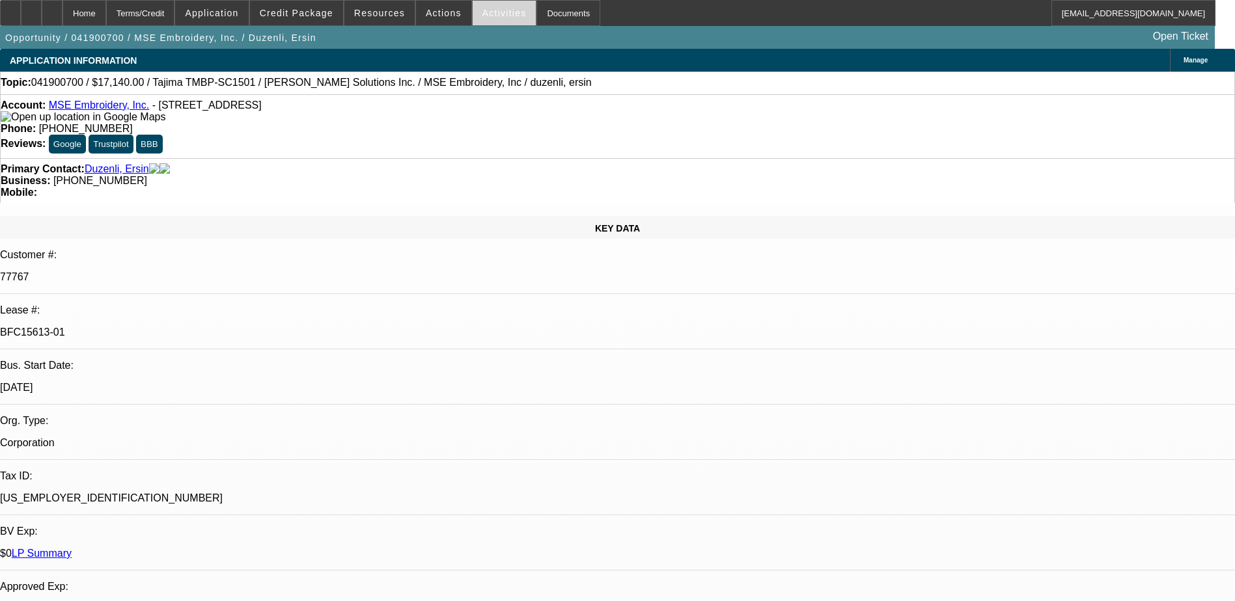
click at [482, 9] on span "Activities" at bounding box center [504, 13] width 44 height 10
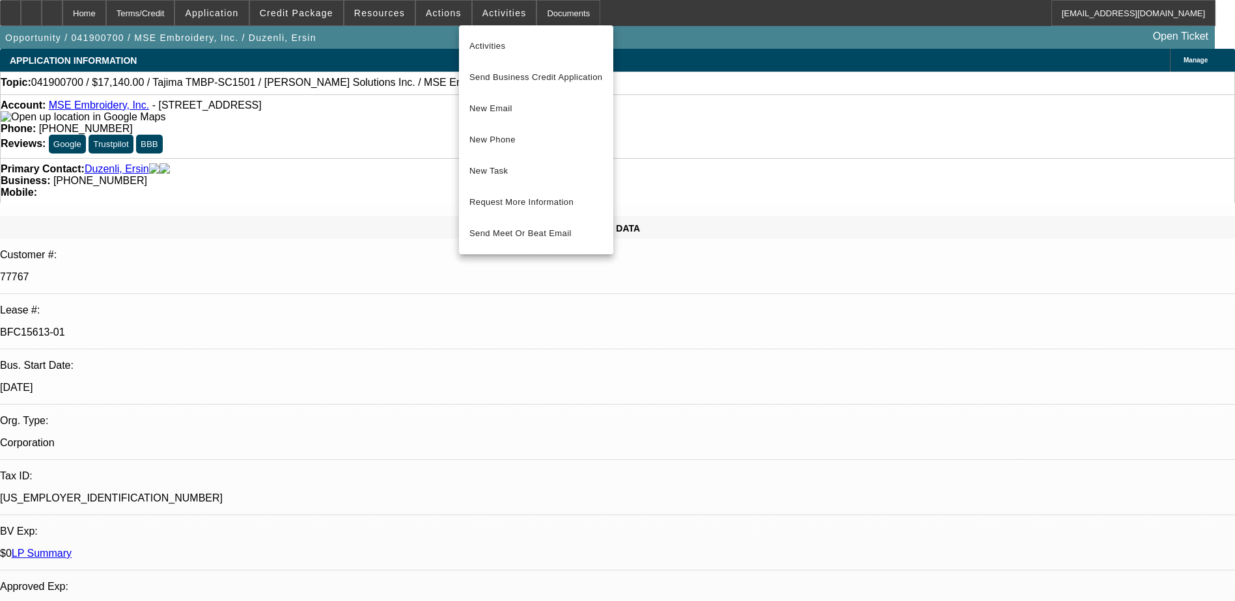
click at [442, 20] on div at bounding box center [617, 300] width 1235 height 601
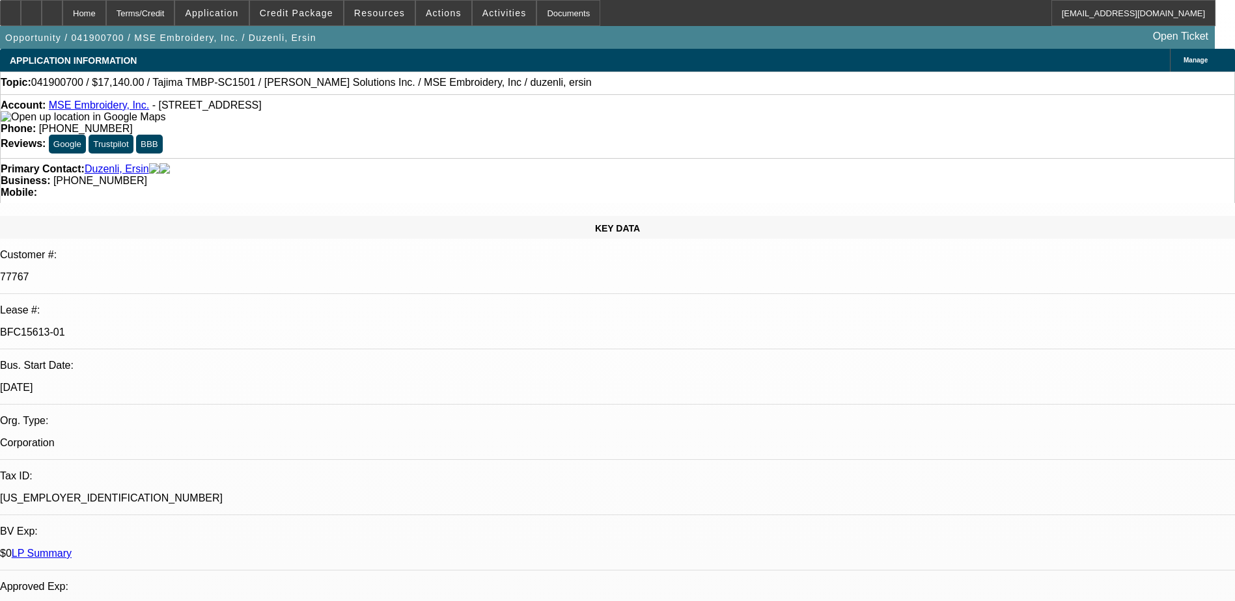
click at [442, 20] on span at bounding box center [443, 12] width 55 height 31
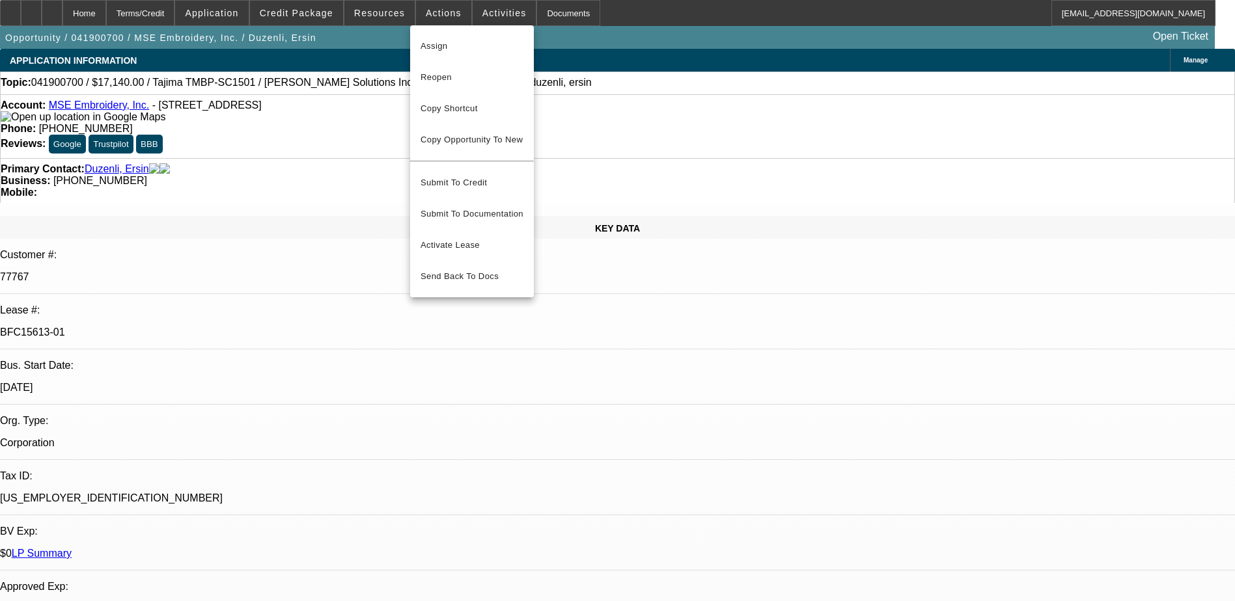
click at [368, 10] on div at bounding box center [617, 300] width 1235 height 601
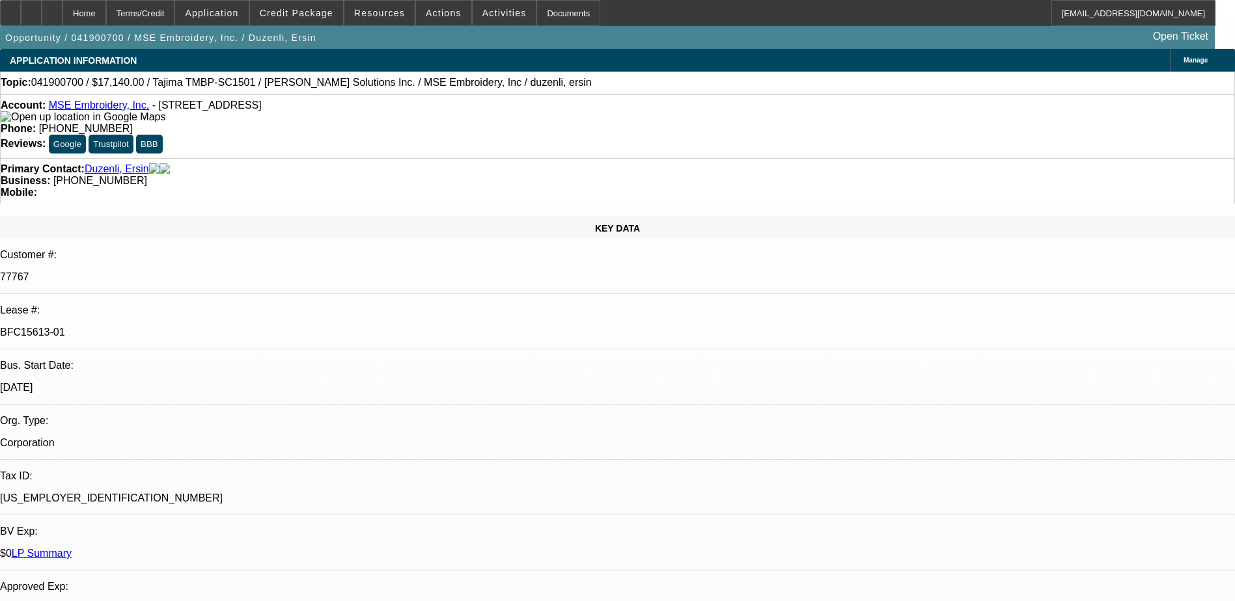
click at [368, 10] on span "Resources" at bounding box center [379, 13] width 51 height 10
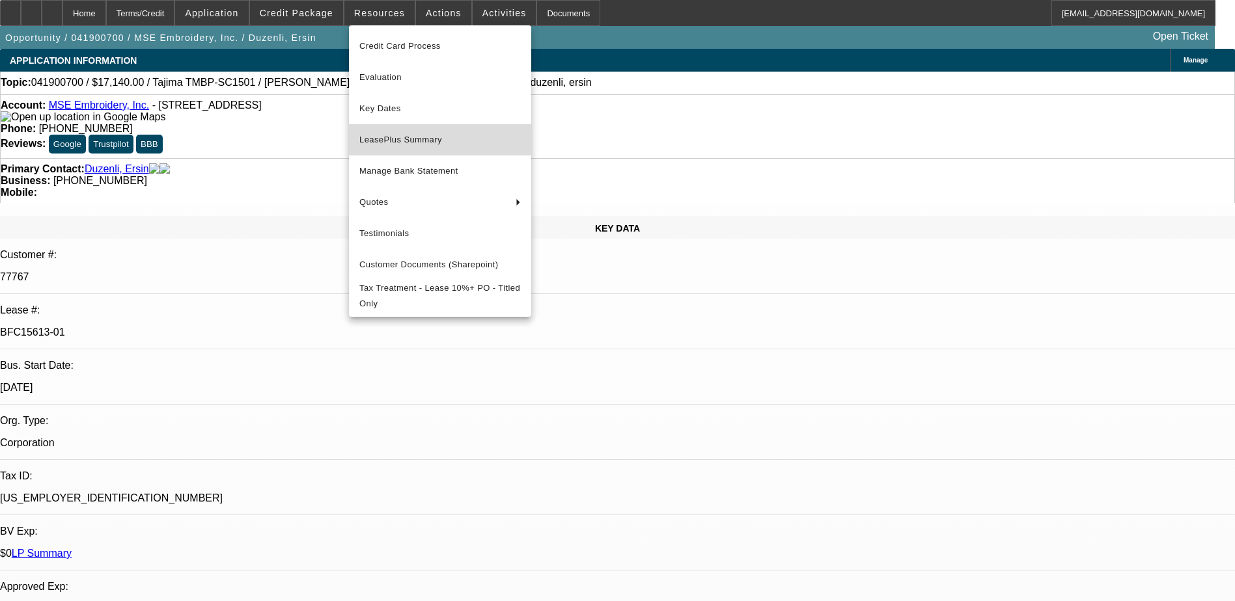
click at [417, 138] on span "LeasePlus Summary" at bounding box center [439, 140] width 161 height 16
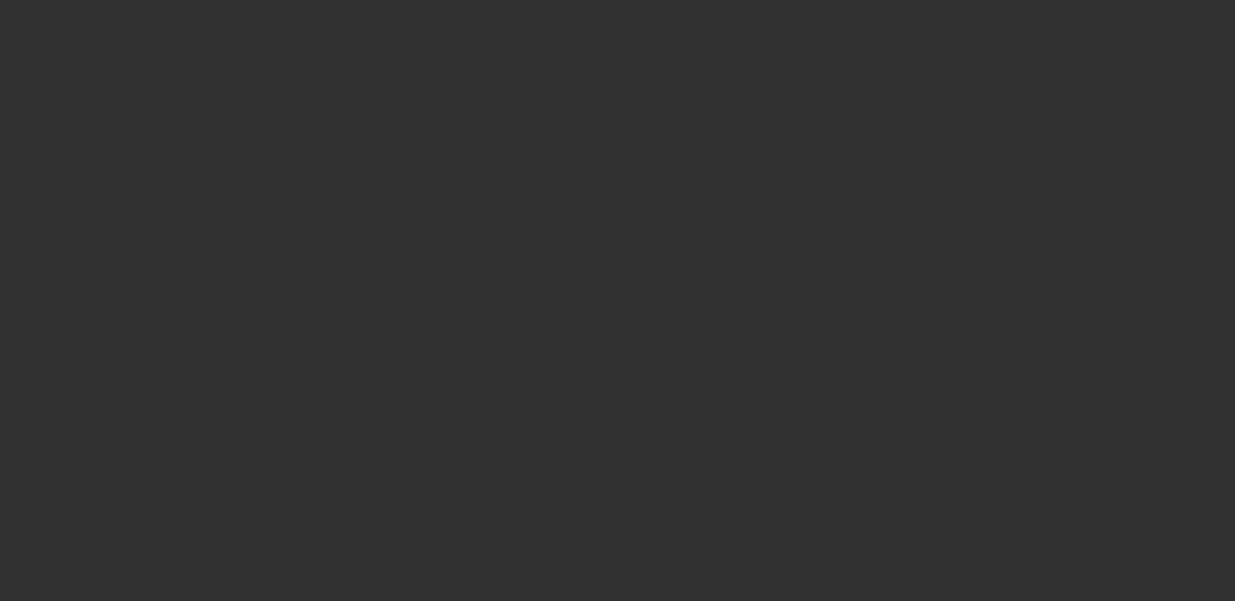
select select "0"
select select "2"
select select "0"
select select "2"
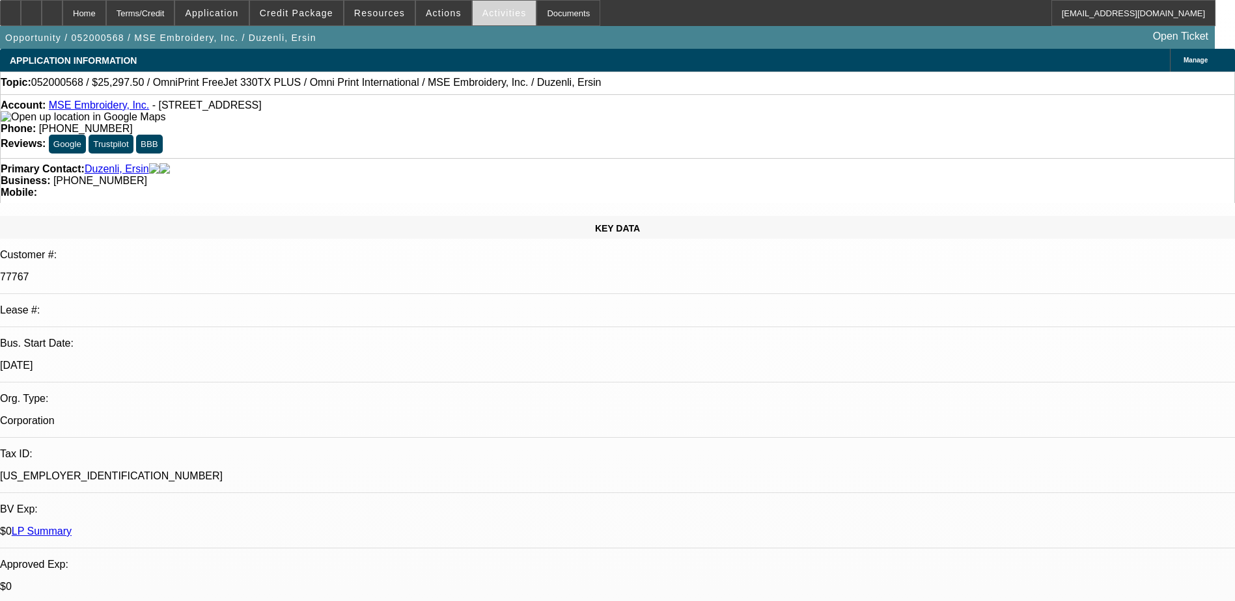
click at [482, 16] on span "Activities" at bounding box center [504, 13] width 44 height 10
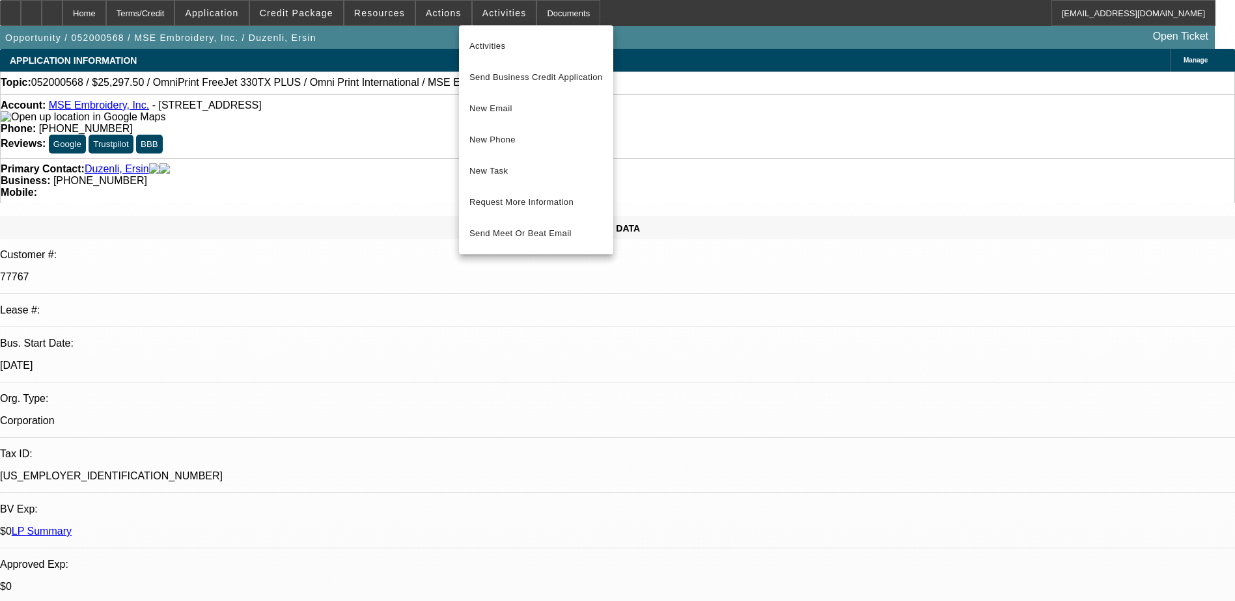
click at [426, 10] on div at bounding box center [617, 300] width 1235 height 601
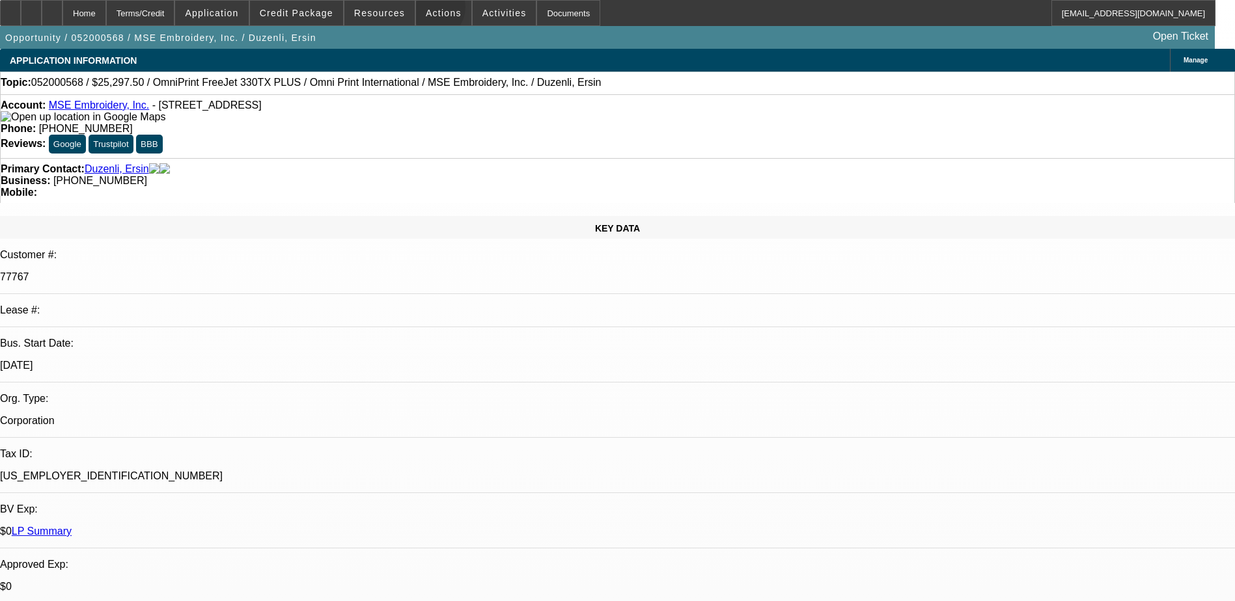
click at [426, 10] on span "Actions" at bounding box center [444, 13] width 36 height 10
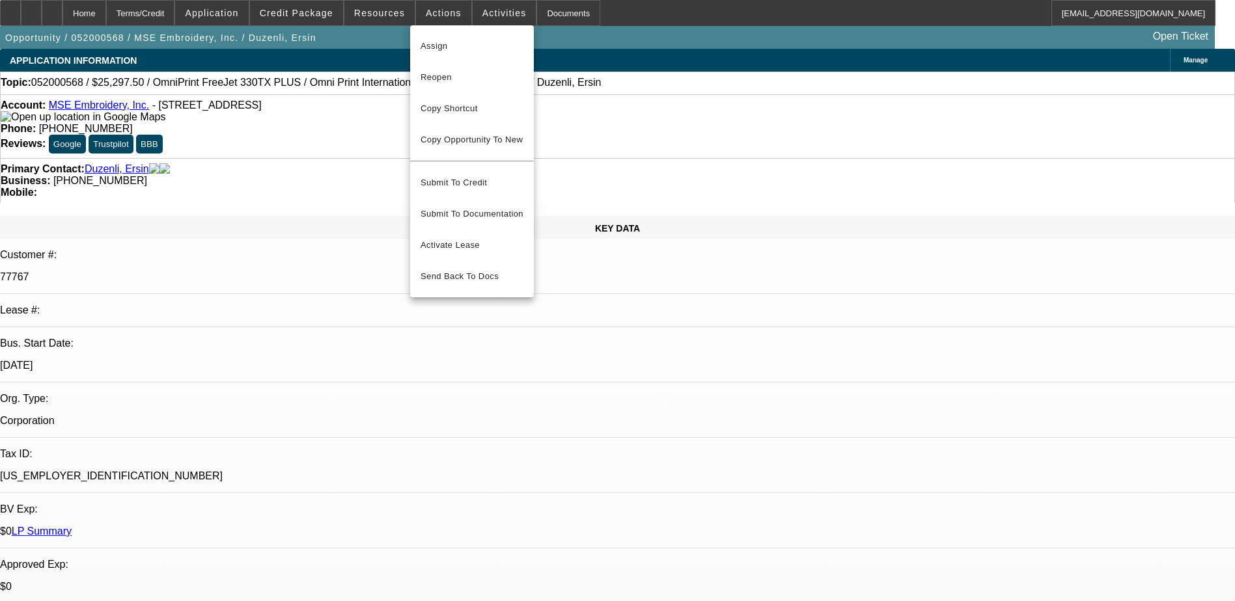
drag, startPoint x: 446, startPoint y: 77, endPoint x: 617, endPoint y: 39, distance: 175.4
click at [617, 39] on div "Assign Reopen Copy Shortcut Copy Opportunity To New Submit To Credit Submit To …" at bounding box center [617, 300] width 1235 height 601
click at [450, 81] on span "Reopen" at bounding box center [471, 78] width 103 height 16
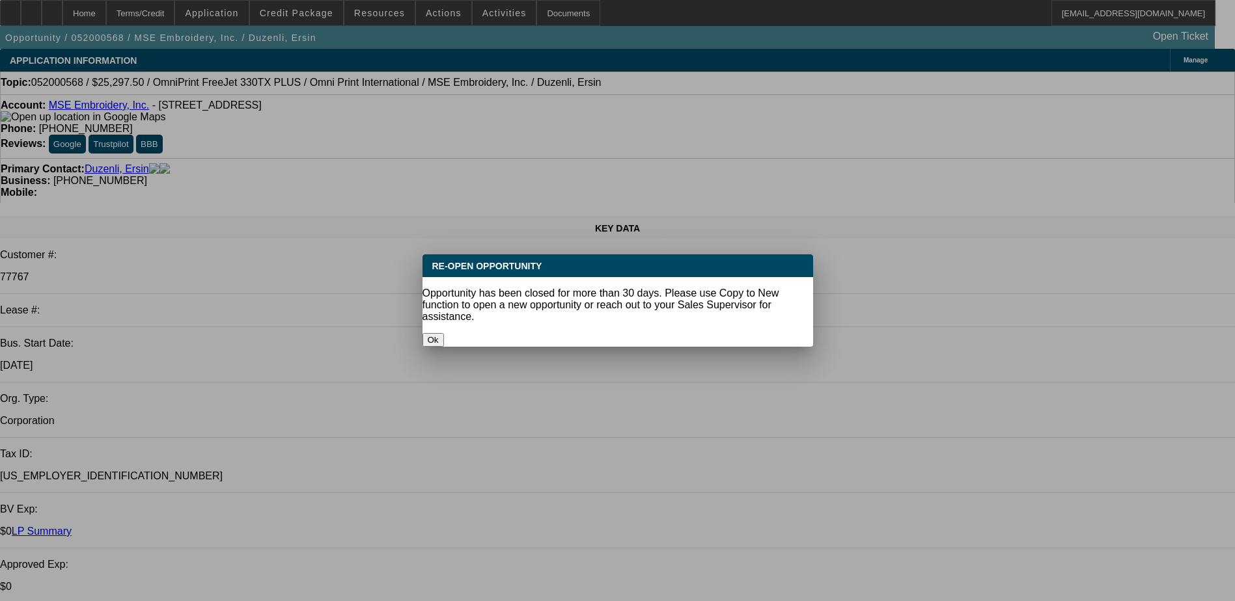
click at [444, 333] on button "Ok" at bounding box center [432, 340] width 21 height 14
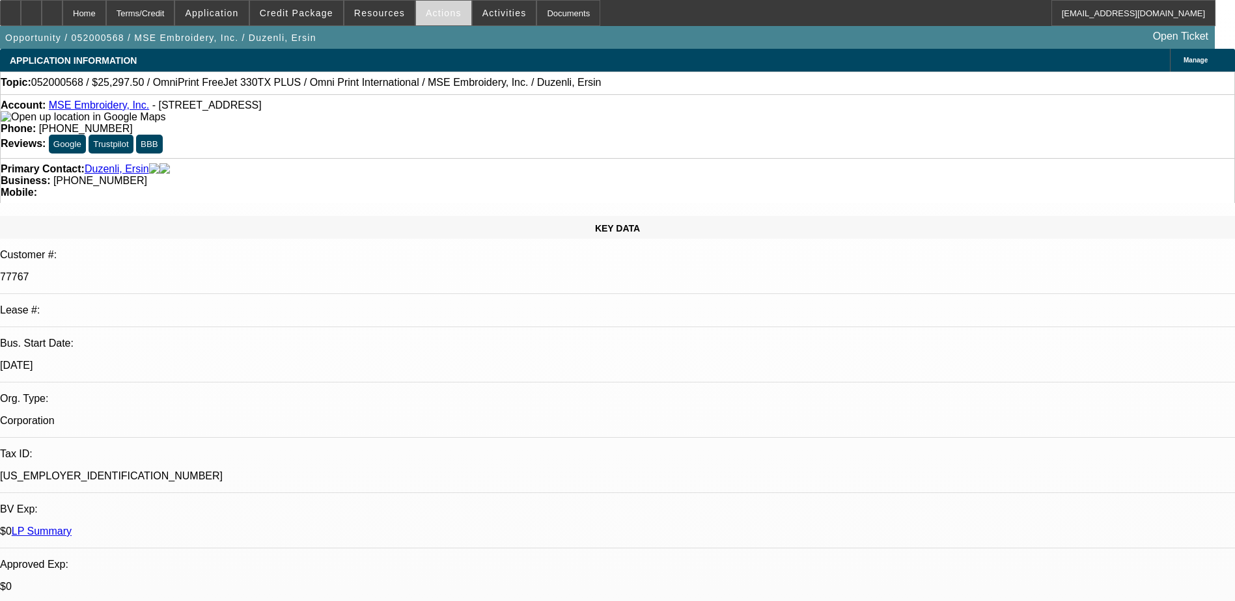
click at [443, 12] on span "Actions" at bounding box center [444, 13] width 36 height 10
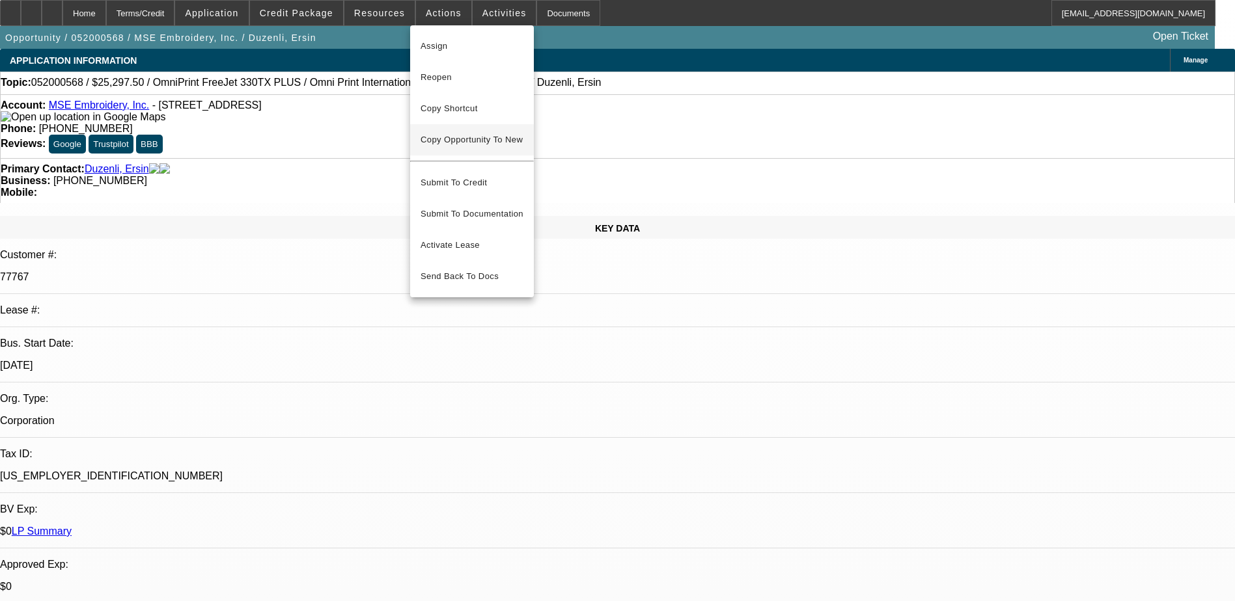
click at [469, 139] on span "Copy Opportunity To New" at bounding box center [471, 140] width 102 height 10
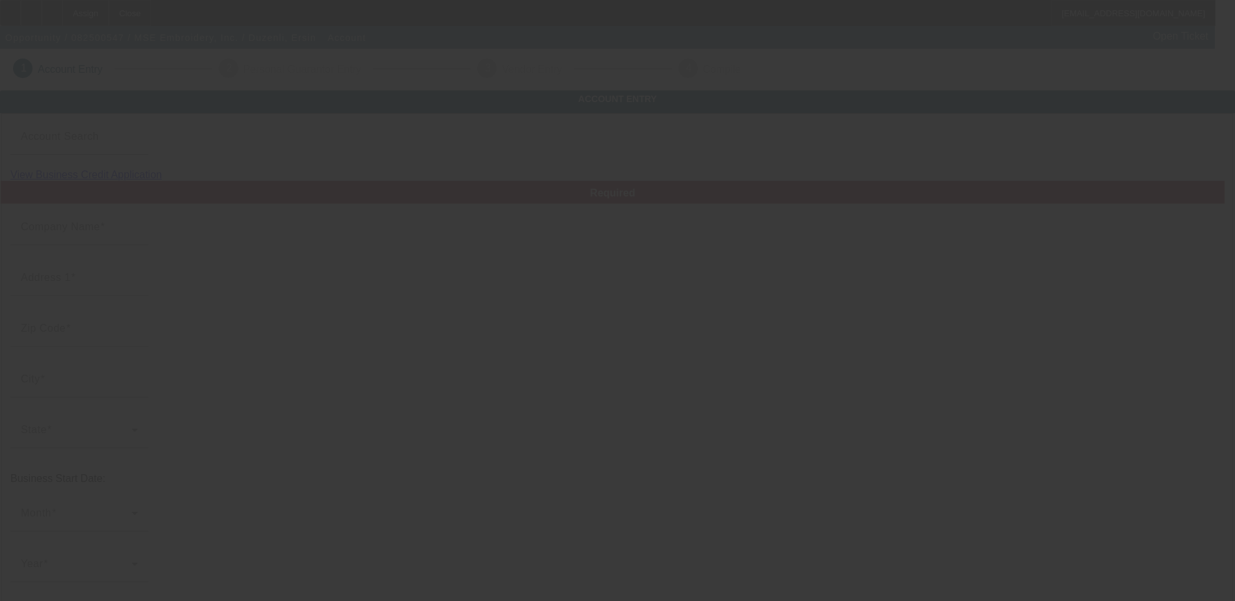
type input "MSE Embroidery, Inc."
type input "[STREET_ADDRESS]"
type input "34102"
type input "[GEOGRAPHIC_DATA]"
type input "[PHONE_NUMBER]"
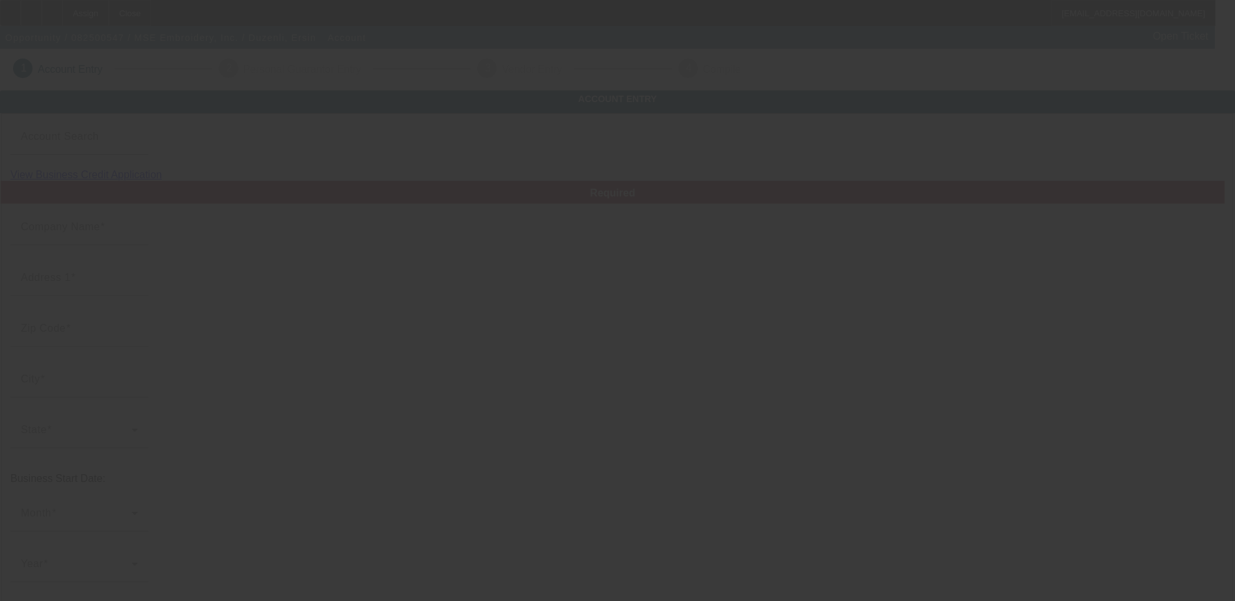
type input "[EMAIL_ADDRESS][DOMAIN_NAME]"
type input "[PERSON_NAME]"
type input "[US_EMPLOYER_IDENTIFICATION_NUMBER]"
type input "embroidery and promo products"
type input "[URL][DOMAIN_NAME]"
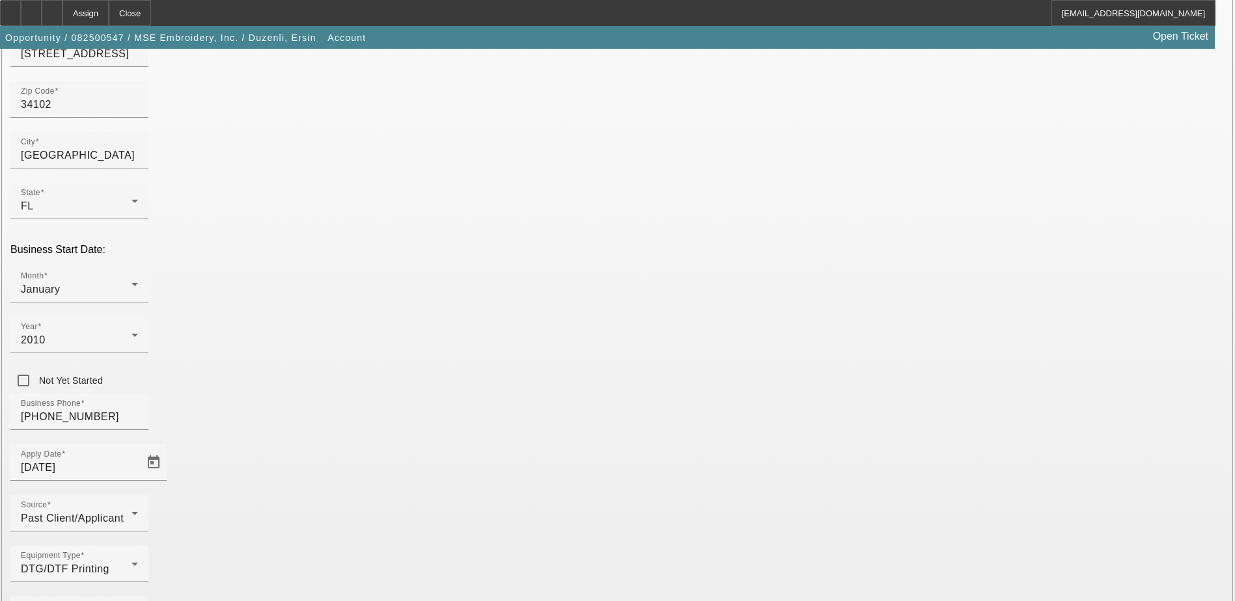
scroll to position [232, 0]
click at [138, 543] on div "Equipment Type DTG/DTF Printing" at bounding box center [79, 561] width 117 height 36
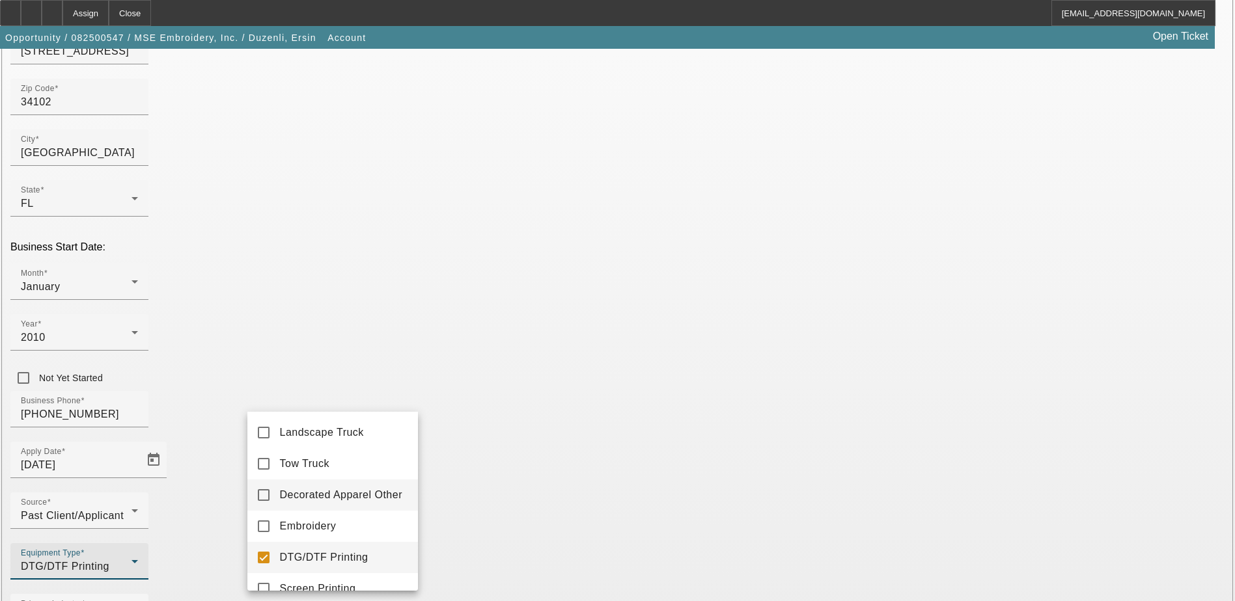
scroll to position [65, 0]
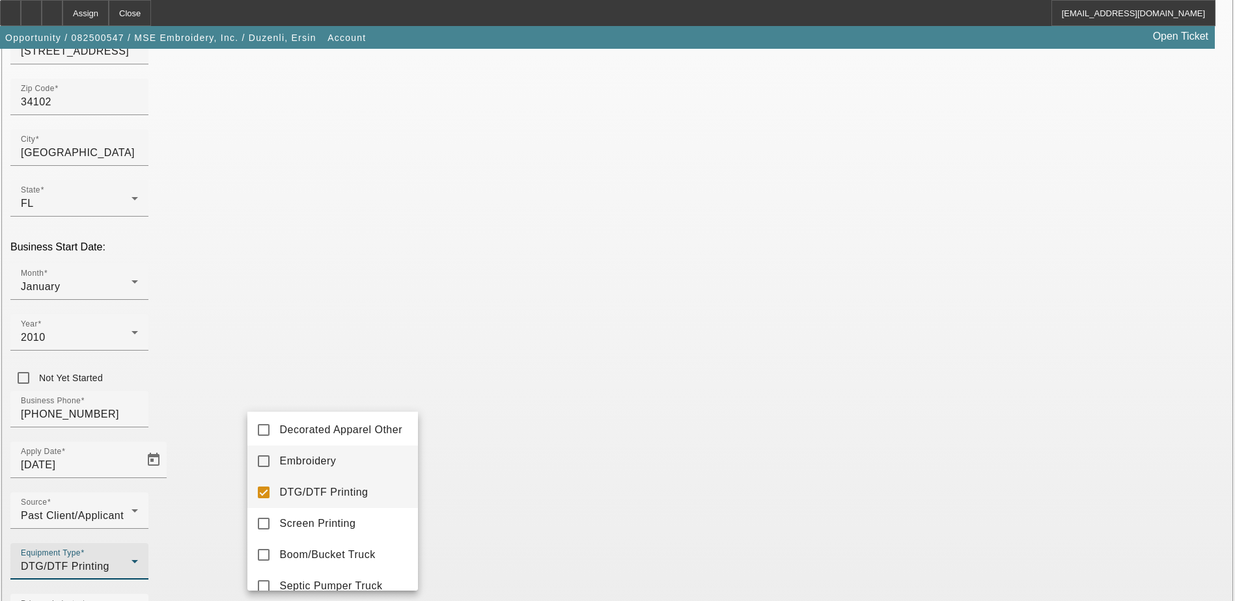
click at [261, 467] on mat-pseudo-checkbox at bounding box center [264, 462] width 12 height 12
click at [271, 502] on mat-option "DTG/DTF Printing" at bounding box center [332, 492] width 171 height 31
click at [183, 420] on div at bounding box center [617, 300] width 1235 height 601
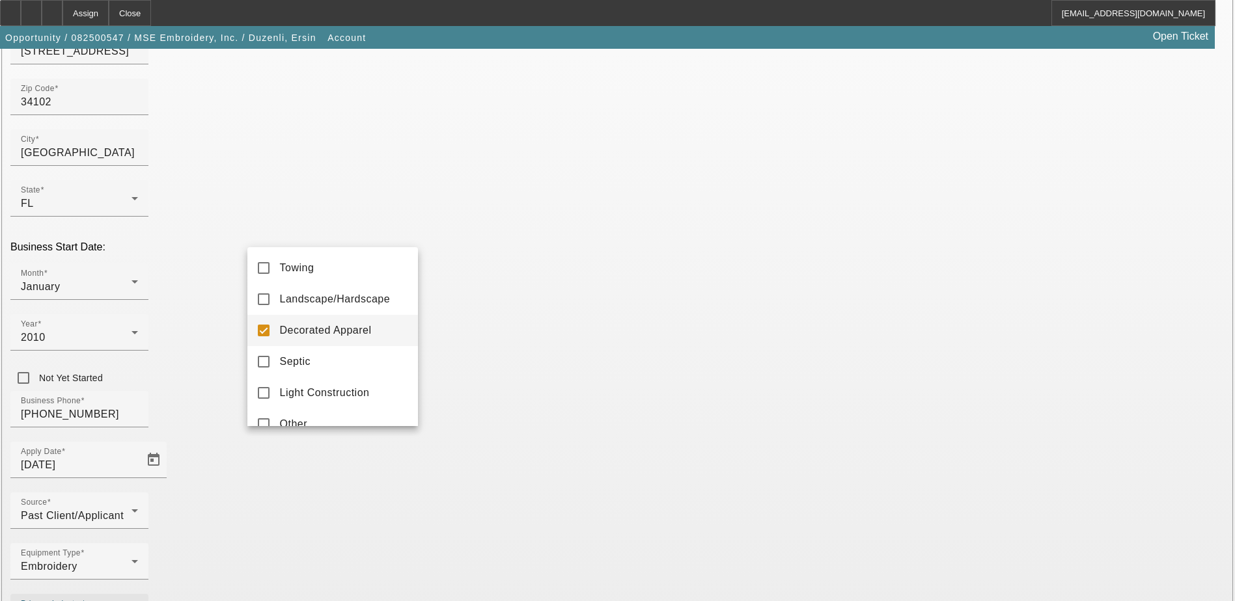
click at [383, 449] on div at bounding box center [617, 300] width 1235 height 601
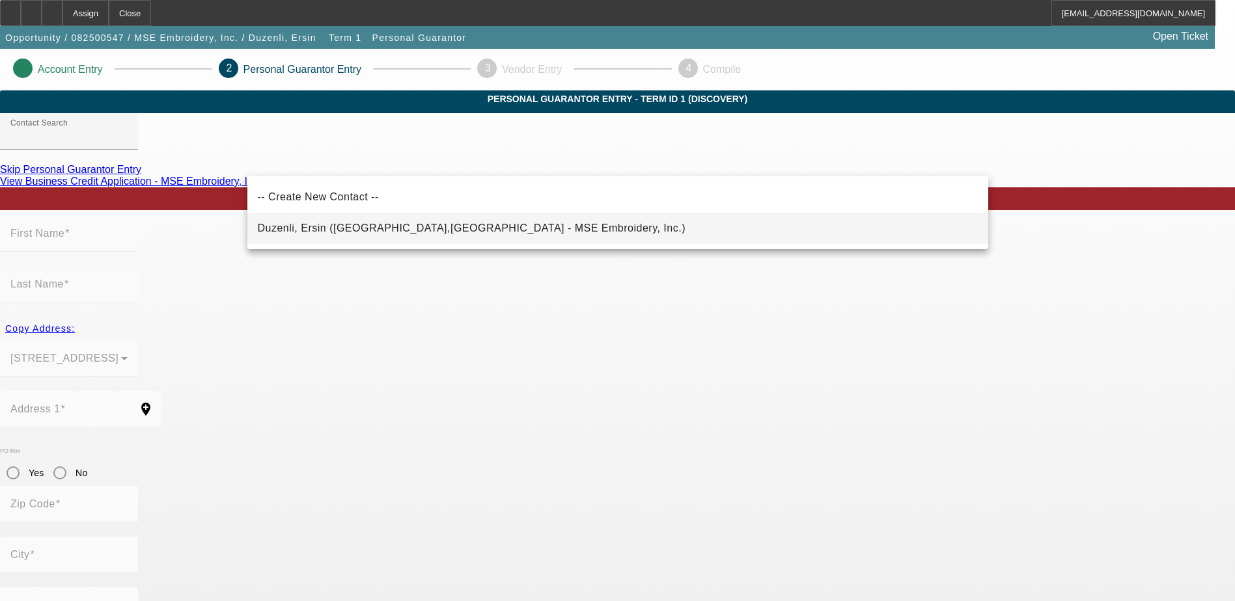
click at [383, 225] on span "Duzenli, Ersin ([GEOGRAPHIC_DATA],[GEOGRAPHIC_DATA] - MSE Embroidery, Inc.)" at bounding box center [472, 228] width 428 height 11
type input "Duzenli, Ersin ([GEOGRAPHIC_DATA],[GEOGRAPHIC_DATA] - MSE Embroidery, Inc.)"
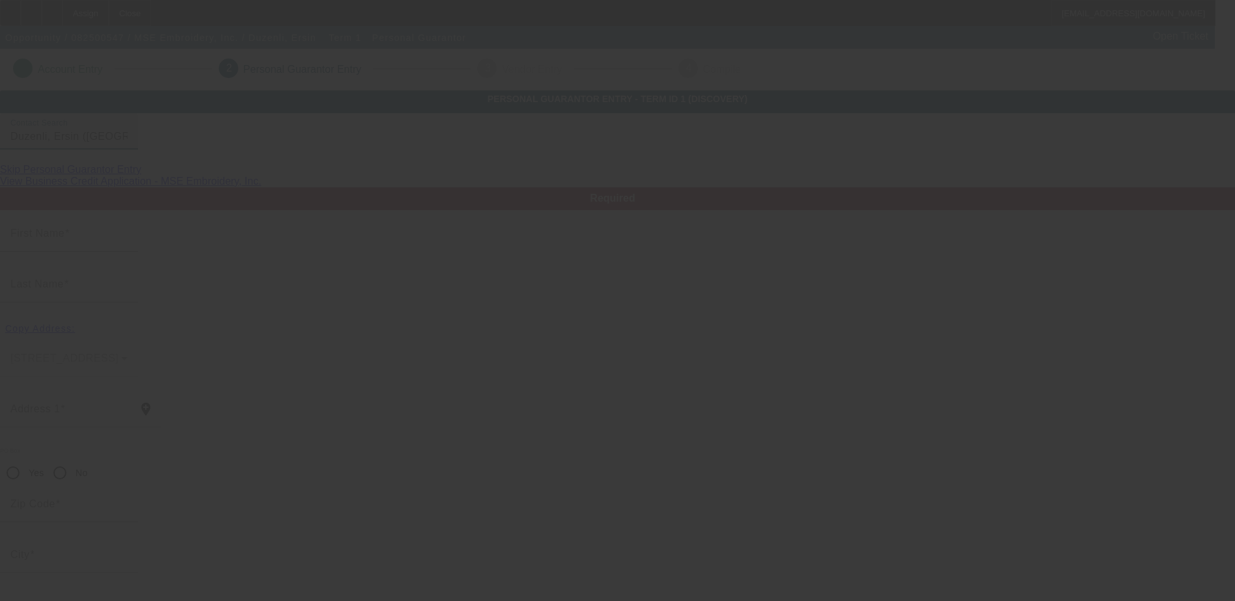
type input "Ersin"
type input "Duzenli"
type input "[STREET_ADDRESS]"
radio input "true"
type input "34120"
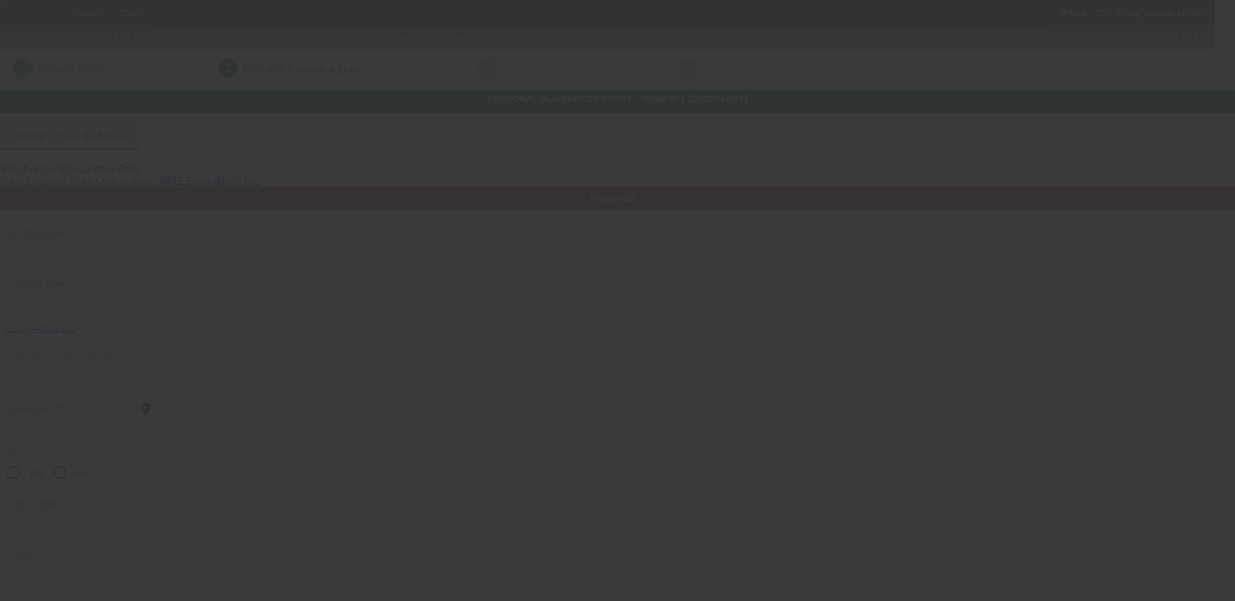
type input "[GEOGRAPHIC_DATA]"
type input "[PHONE_NUMBER]"
type input "100"
type input "119-94-6834"
type input "[EMAIL_ADDRESS][DOMAIN_NAME]"
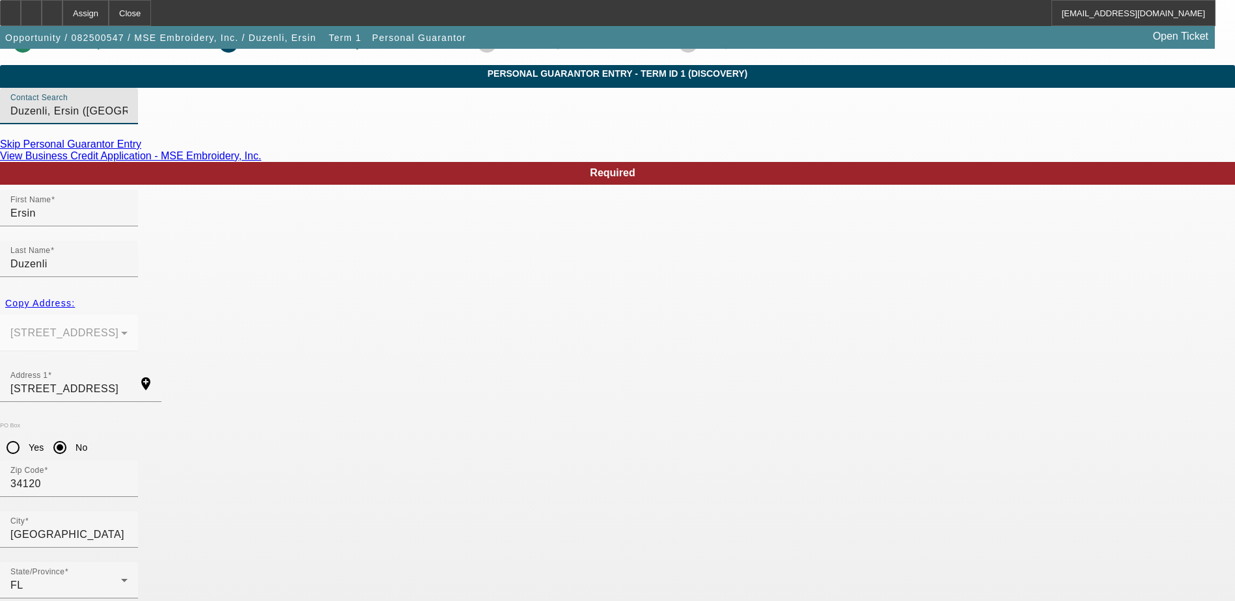
scroll to position [47, 0]
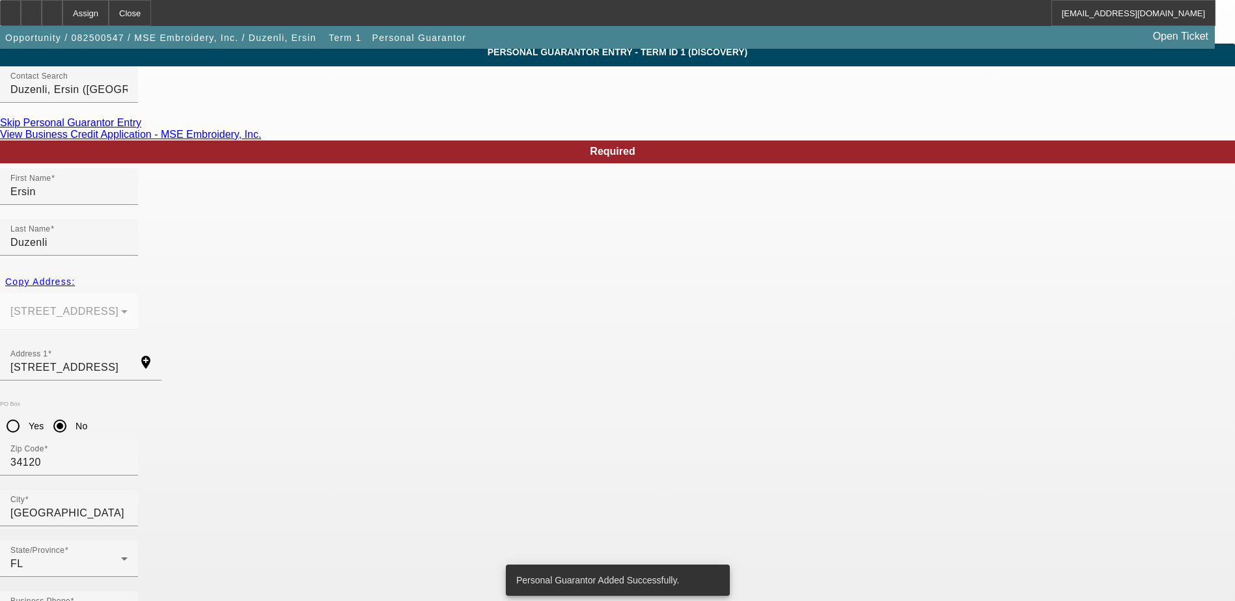
scroll to position [0, 0]
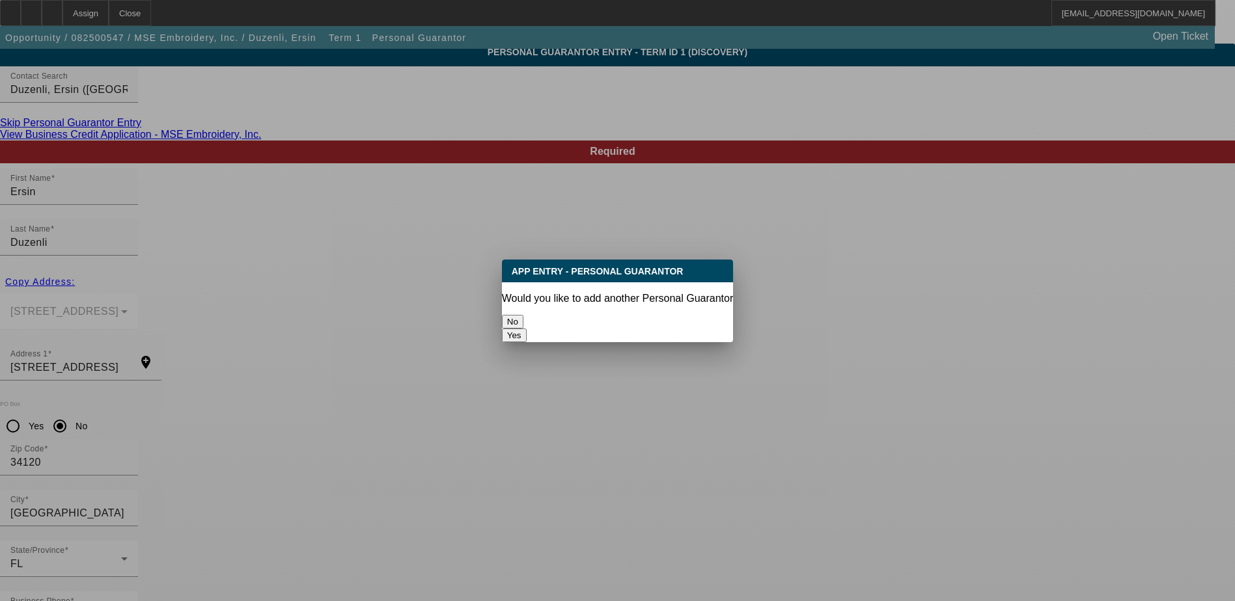
click at [523, 315] on button "No" at bounding box center [512, 322] width 21 height 14
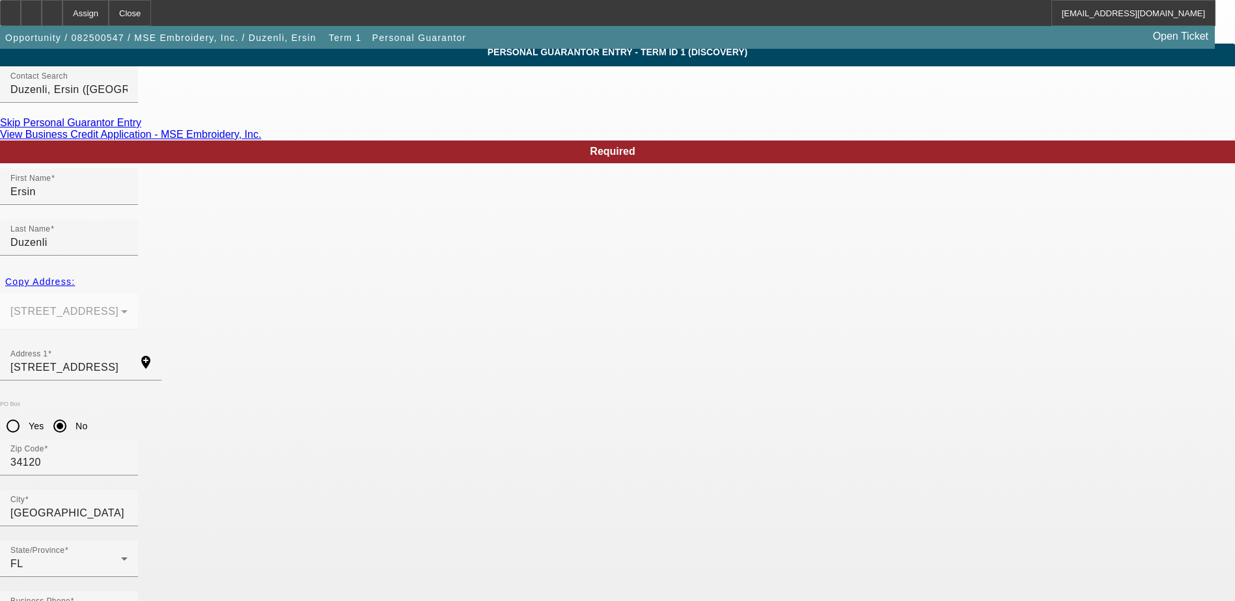
scroll to position [47, 0]
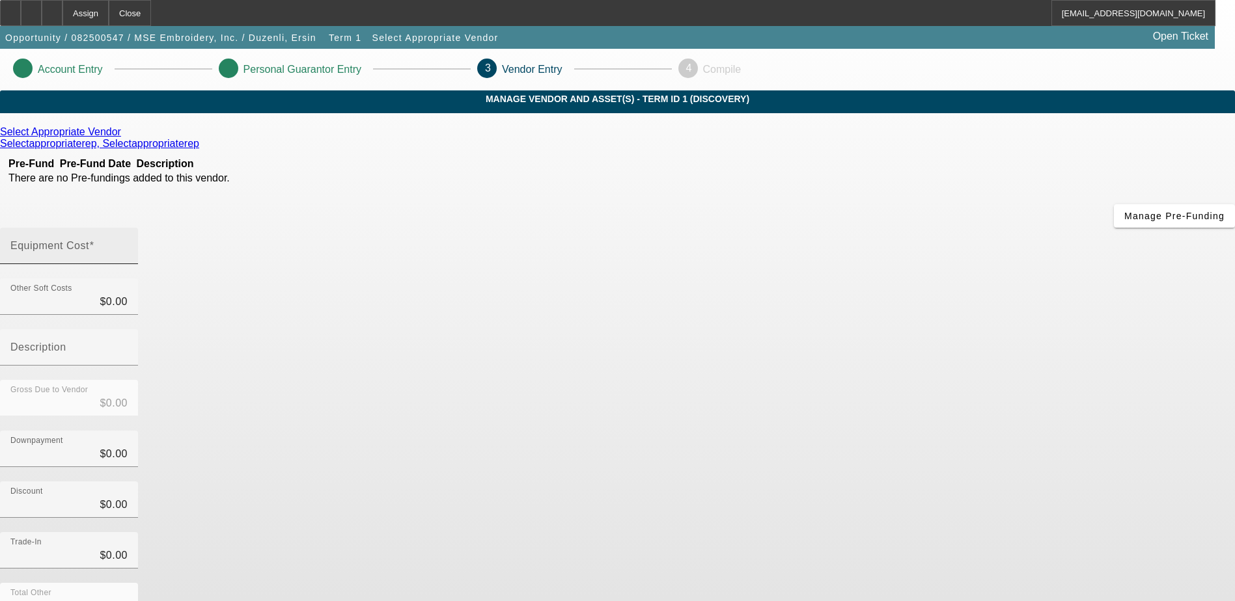
click at [128, 243] on input "Equipment Cost" at bounding box center [68, 251] width 117 height 16
type input "4"
type input "$4.00"
type input "48"
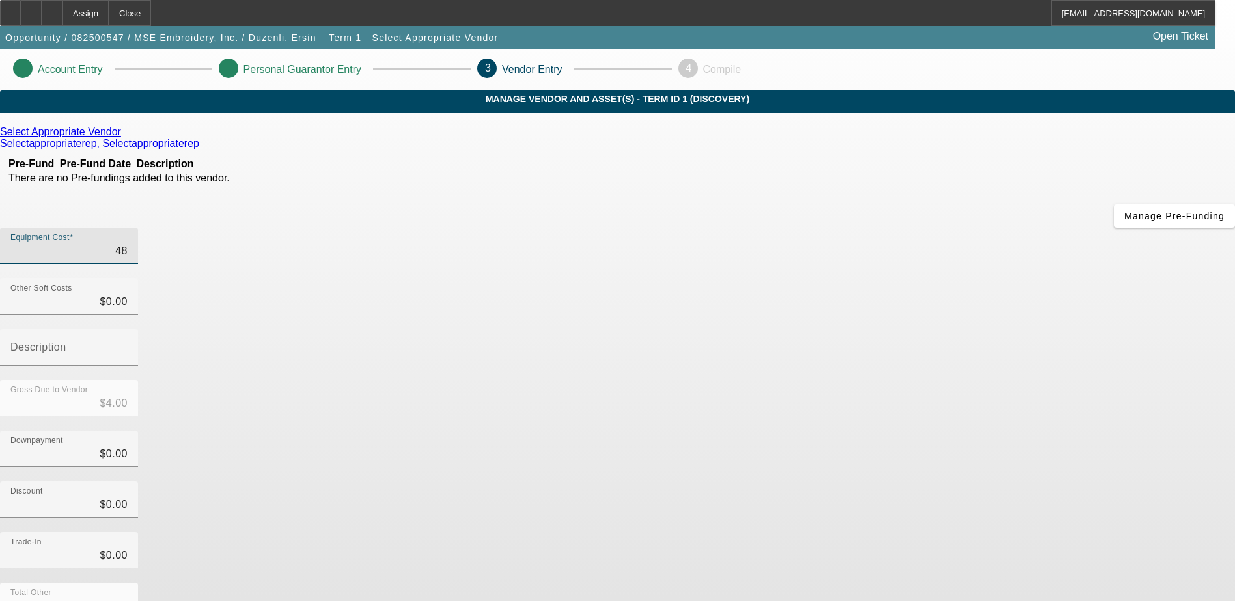
type input "$48.00"
type input "480"
type input "$480.00"
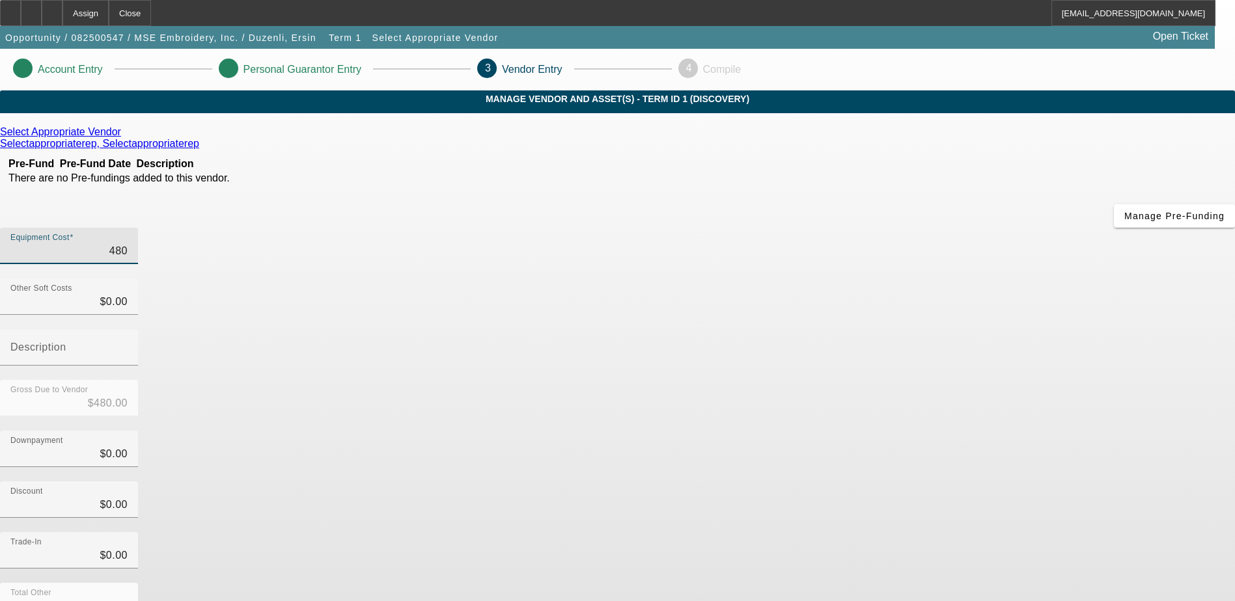
type input "4800"
type input "$4,800.00"
type input "48000"
type input "$48,000.00"
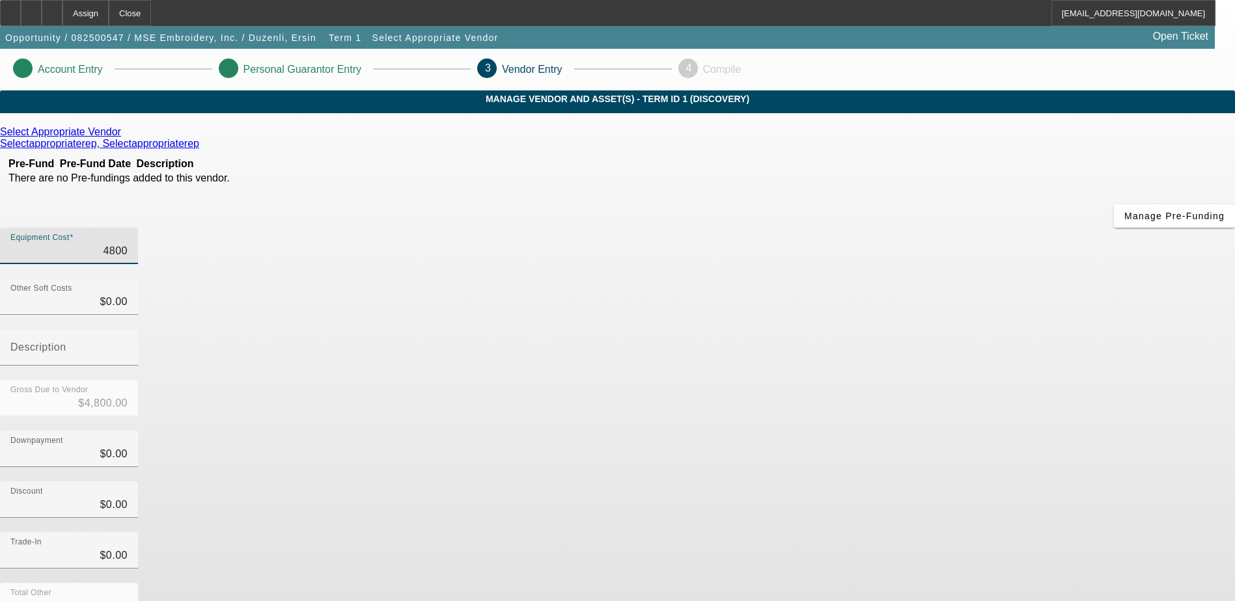
type input "$48,000.00"
click at [905, 380] on div "Gross Due to Vendor $48,000.00" at bounding box center [617, 405] width 1235 height 51
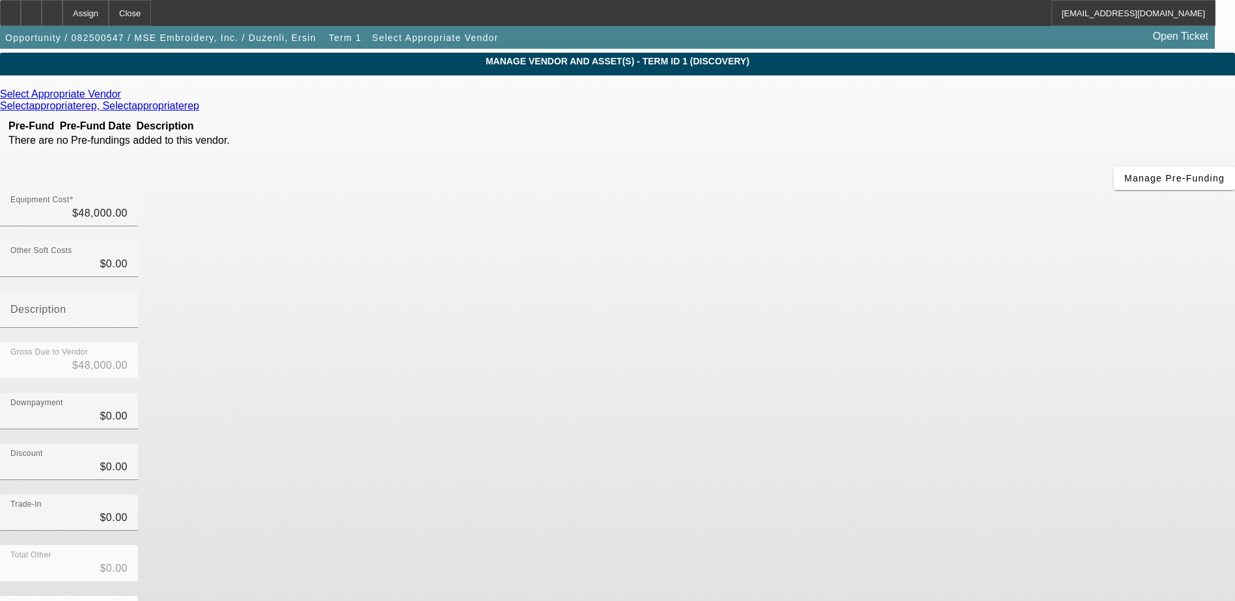
scroll to position [58, 0]
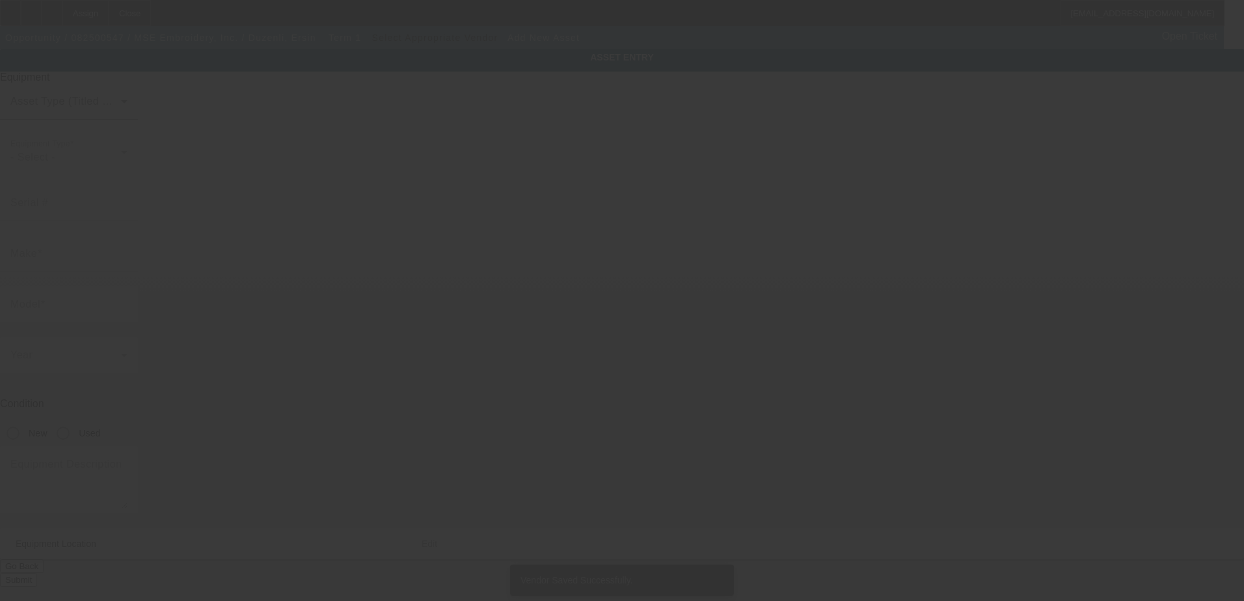
type input "[STREET_ADDRESS]"
type input "[GEOGRAPHIC_DATA]"
type input "34102"
type input "[PERSON_NAME]"
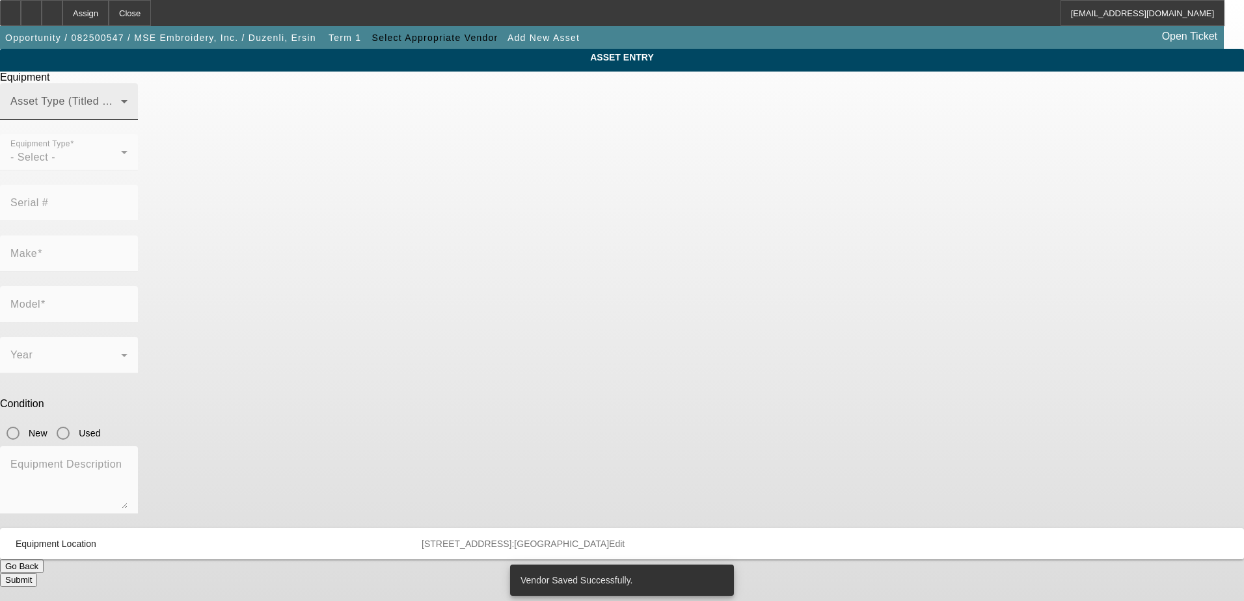
click at [121, 115] on span at bounding box center [65, 107] width 111 height 16
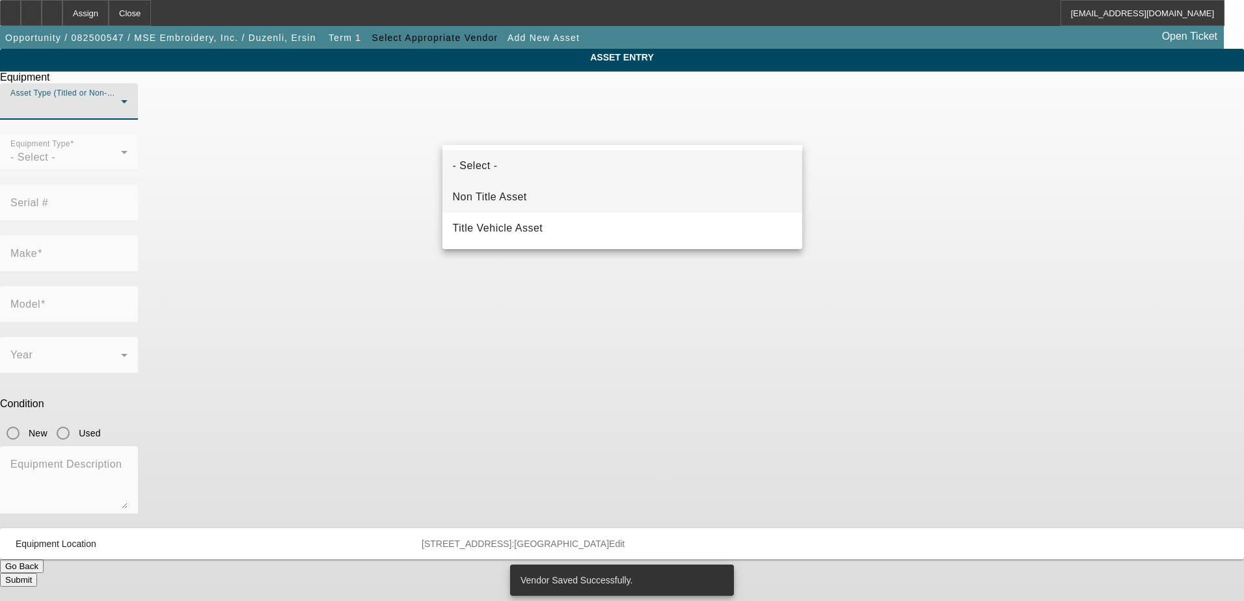
drag, startPoint x: 516, startPoint y: 195, endPoint x: 529, endPoint y: 195, distance: 13.0
click at [519, 195] on span "Non Title Asset" at bounding box center [490, 197] width 74 height 16
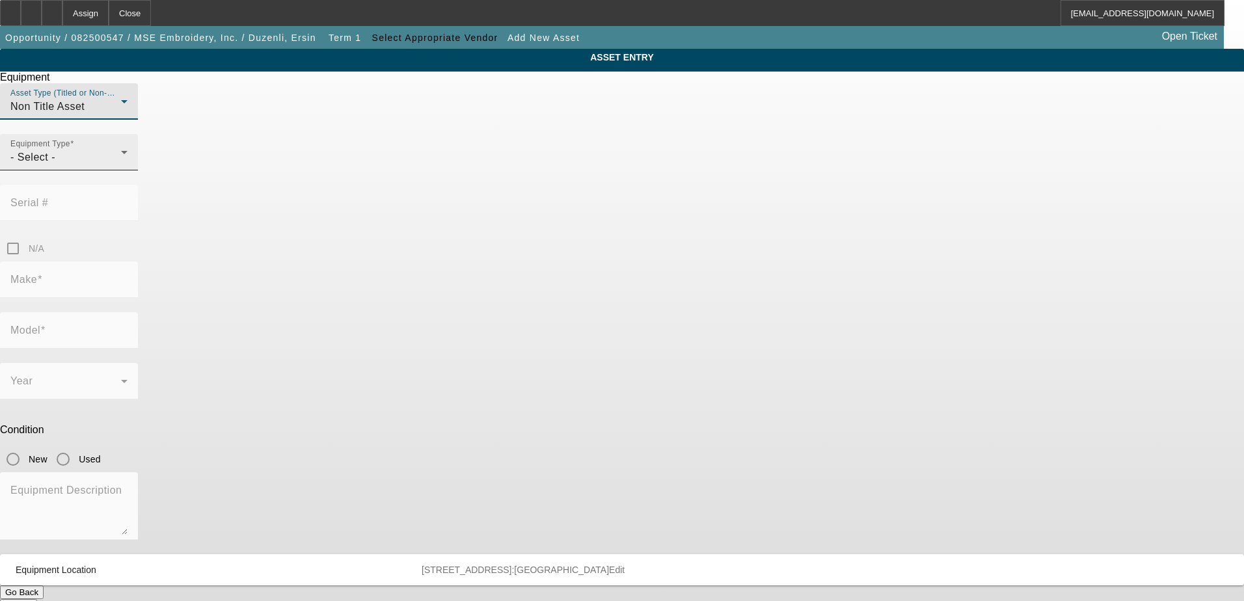
click at [121, 165] on div "- Select -" at bounding box center [65, 158] width 111 height 16
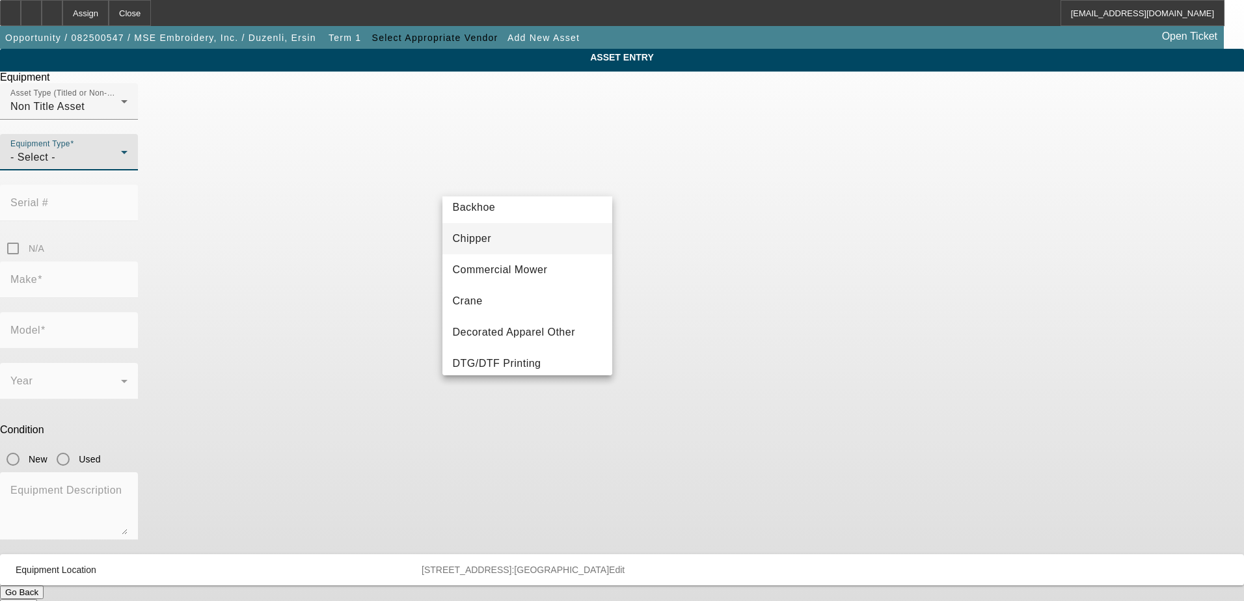
scroll to position [130, 0]
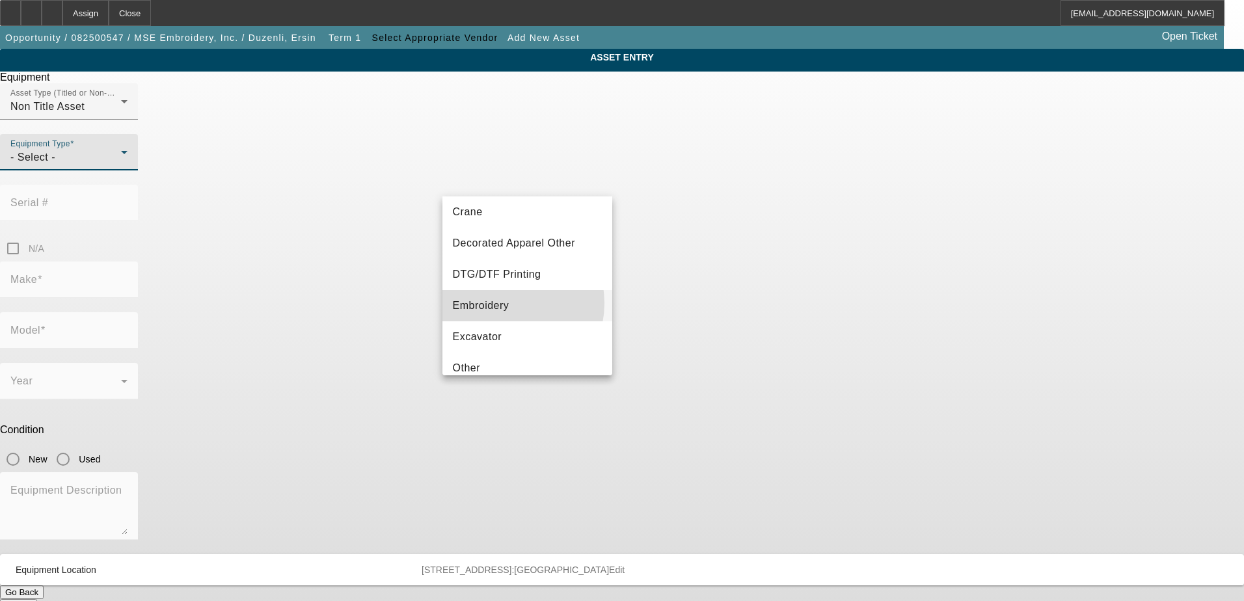
click at [504, 303] on span "Embroidery" at bounding box center [481, 306] width 57 height 16
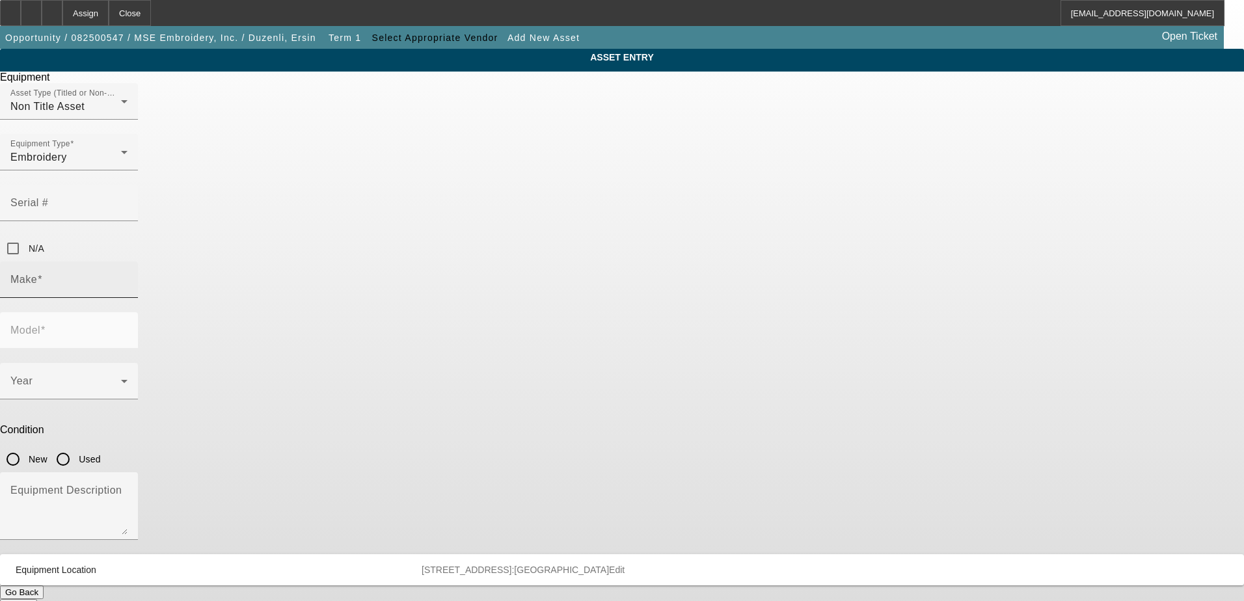
click at [128, 262] on div "Make" at bounding box center [68, 280] width 117 height 36
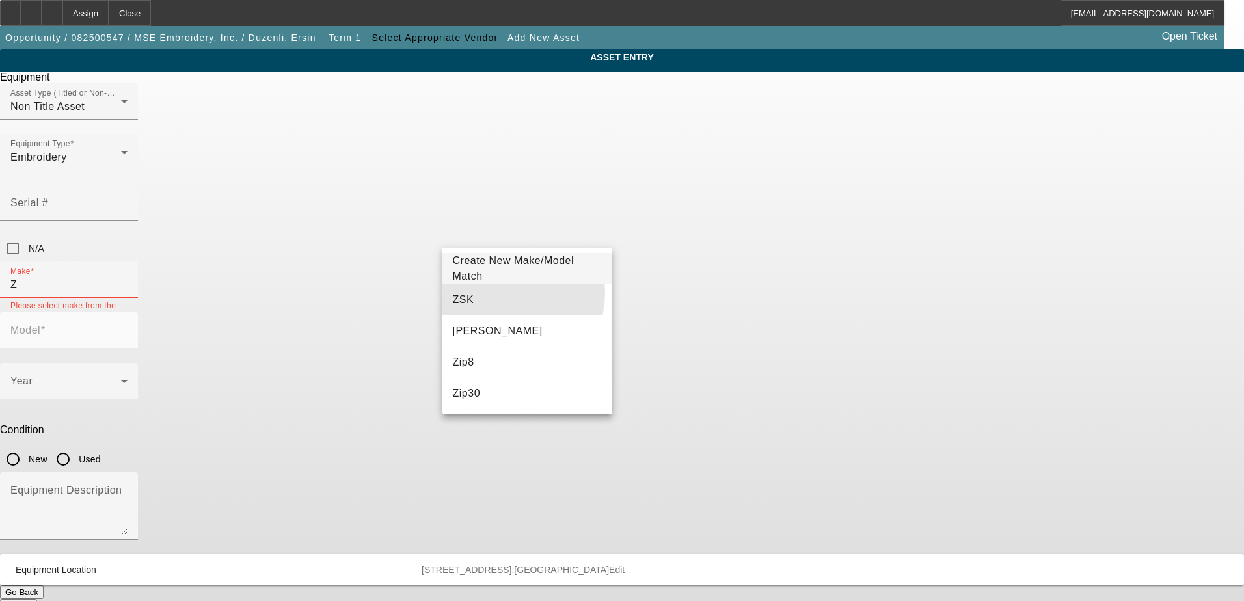
click at [504, 293] on mat-option "ZSK" at bounding box center [528, 299] width 171 height 31
type input "ZSK"
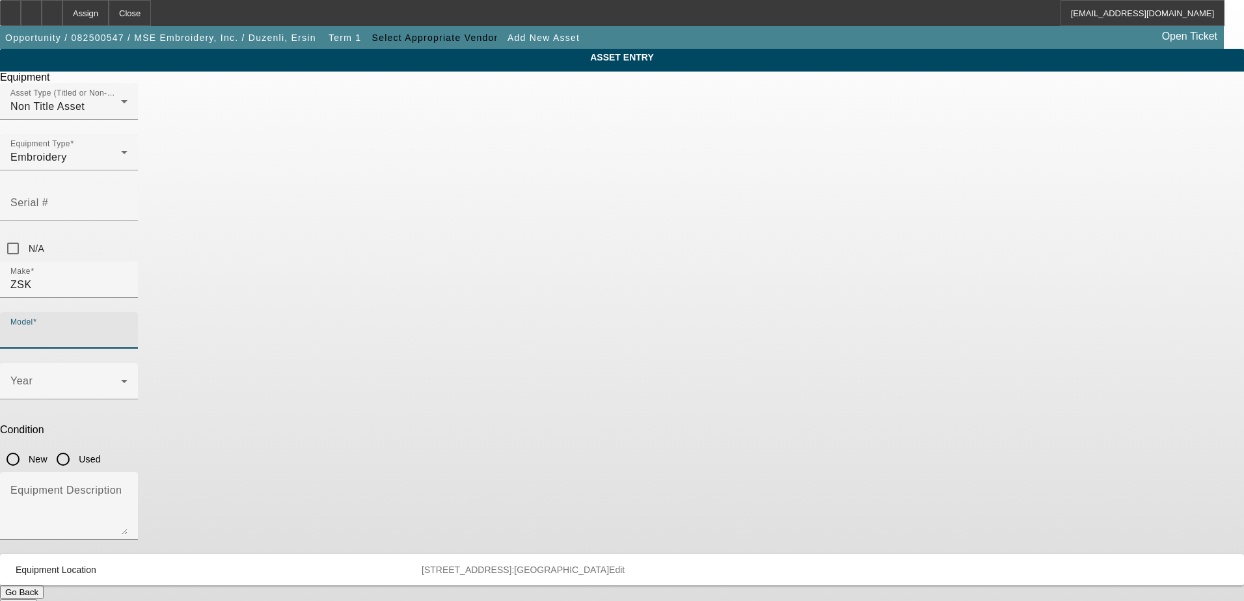
click at [128, 328] on input "Model" at bounding box center [68, 336] width 117 height 16
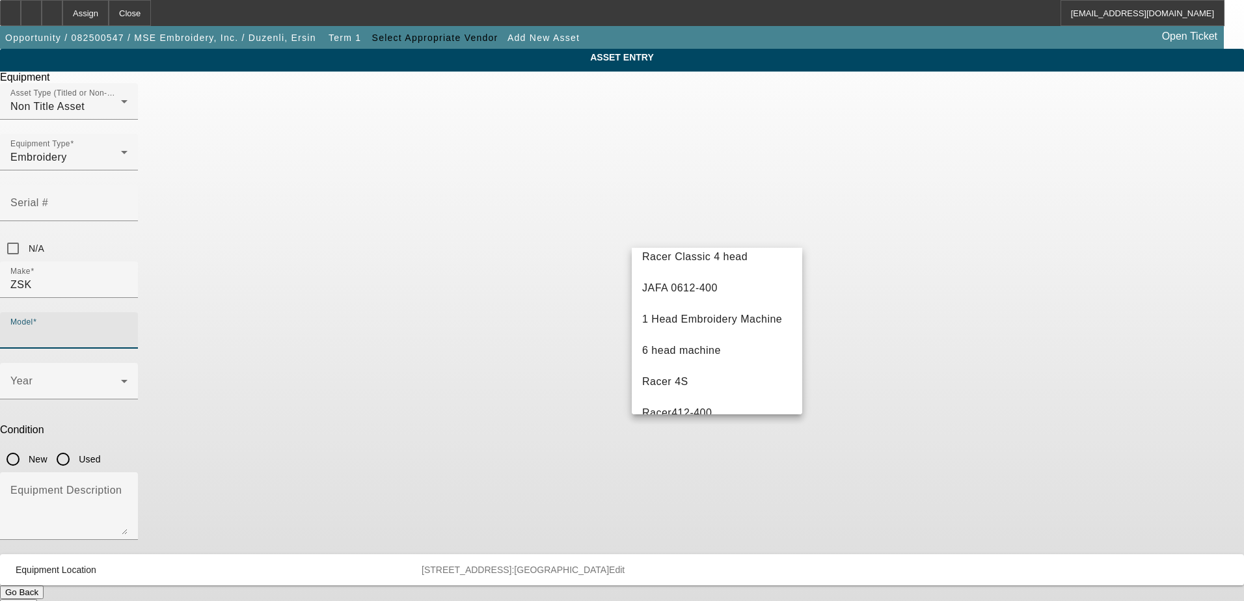
scroll to position [65, 0]
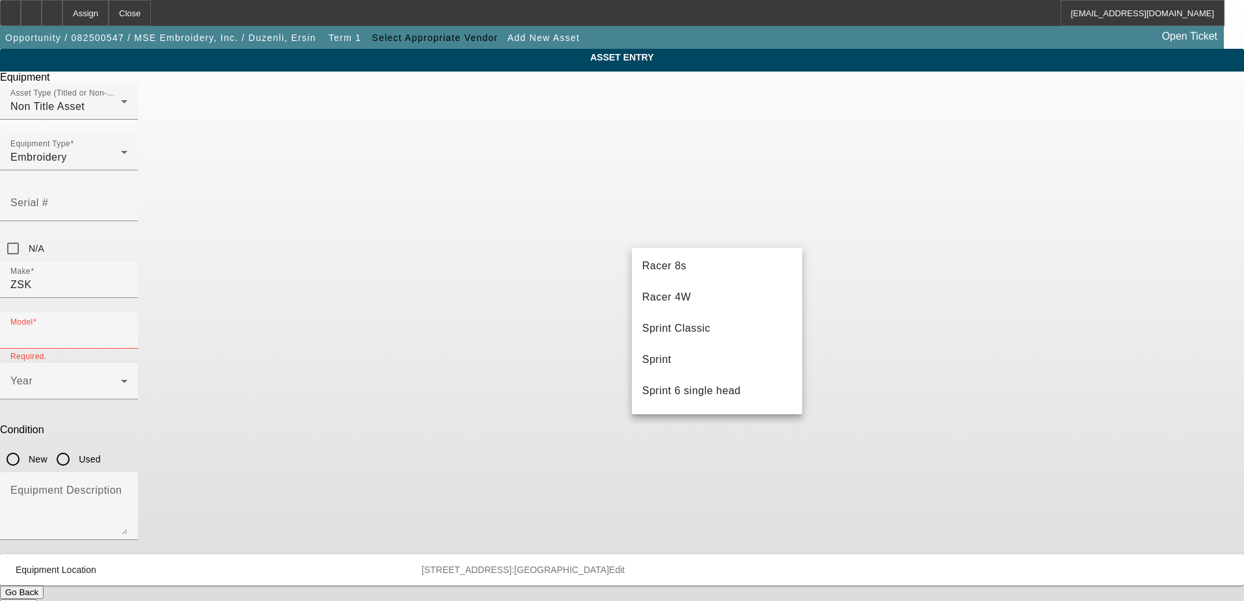
click at [872, 299] on div "ASSET ENTRY Equipment Asset Type (Titled or Non-Titled) Non Title Asset Equipme…" at bounding box center [622, 331] width 1244 height 564
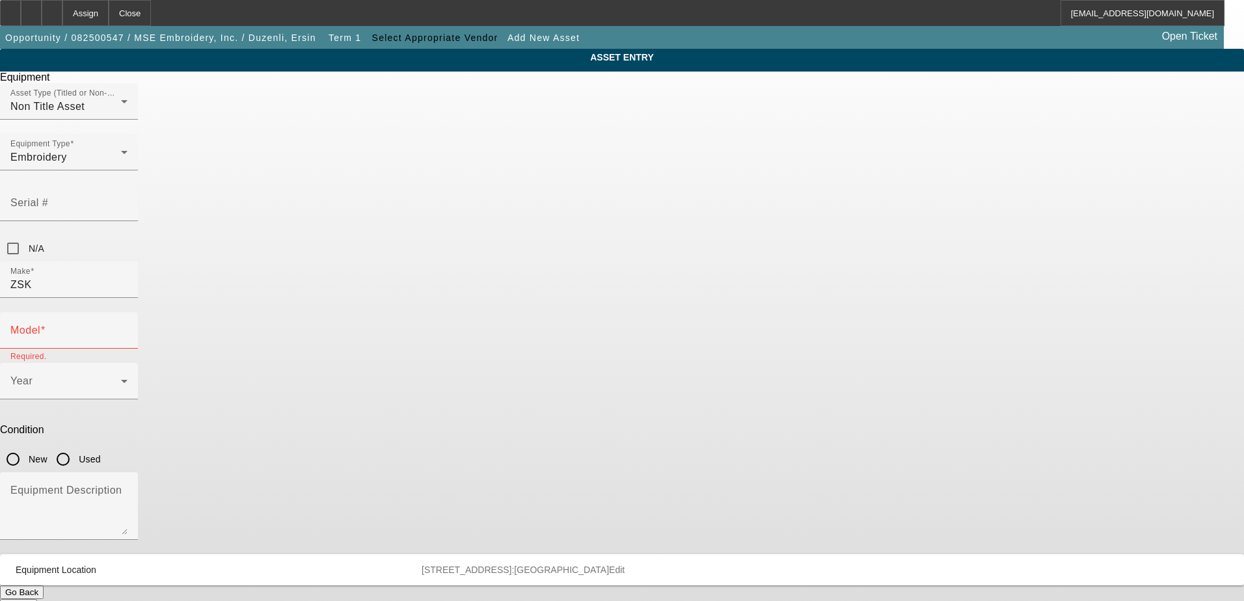
click at [26, 446] on input "New" at bounding box center [13, 459] width 26 height 26
radio input "true"
click at [121, 379] on span at bounding box center [65, 387] width 111 height 16
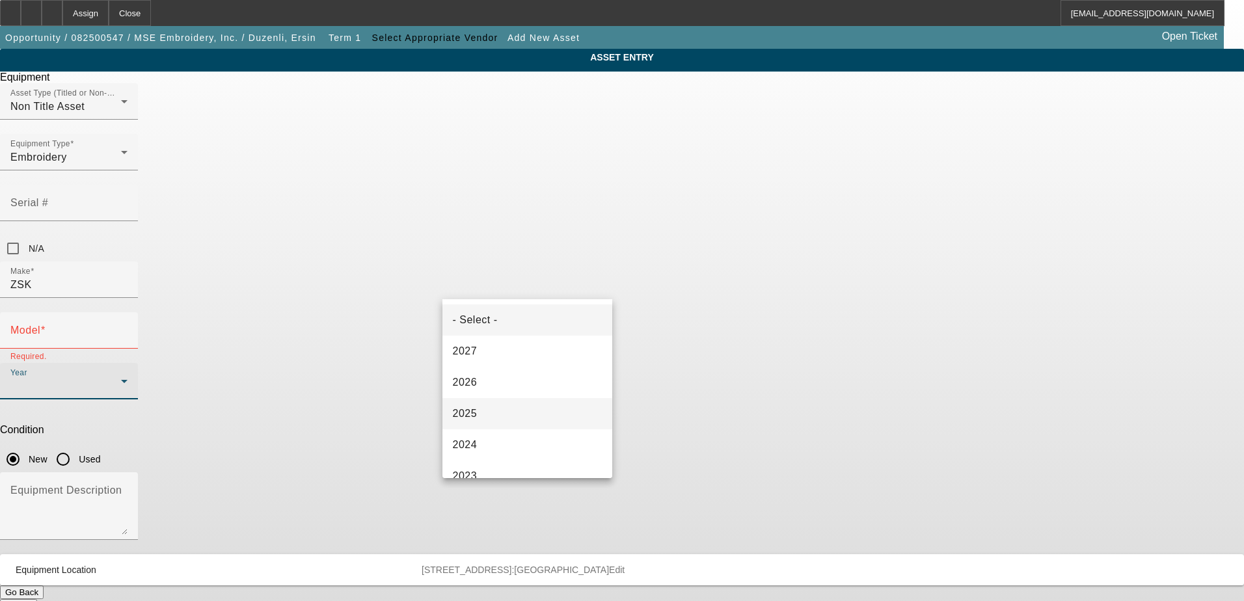
click at [498, 412] on mat-option "2025" at bounding box center [528, 413] width 171 height 31
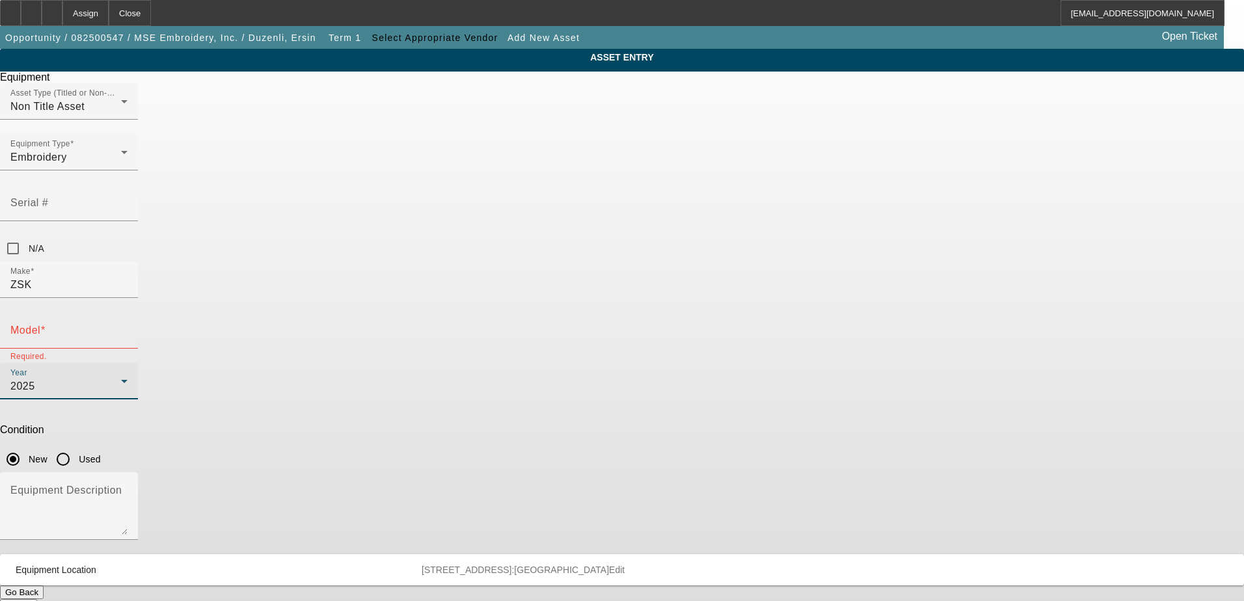
click at [128, 312] on div "Model" at bounding box center [68, 330] width 117 height 36
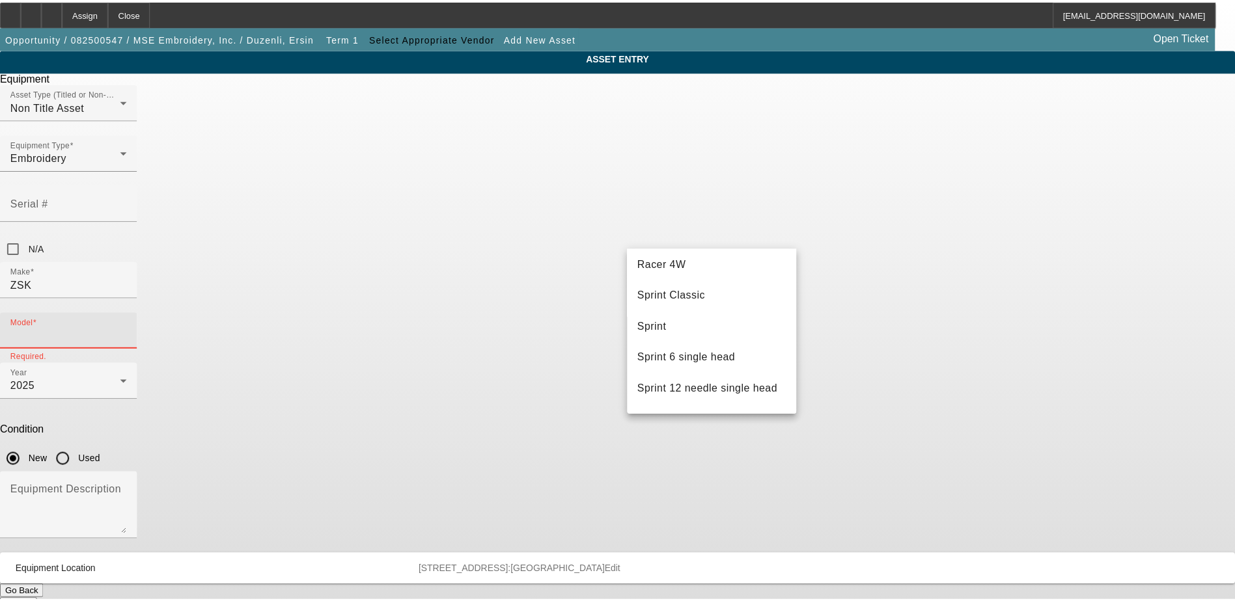
scroll to position [130, 0]
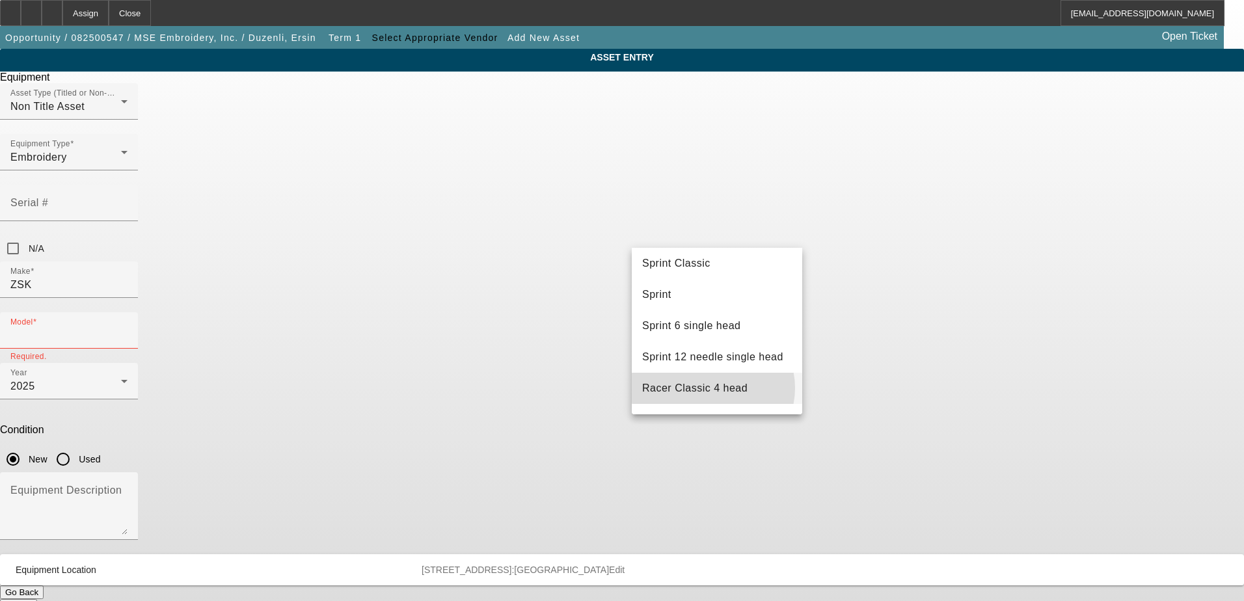
click at [713, 388] on span "Racer Classic 4 head" at bounding box center [694, 388] width 105 height 11
type input "Racer Classic 4 head"
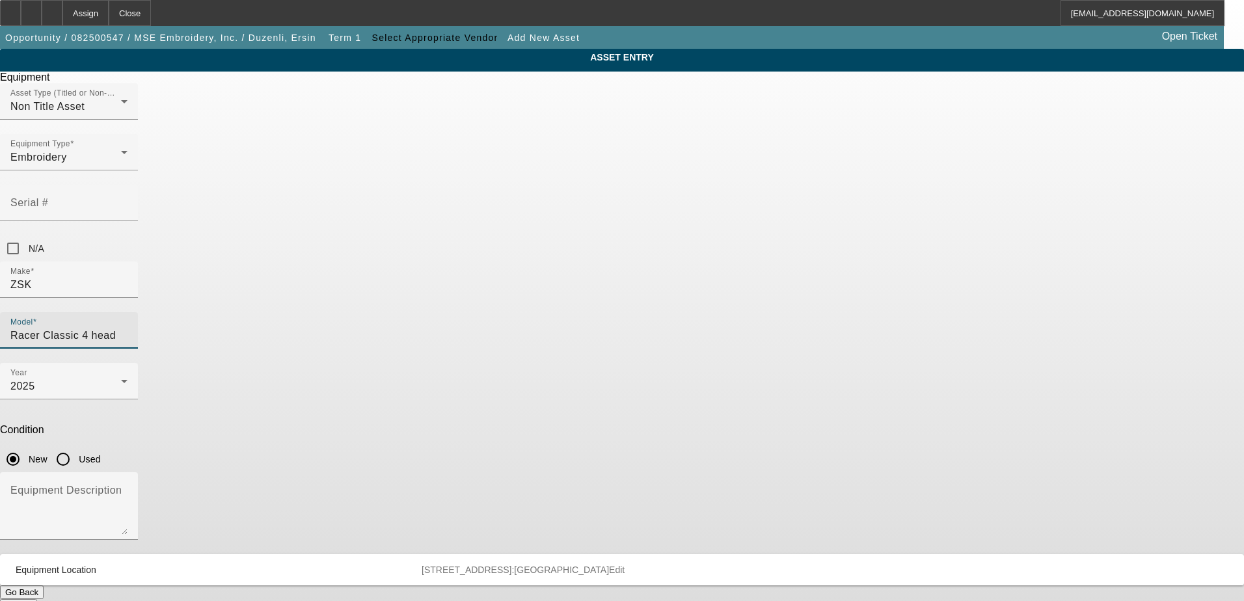
click at [894, 314] on div "ASSET ENTRY Equipment Asset Type (Titled or Non-Titled) Non Title Asset Equipme…" at bounding box center [622, 331] width 1244 height 564
click at [37, 599] on button "Submit" at bounding box center [18, 606] width 37 height 14
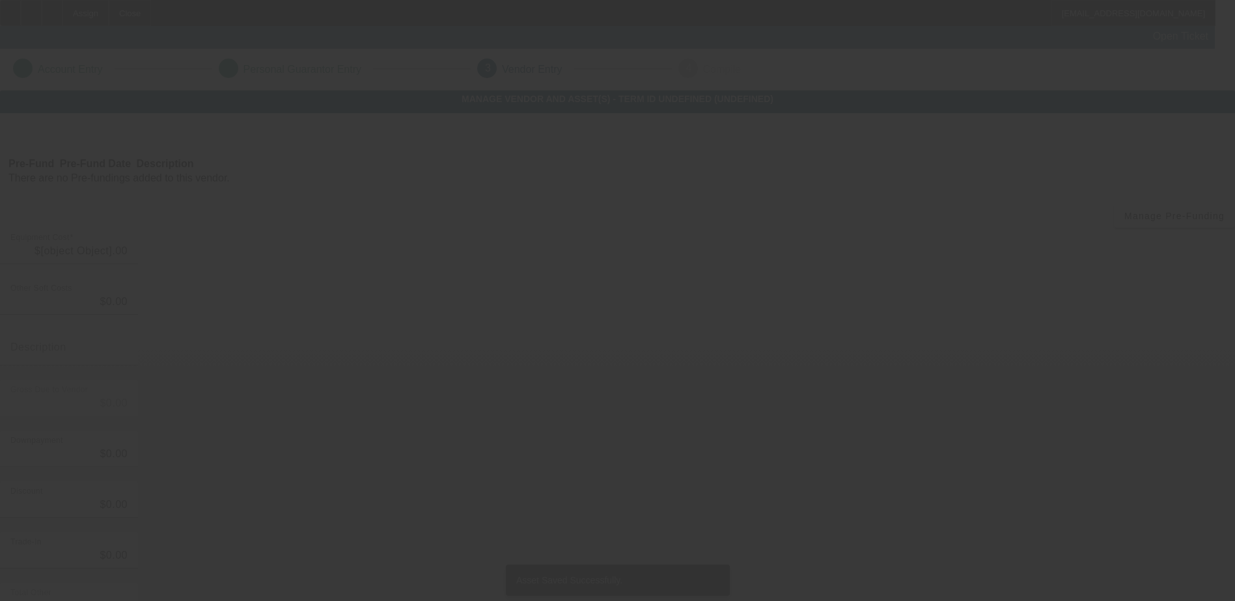
type input "$48,000.00"
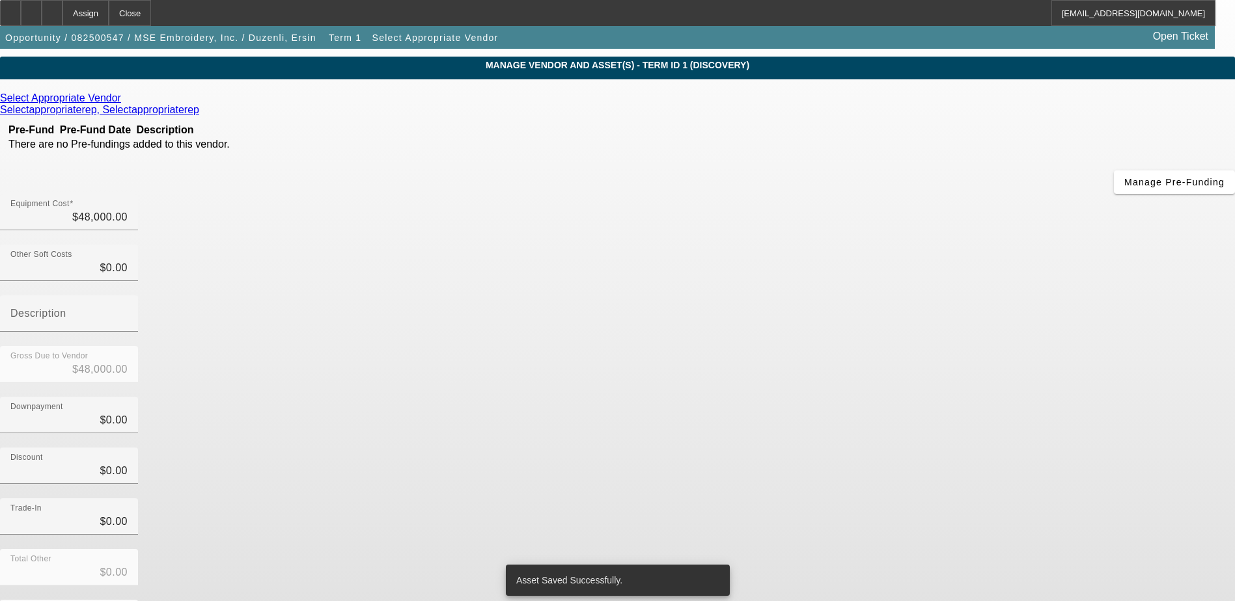
scroll to position [63, 0]
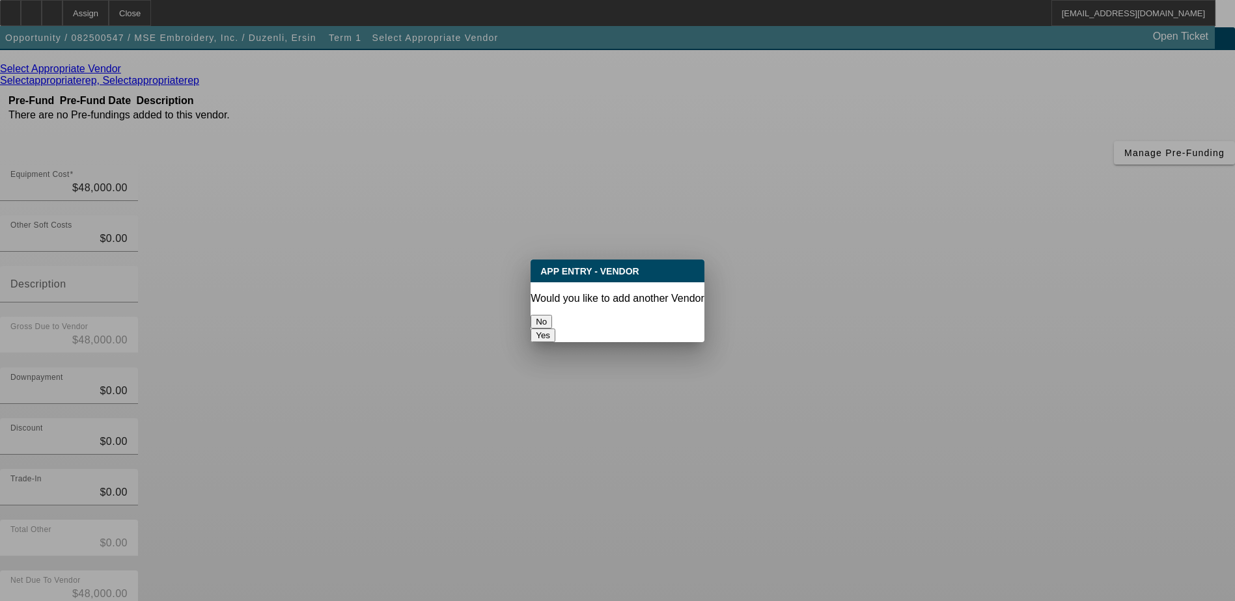
click at [552, 315] on button "No" at bounding box center [540, 322] width 21 height 14
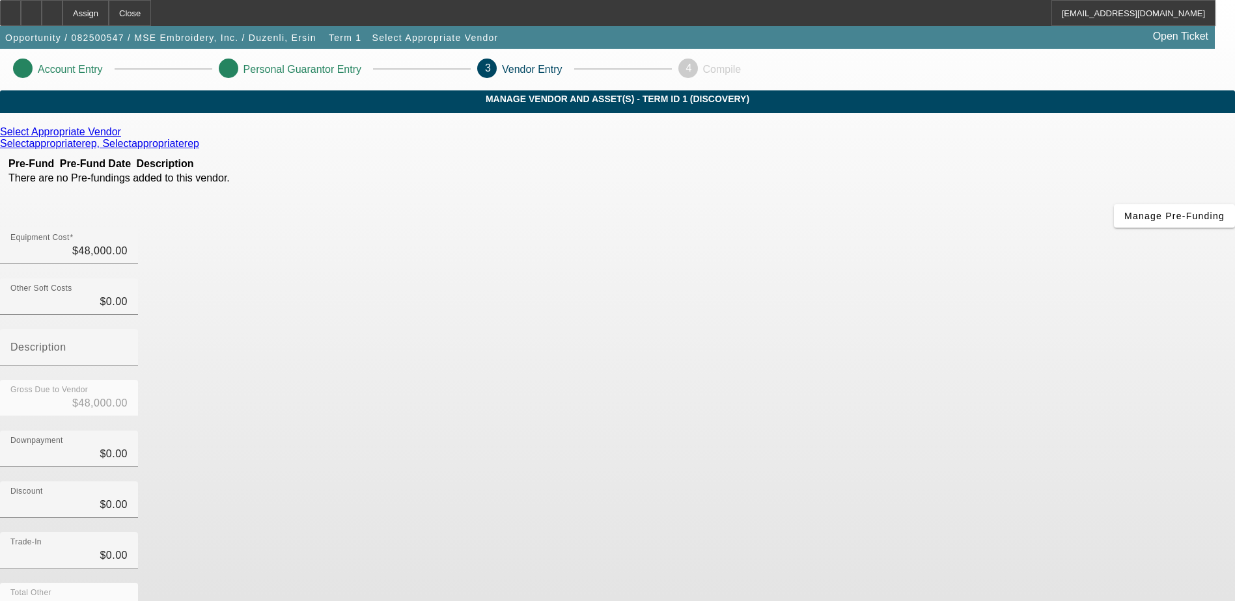
scroll to position [63, 0]
